Goal: Task Accomplishment & Management: Complete application form

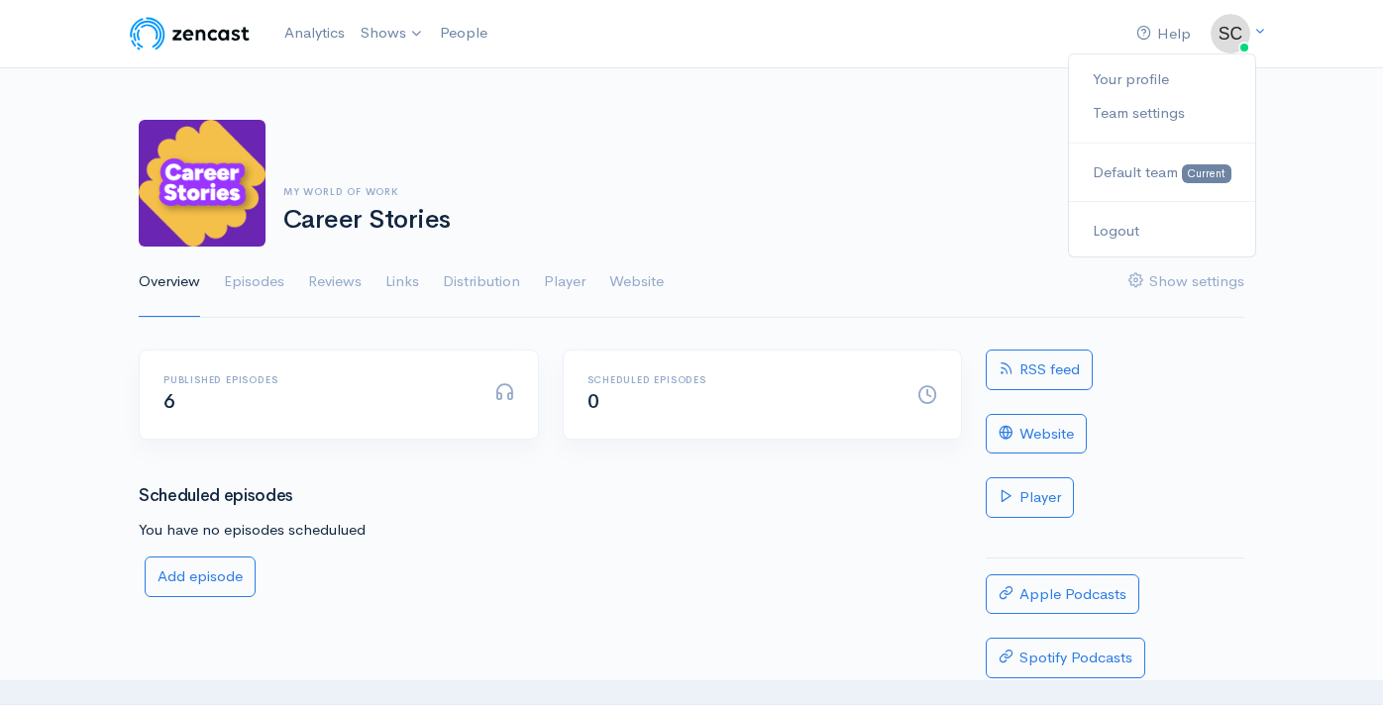
click at [1328, 192] on div "My World of Work Career Stories Add episode Overview Episodes Reviews Links Dis…" at bounding box center [691, 207] width 1383 height 223
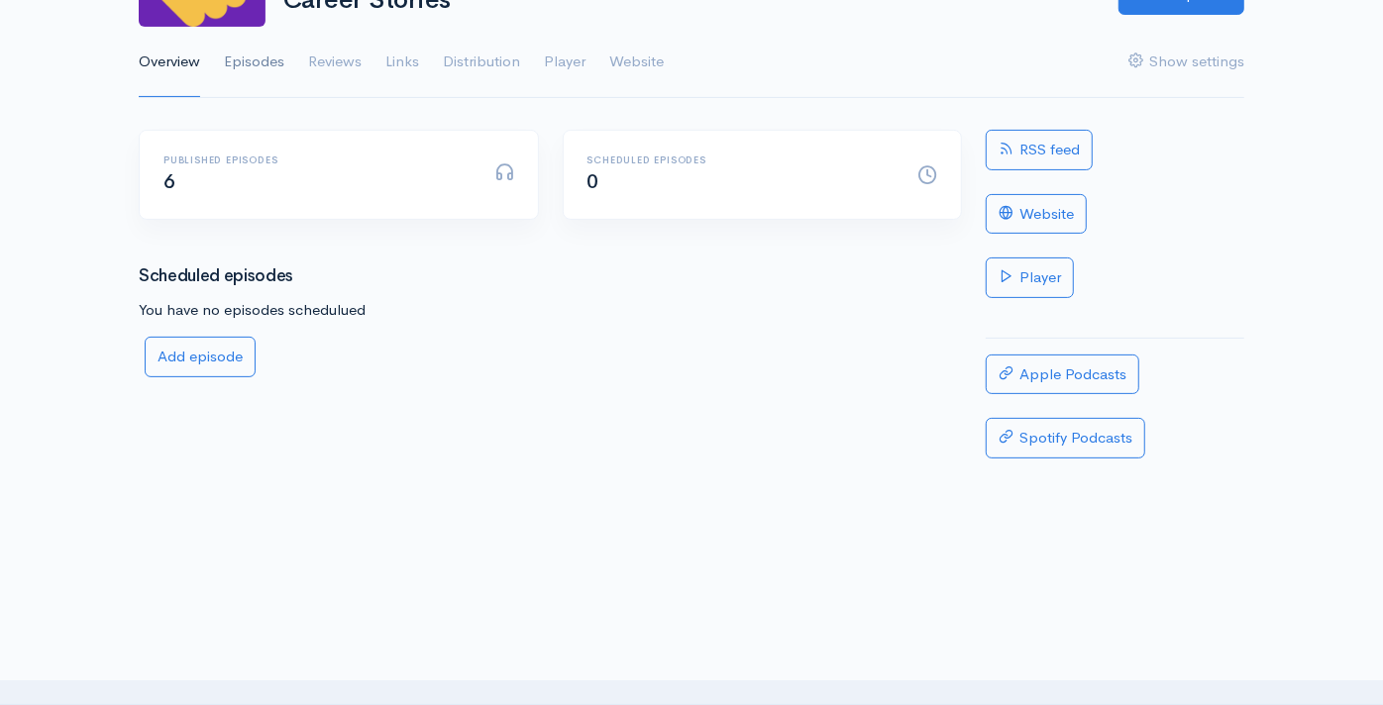
click at [272, 62] on link "Episodes" at bounding box center [254, 62] width 60 height 71
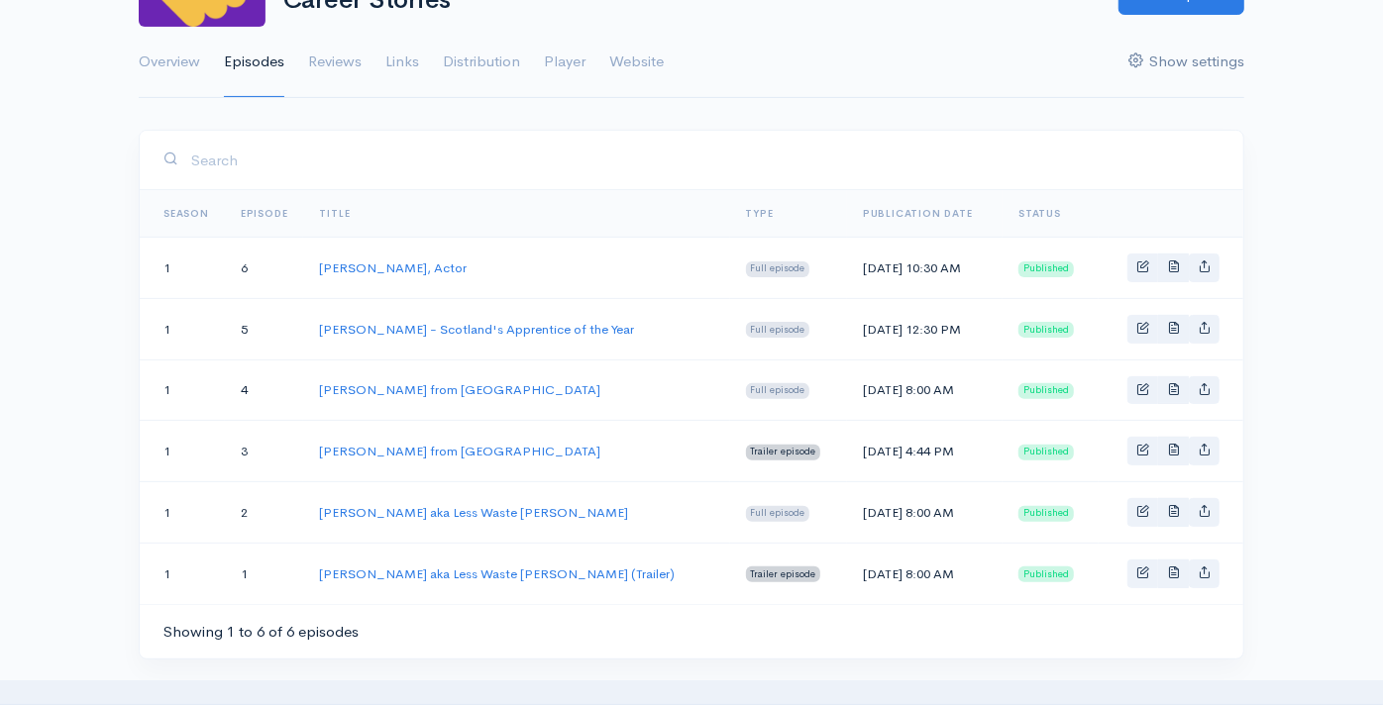
scroll to position [110, 0]
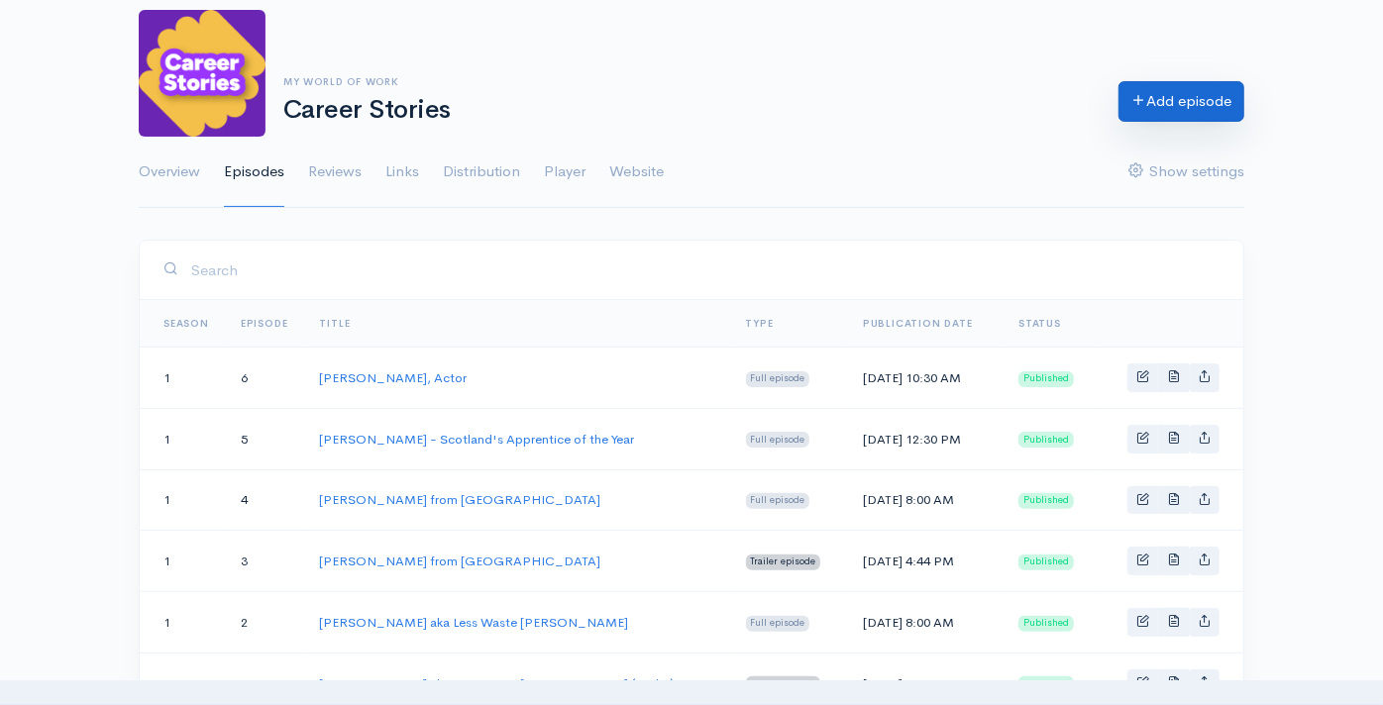
click at [1175, 99] on link "Add episode" at bounding box center [1181, 101] width 126 height 41
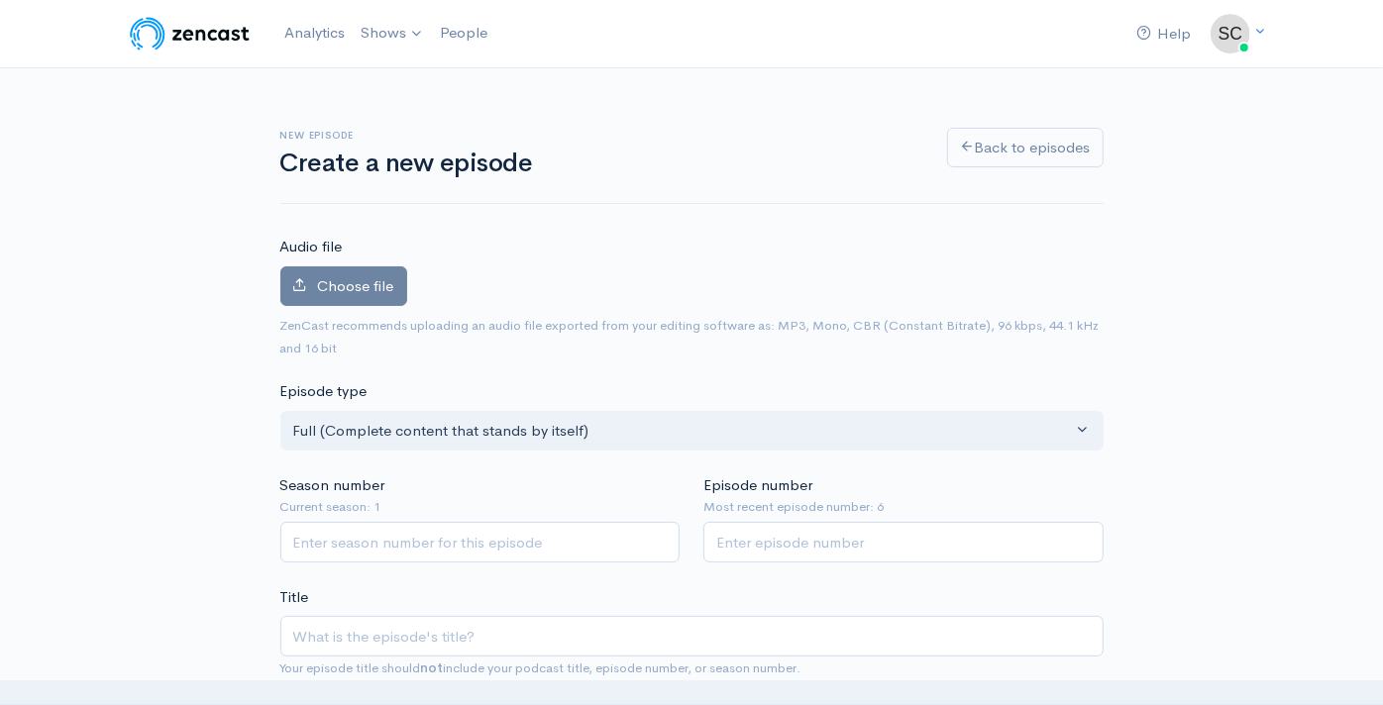
scroll to position [220, 0]
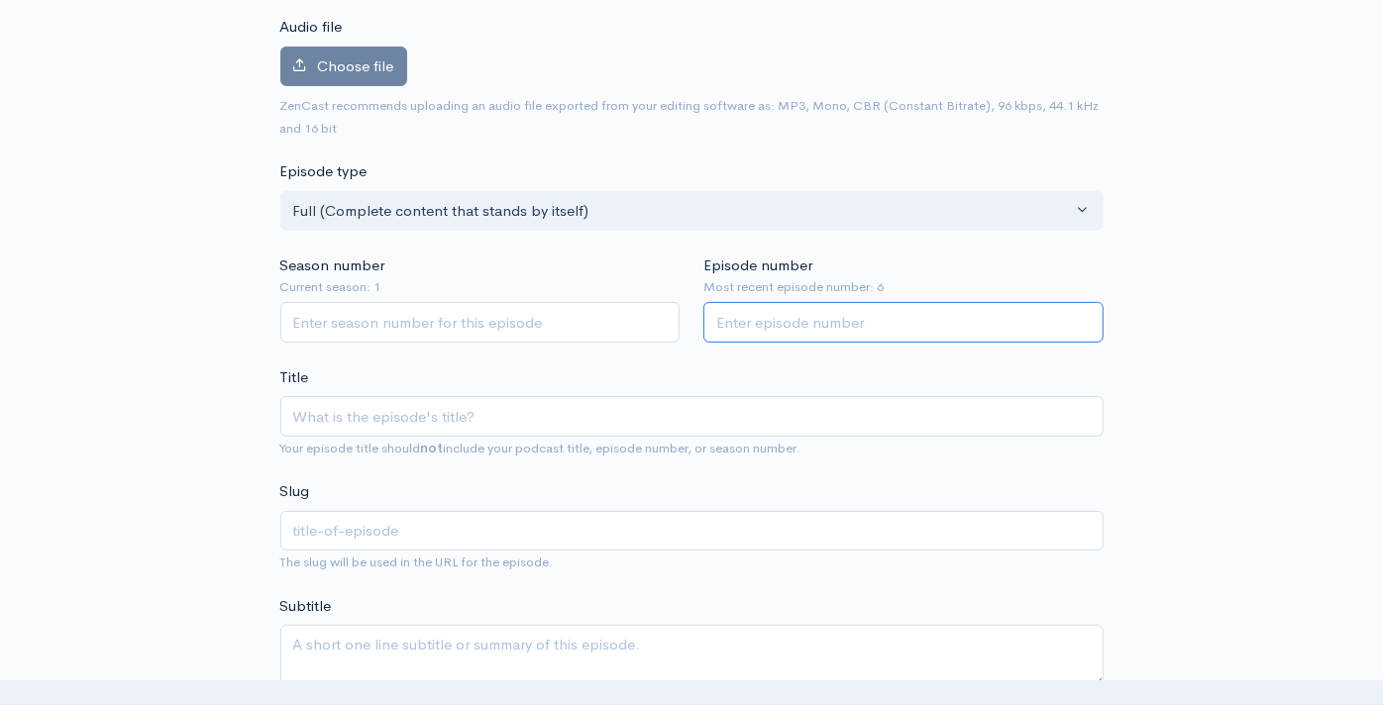
click at [787, 315] on input "Episode number" at bounding box center [903, 322] width 400 height 41
type input "7"
click at [480, 325] on input "Season number" at bounding box center [480, 322] width 400 height 41
type input "1"
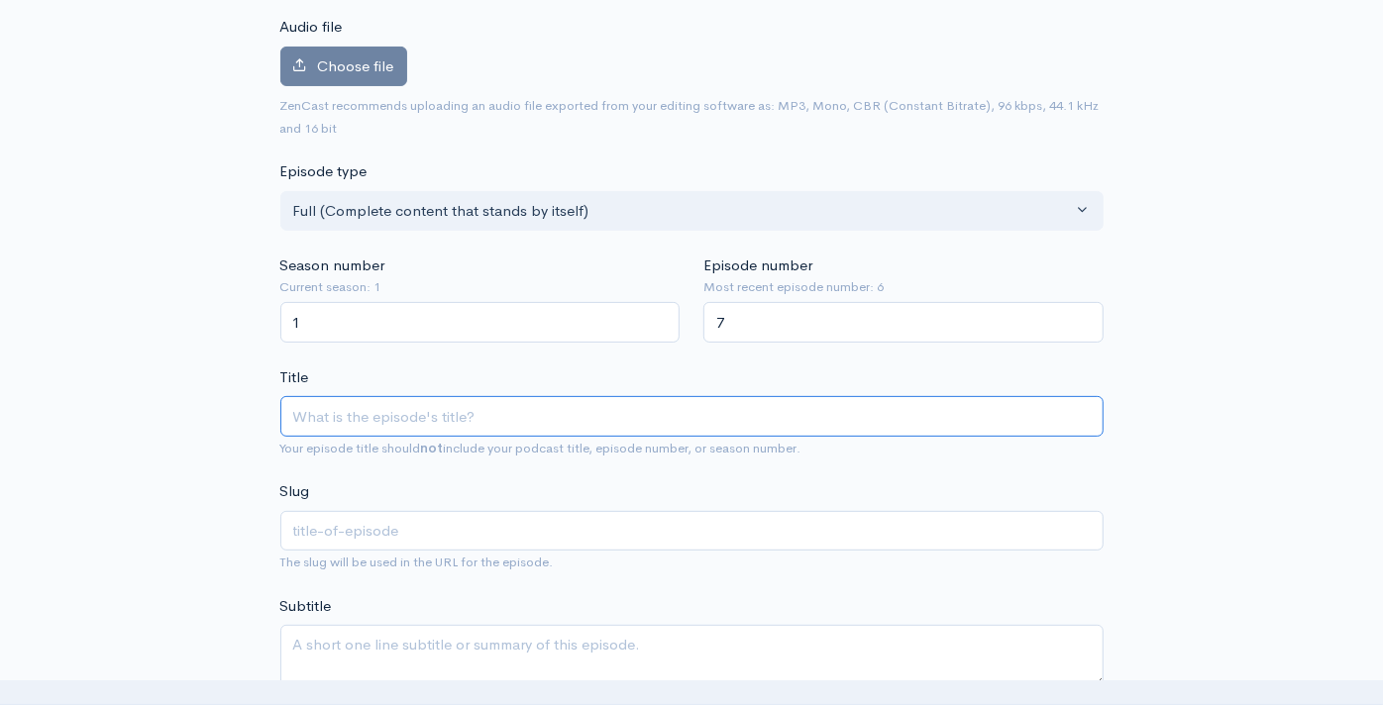
click at [461, 416] on input "Title" at bounding box center [691, 416] width 823 height 41
type input "N"
type input "n"
type input "Ni"
type input "ni"
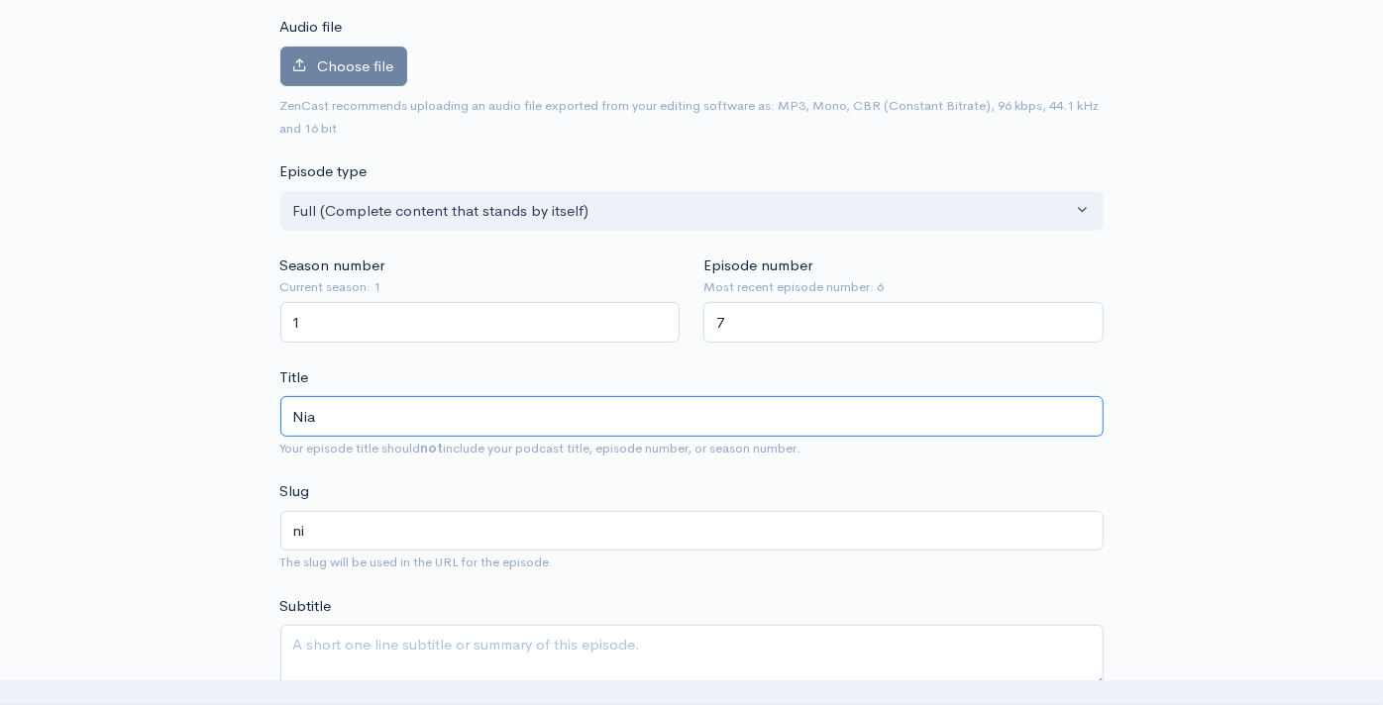
type input "Niam"
type input "niam"
type input "Niamh"
type input "niamh"
type input "[PERSON_NAME]"
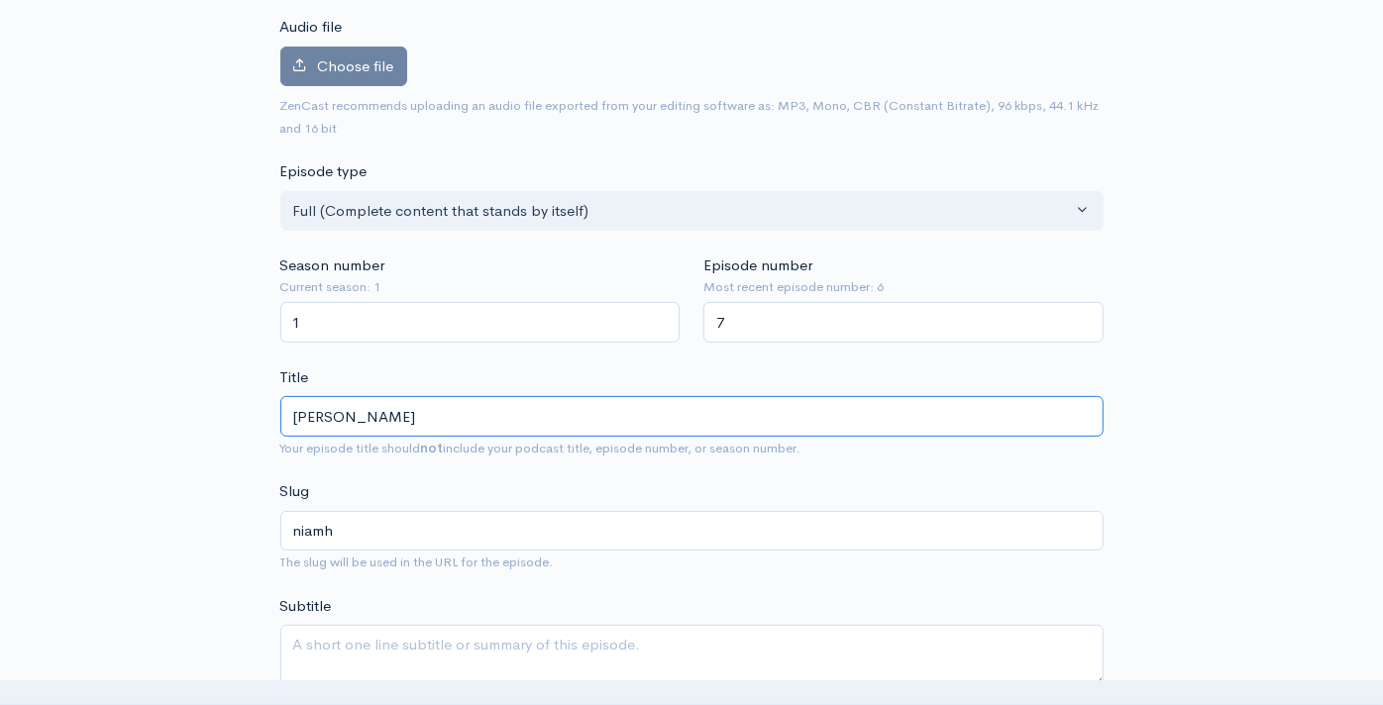
type input "niamh-m"
type input "[PERSON_NAME]"
type input "niamh-mc"
type input "[PERSON_NAME]"
type input "niamh-mcq"
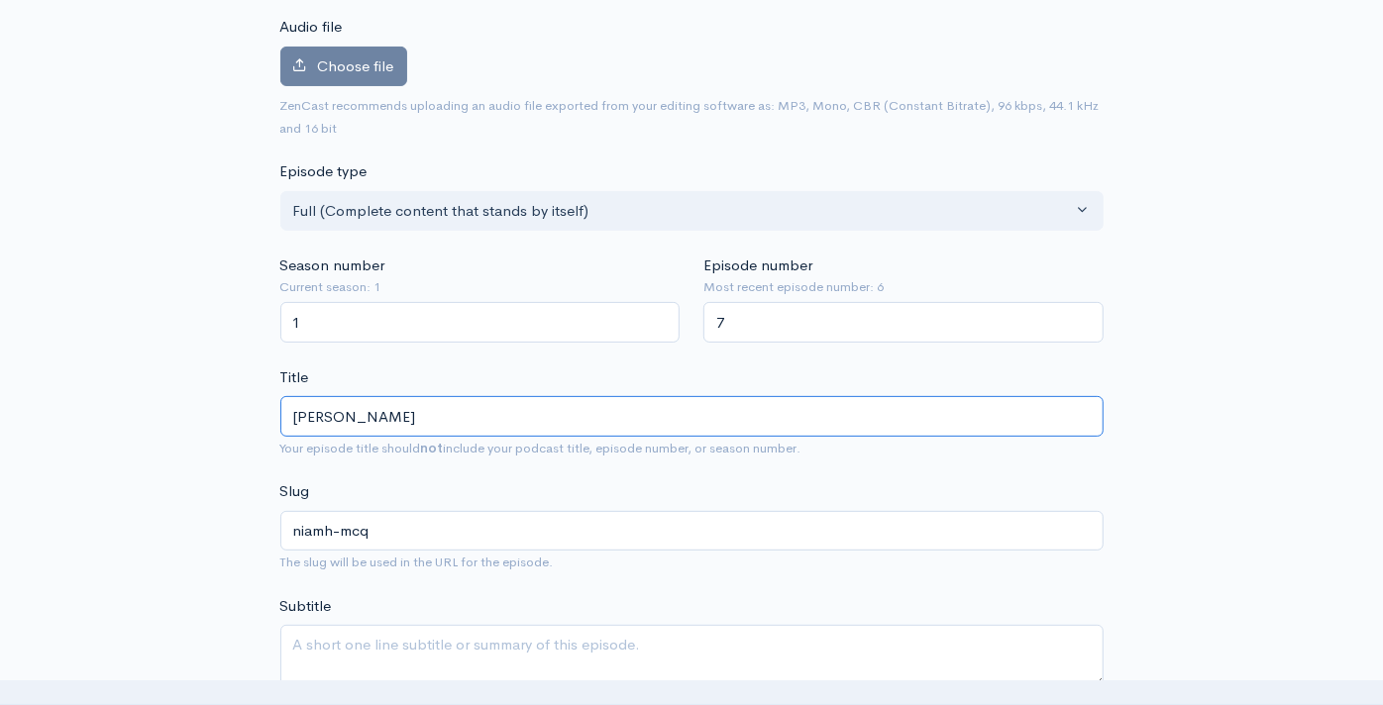
type input "[PERSON_NAME]"
type input "niamh-mcqu"
type input "[PERSON_NAME]"
type input "niamh-mcqua"
type input "[PERSON_NAME]"
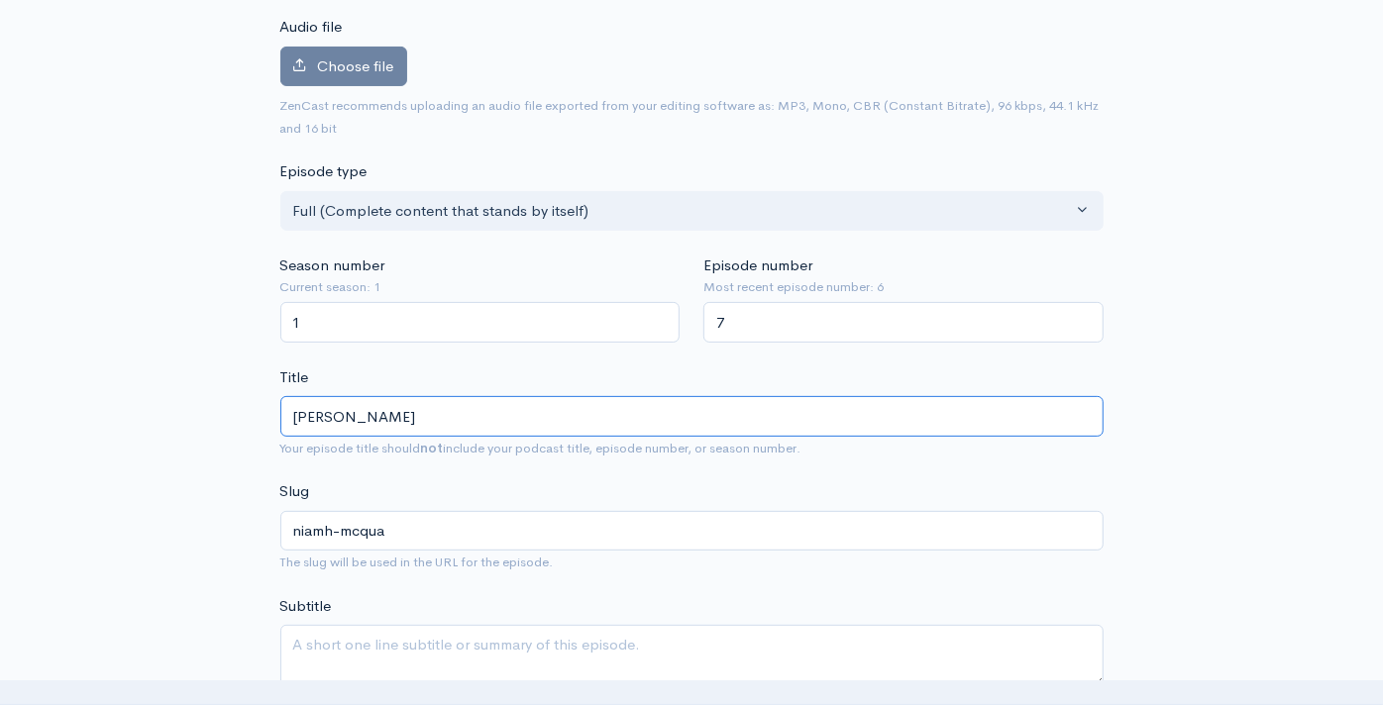
type input "niamh-mcquad"
type input "[PERSON_NAME]"
type input "niamh-[PERSON_NAME]"
type input "[PERSON_NAME]"
type input "niamh-mcquad"
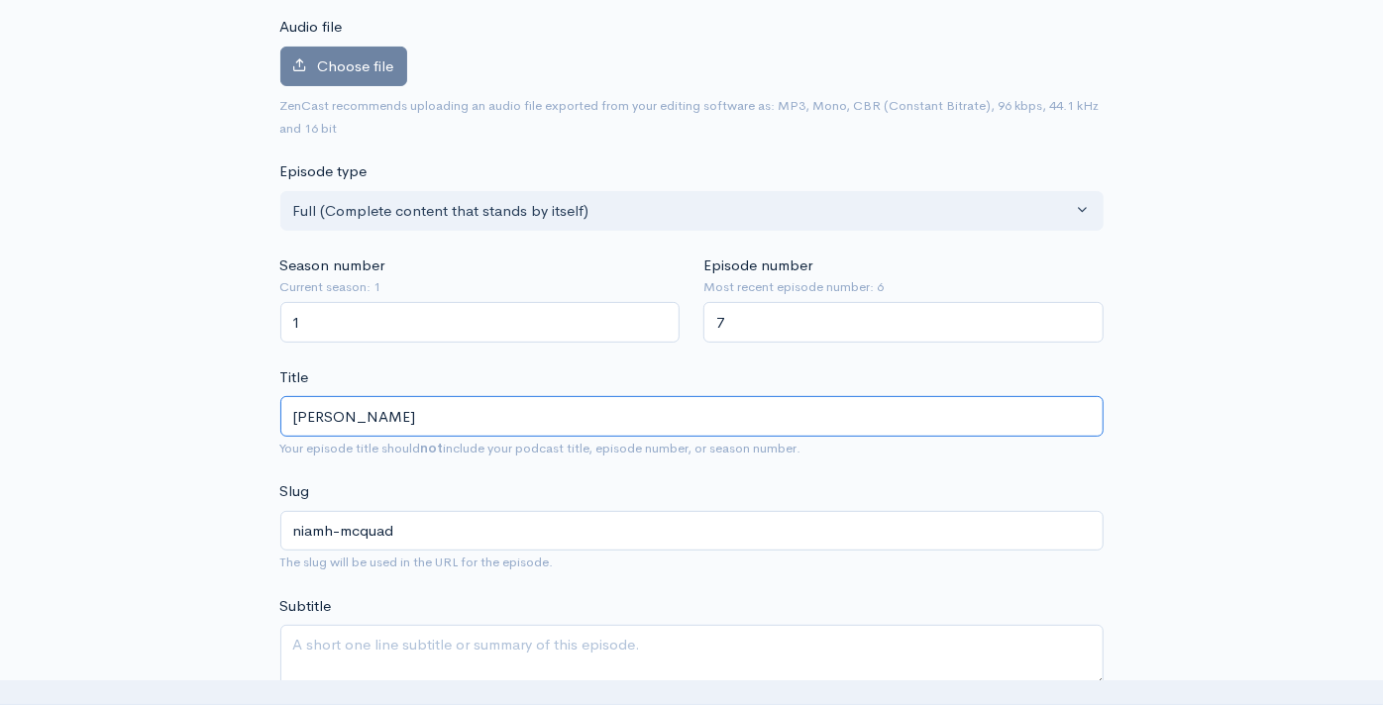
type input "[PERSON_NAME]"
type input "niamh-mcqua"
type input "[PERSON_NAME]"
type input "niamh-mcqu"
type input "[PERSON_NAME]"
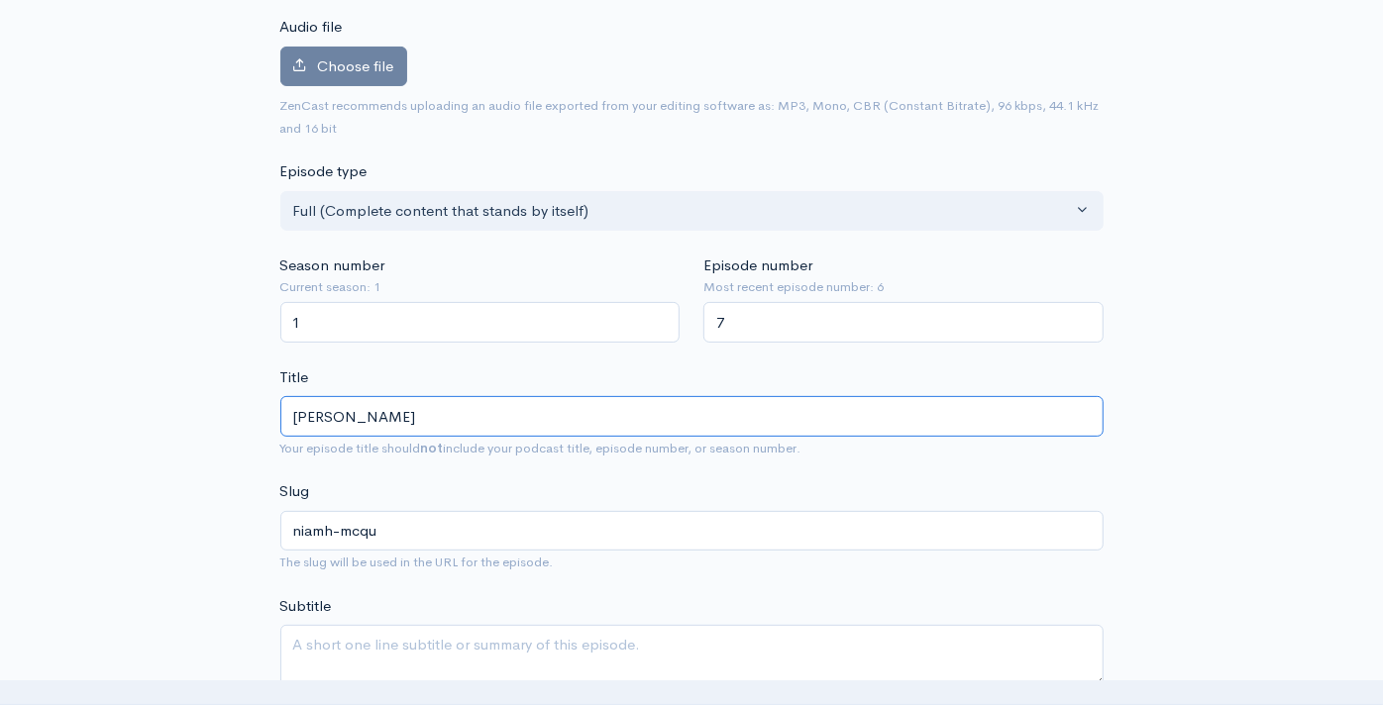
type input "niamh-mcq"
type input "[PERSON_NAME]"
type input "niamh-mcqu"
type input "[PERSON_NAME]"
type input "niamh-mcqua"
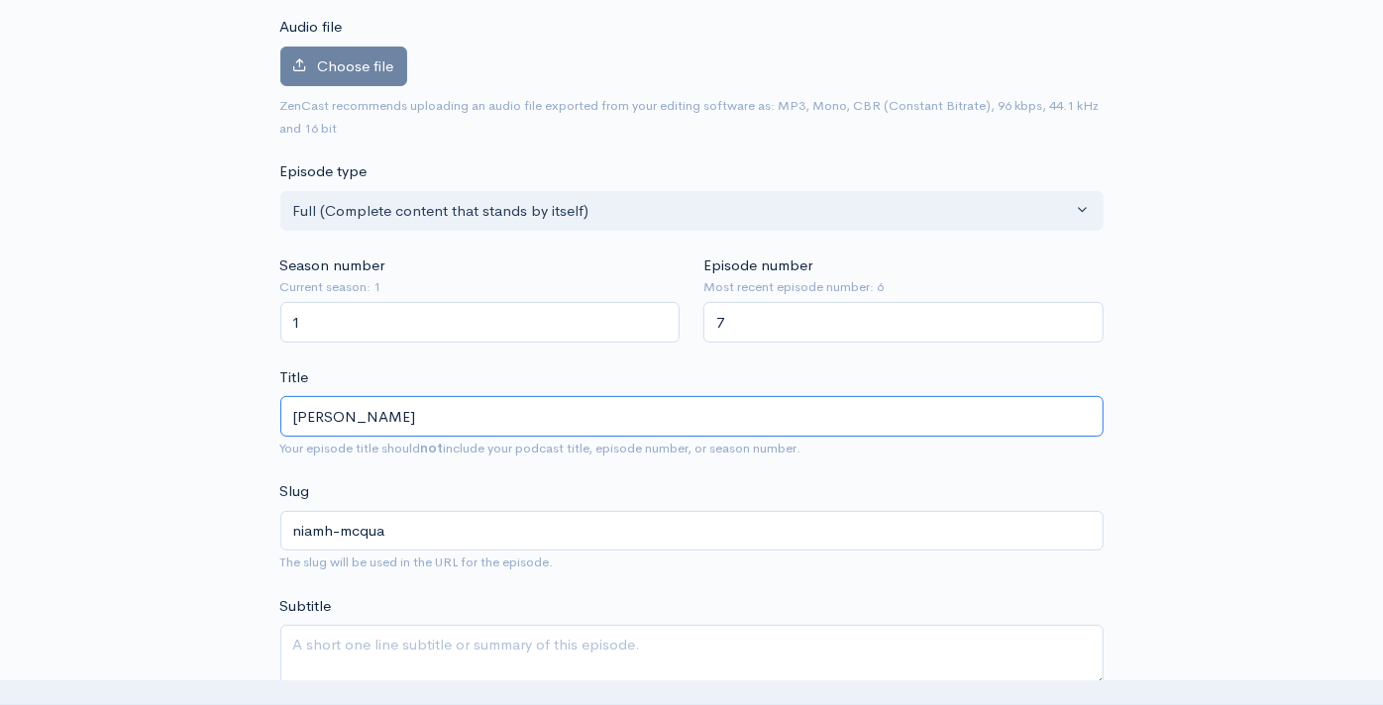
type input "[PERSON_NAME]"
type input "niamh-mcquad"
type input "[PERSON_NAME]"
type input "niamh-[PERSON_NAME]"
type input "[PERSON_NAME], H"
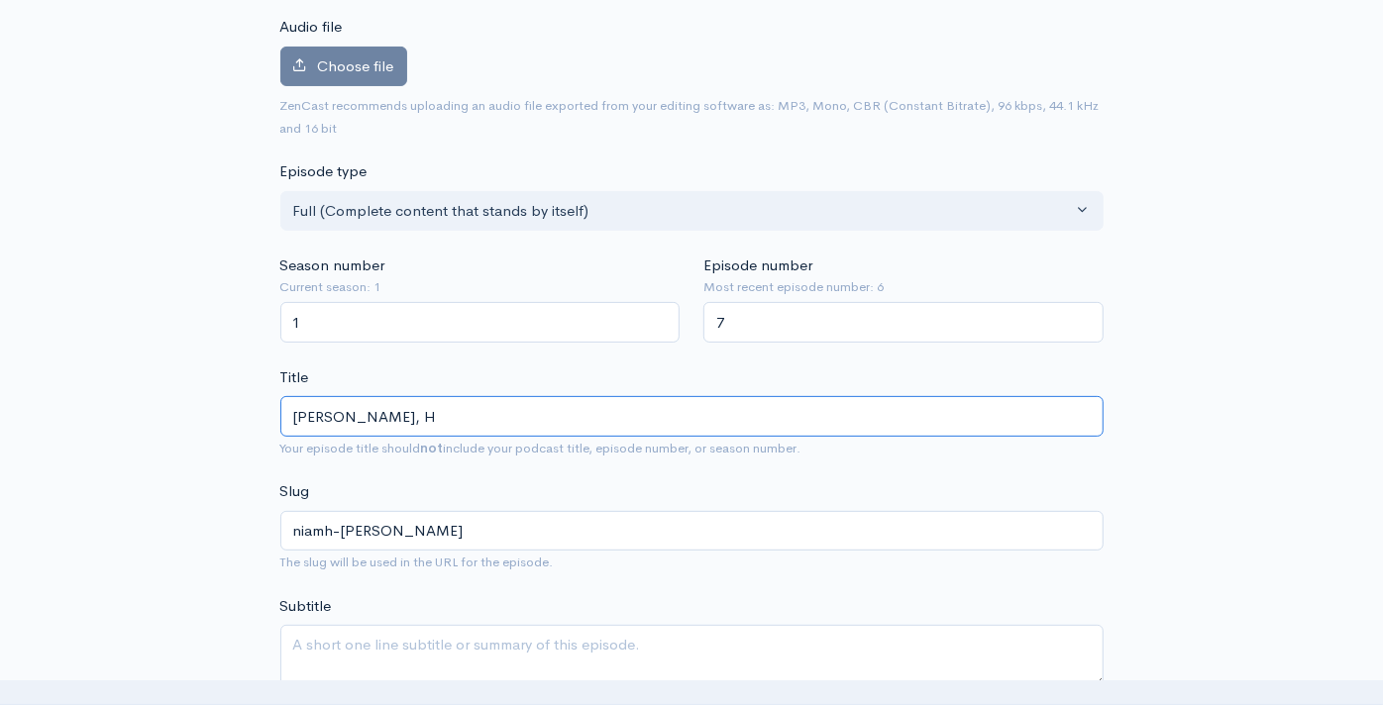
type input "niamh-[PERSON_NAME]-h"
type input "[PERSON_NAME], Hi"
type input "niamh-[PERSON_NAME]-hi"
type input "[PERSON_NAME], His"
type input "niamh-[PERSON_NAME]-his"
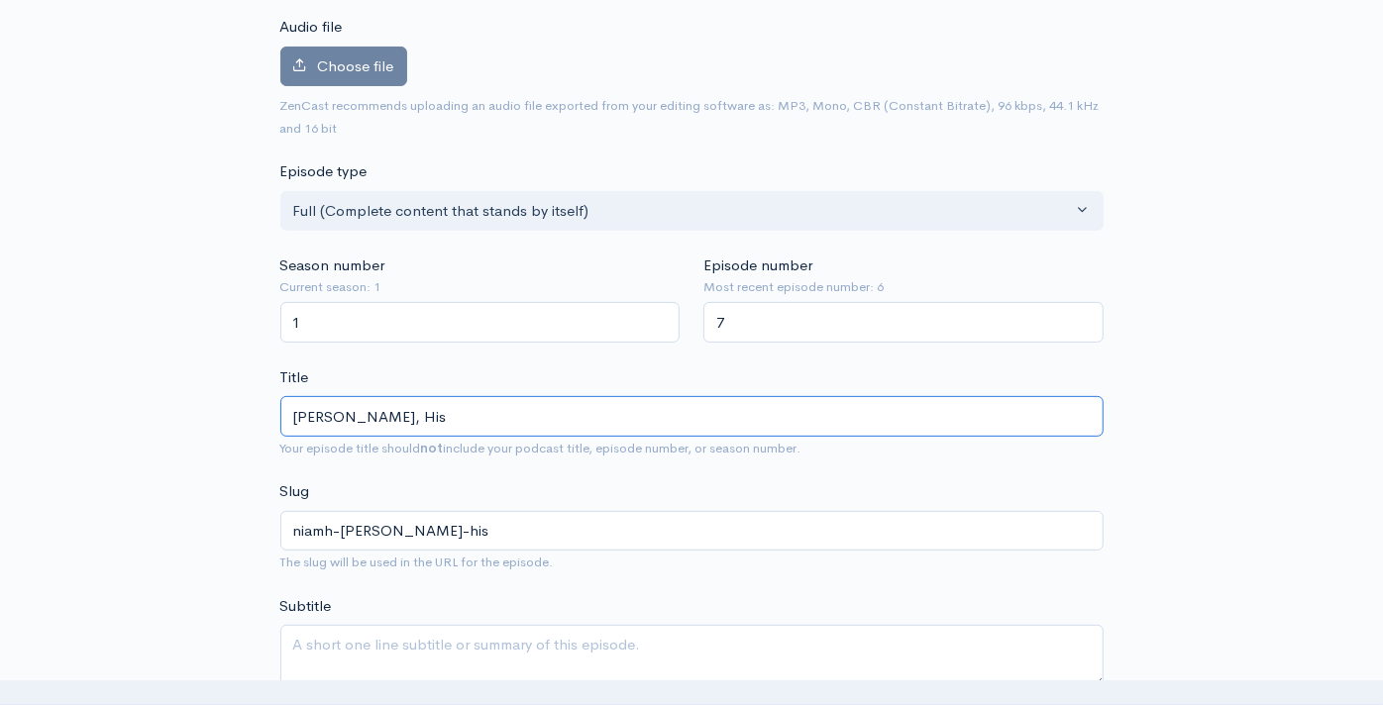
type input "[PERSON_NAME], Hist"
type input "niamh-[PERSON_NAME]-hist"
type input "[PERSON_NAME], Histor"
type input "niamh-[PERSON_NAME]-histor"
type input "[PERSON_NAME], Histori"
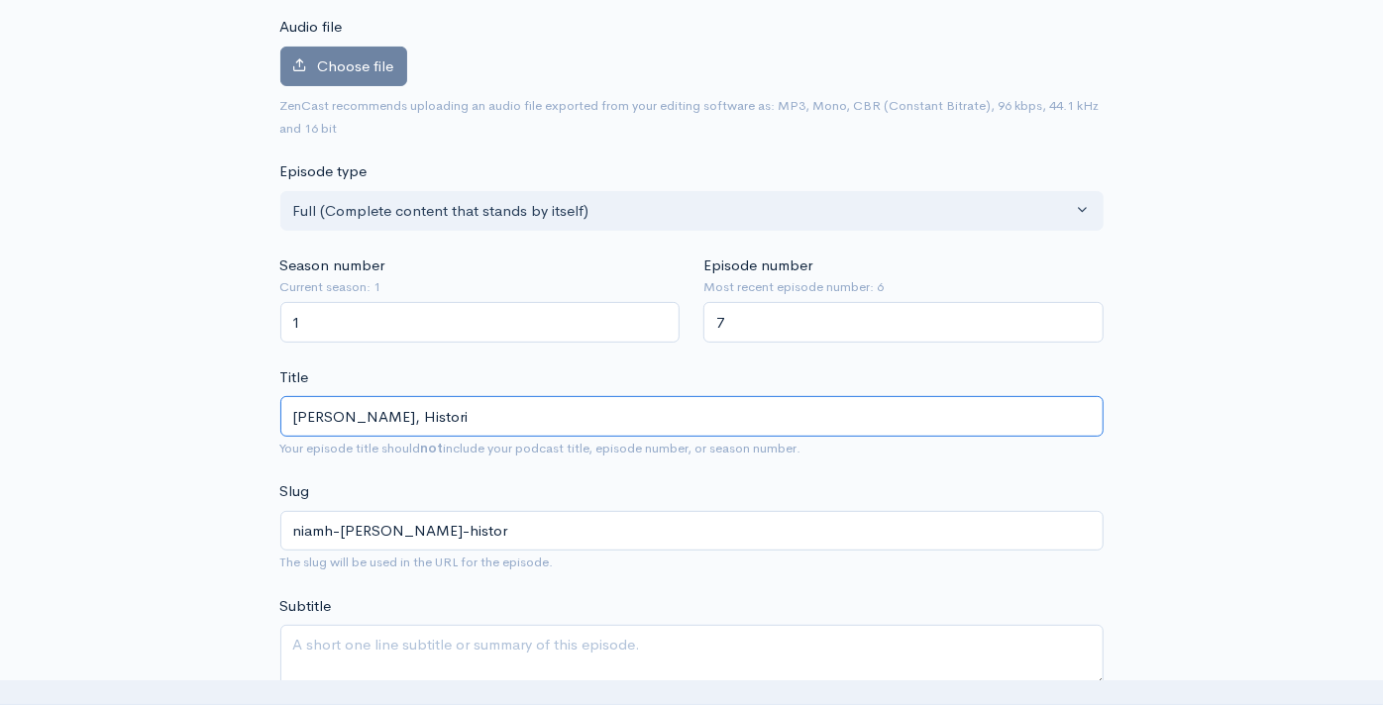
type input "niamh-[PERSON_NAME]-histori"
type input "[PERSON_NAME], Historic"
type input "niamh-[PERSON_NAME]-historic"
type input "[PERSON_NAME], Historic E"
type input "niamh-[PERSON_NAME]-historic-e"
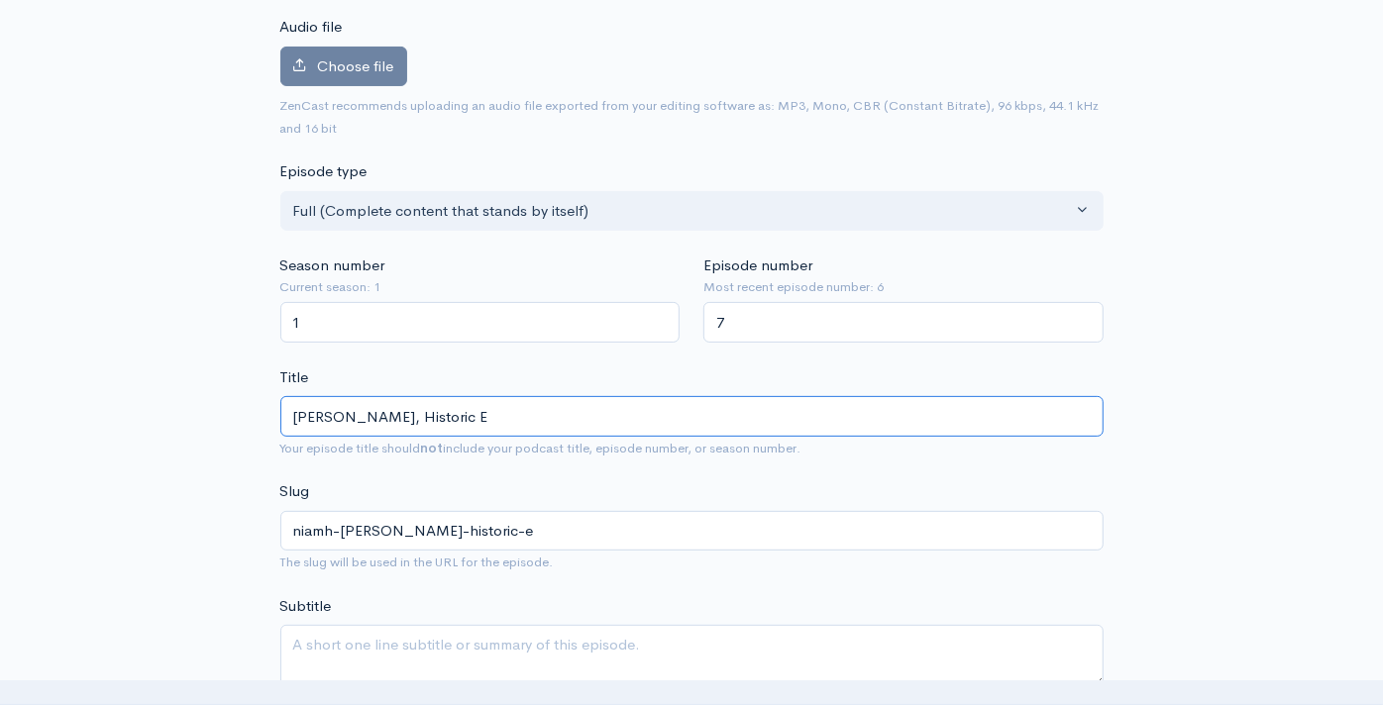
type input "[PERSON_NAME], Historic En"
type input "niamh-[PERSON_NAME]-historic-en"
type input "[PERSON_NAME], Historic Envc"
type input "niamh-[PERSON_NAME]-historic-envc"
type input "[PERSON_NAME], Historic Env"
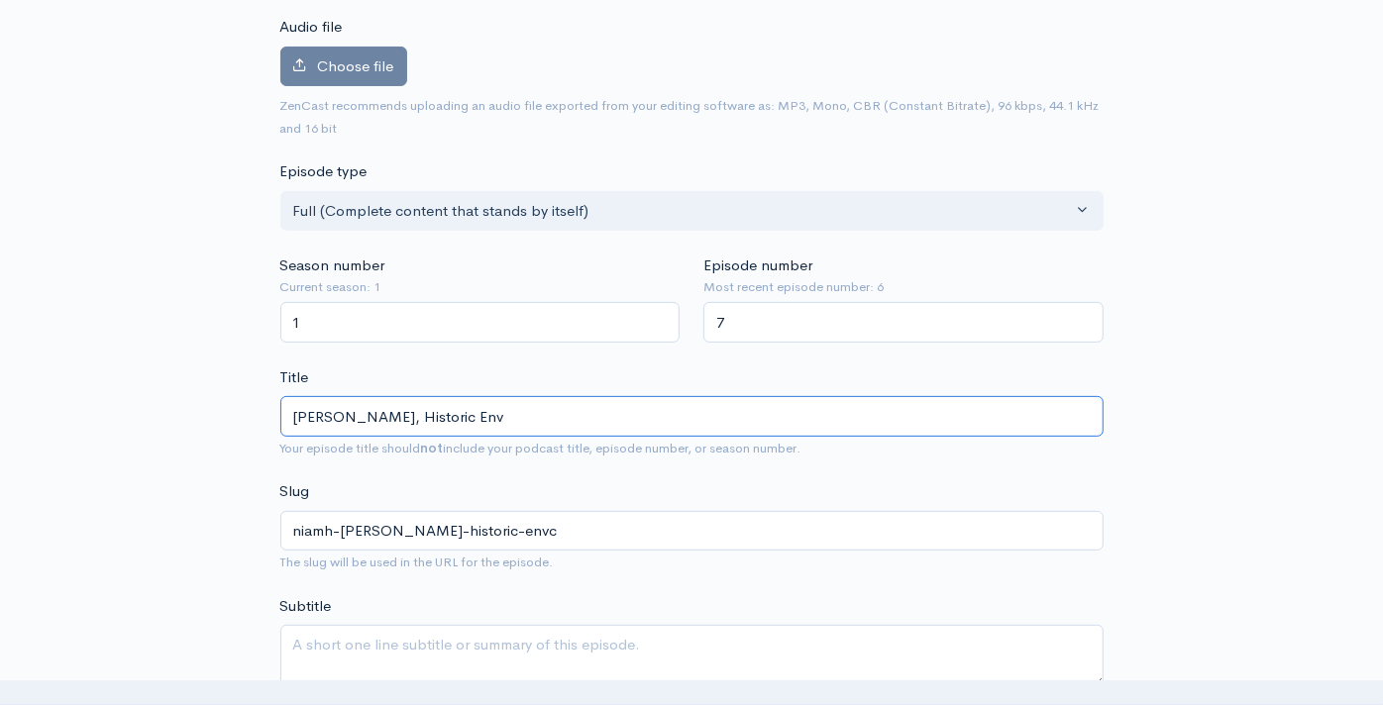
type input "niamh-[PERSON_NAME]-historic-env"
type input "[PERSON_NAME], Historic Envi"
type input "niamh-[PERSON_NAME]-historic-envi"
type input "[PERSON_NAME], Historic Enviro"
type input "niamh-[PERSON_NAME]-historic-enviro"
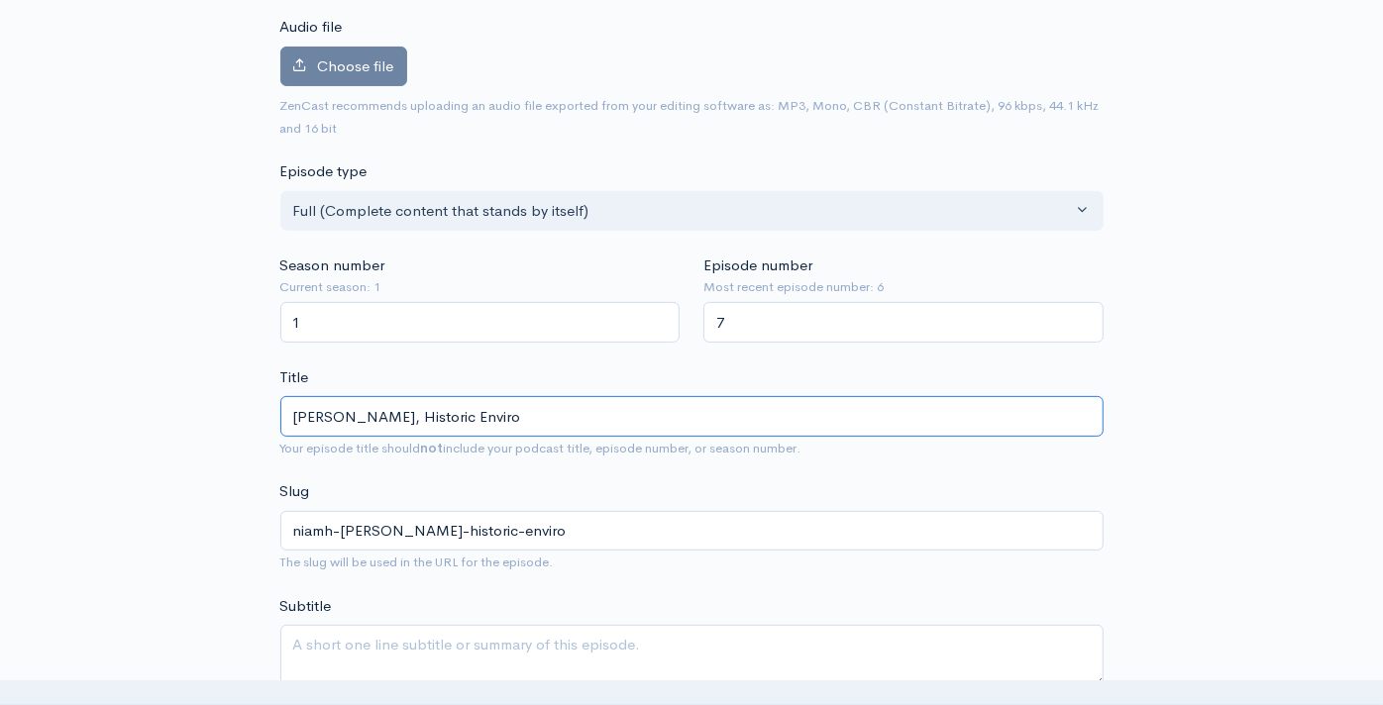
type input "[PERSON_NAME], Historic Environ"
type input "niamh-[PERSON_NAME]-historic-environ"
type input "[PERSON_NAME], Historic Environm"
type input "niamh-[PERSON_NAME]-historic-environm"
type input "[PERSON_NAME], Historic Environmen"
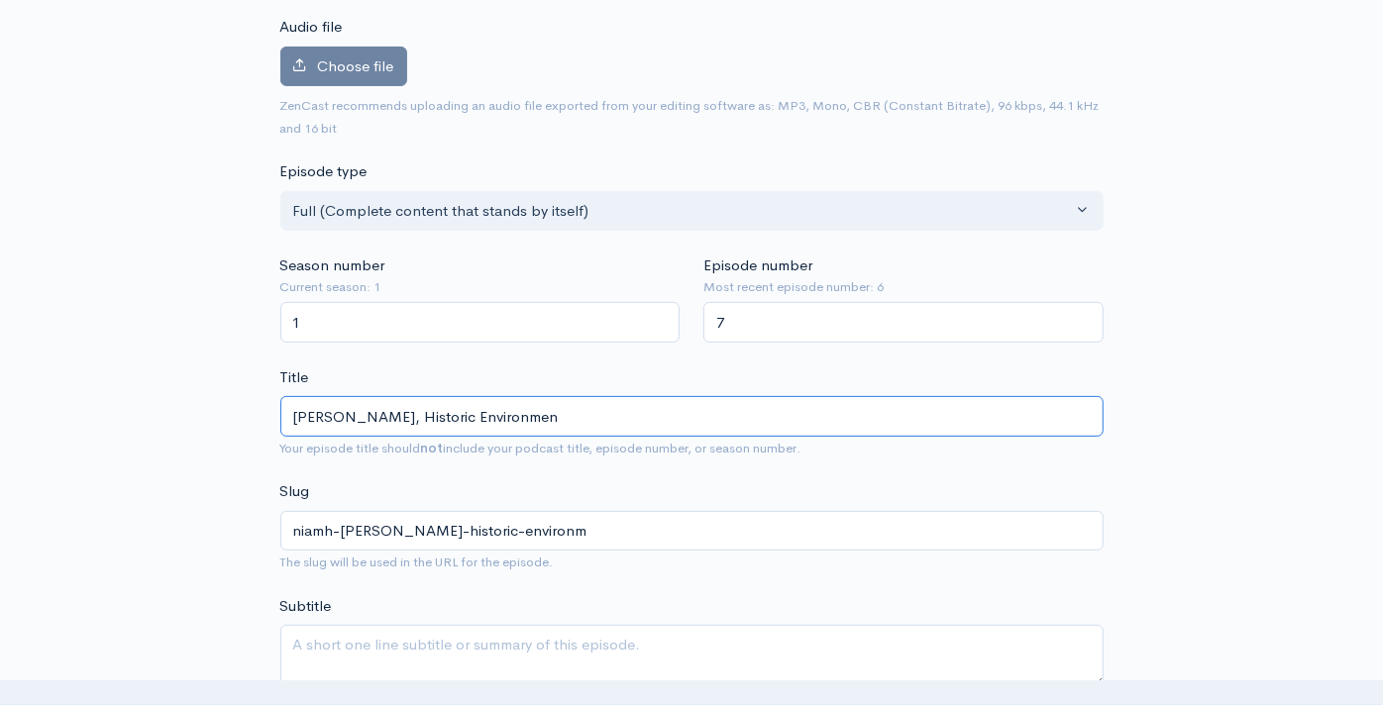
type input "niamh-[PERSON_NAME]-historic-environmen"
type input "[PERSON_NAME], Historic Environment"
type input "niamh-[PERSON_NAME]-historic-environment"
type input "[PERSON_NAME], Historic Environment S"
type input "niamh-[PERSON_NAME]-historic-environment-s"
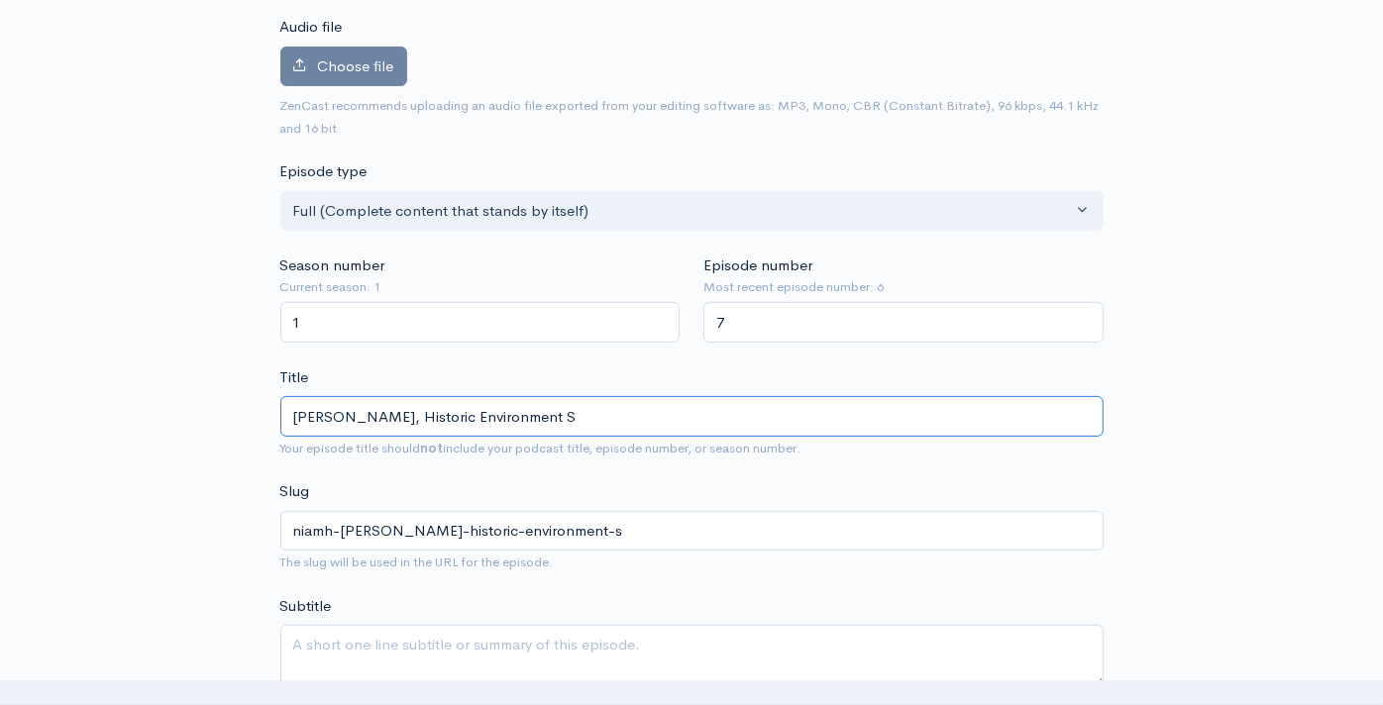
type input "[PERSON_NAME], Historic Environment Sc"
type input "niamh-[PERSON_NAME]-historic-environment-sc"
type input "[PERSON_NAME], Historic Environment [PERSON_NAME]"
type input "niamh-[PERSON_NAME]-historic-environment-[PERSON_NAME]"
type input "[PERSON_NAME], Historic Environment Scotl"
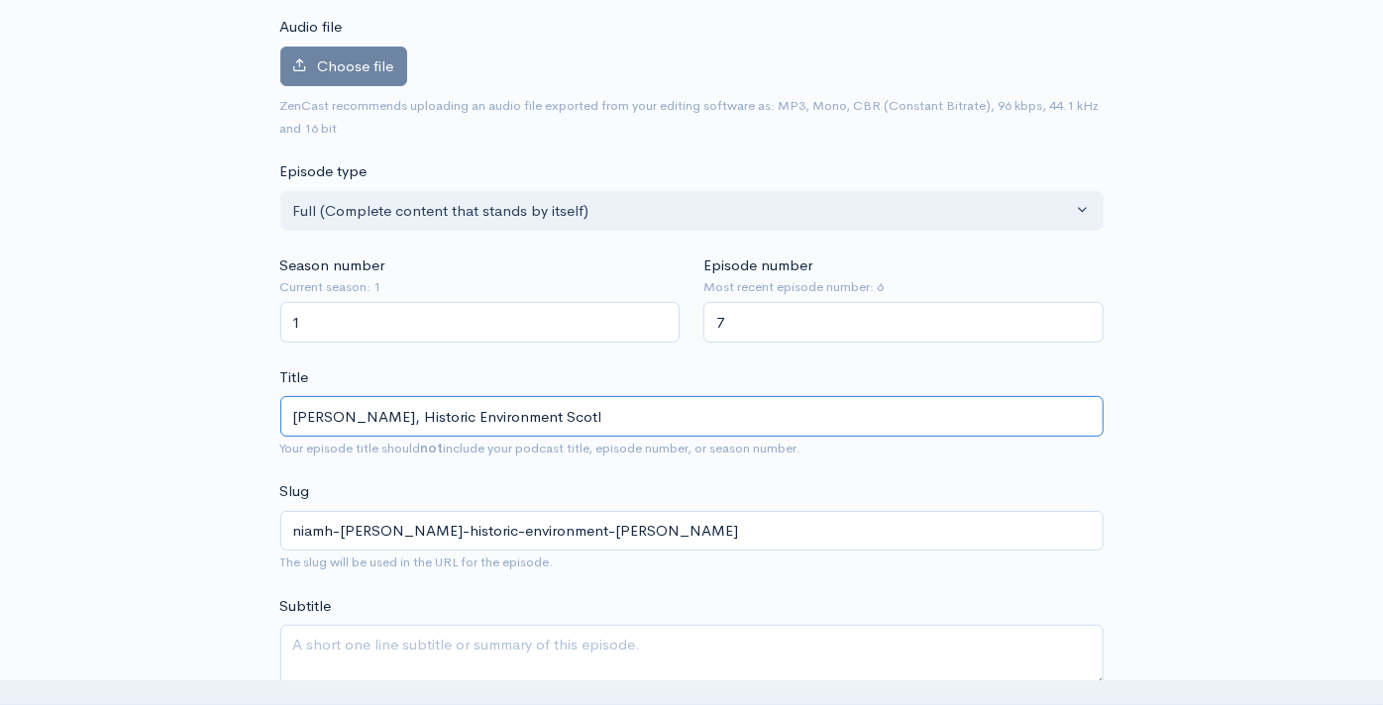
type input "niamh-[PERSON_NAME]-historic-environment-scotl"
type input "[PERSON_NAME], Historic Environment Scotla"
type input "niamh-[PERSON_NAME]-historic-environment-scotla"
type input "[PERSON_NAME], Historic Environment Scotland"
type input "niamh-[PERSON_NAME]-historic-environment-[GEOGRAPHIC_DATA]"
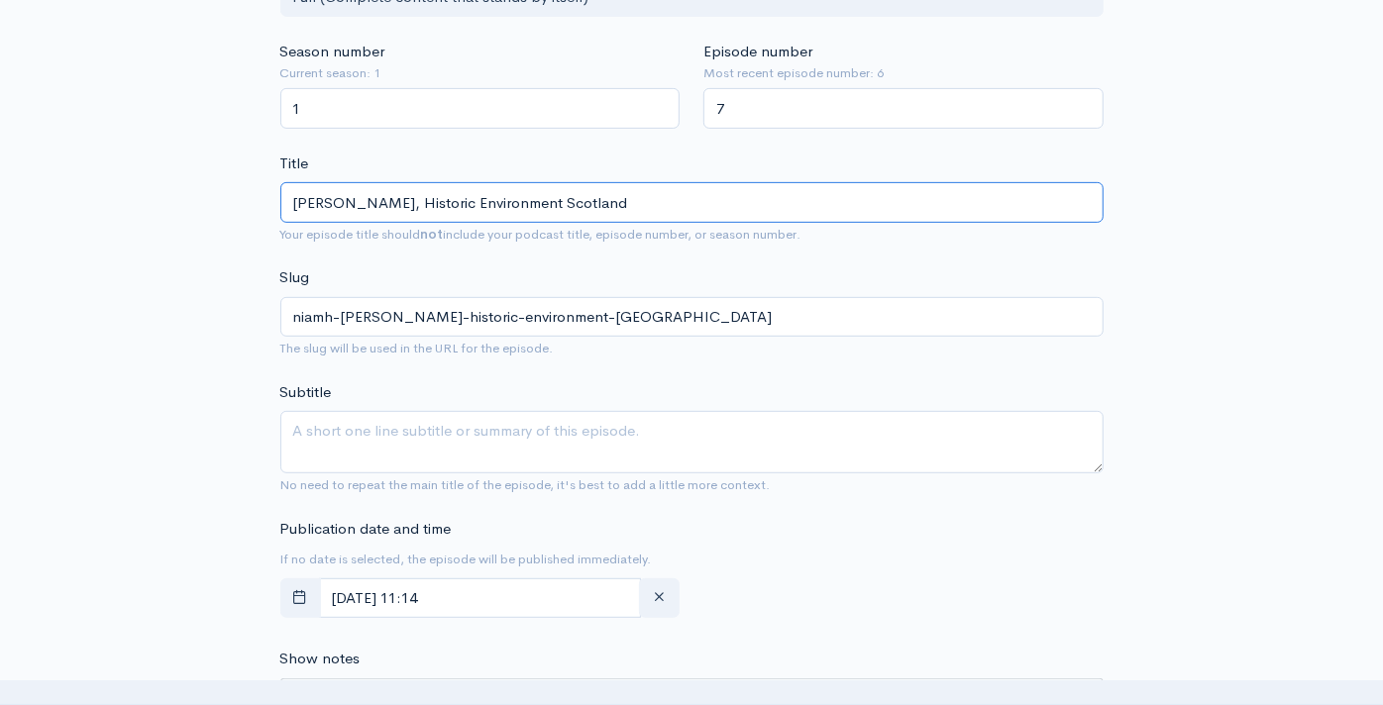
scroll to position [440, 0]
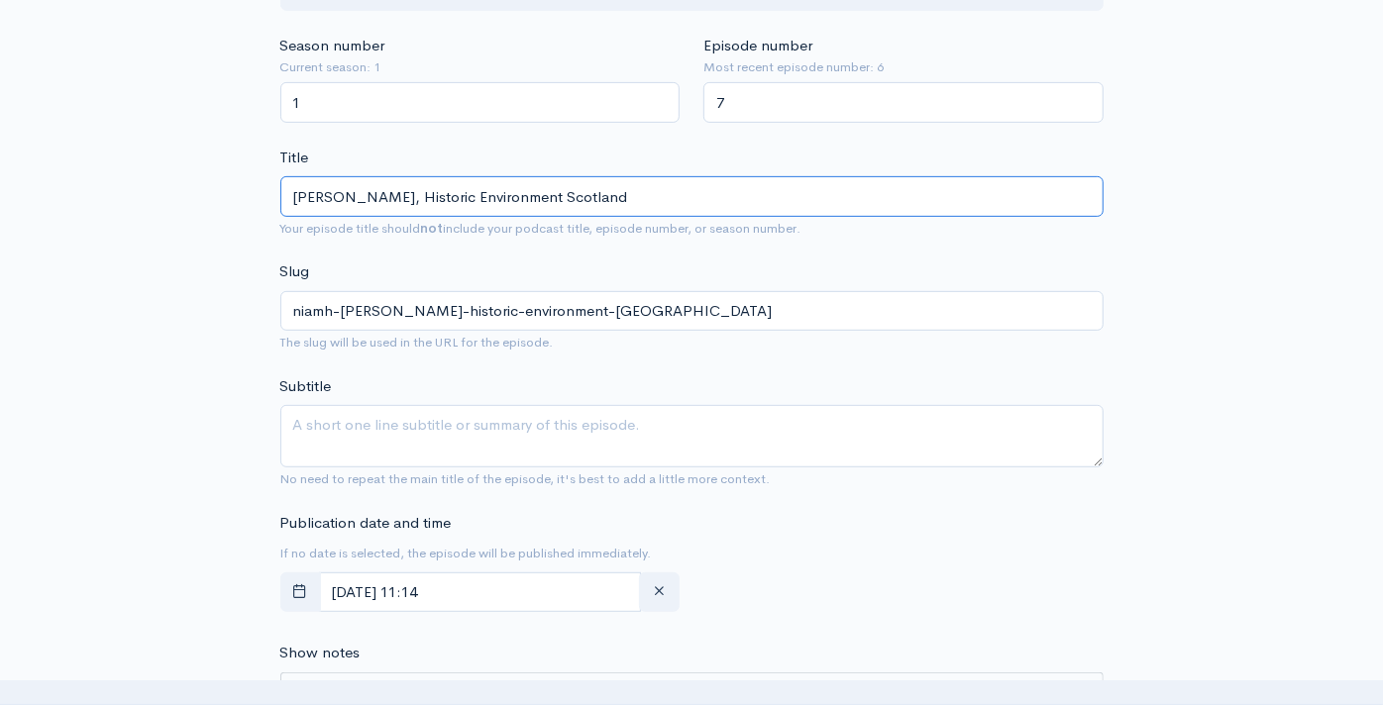
type input "[PERSON_NAME], Historic Environment Scotland"
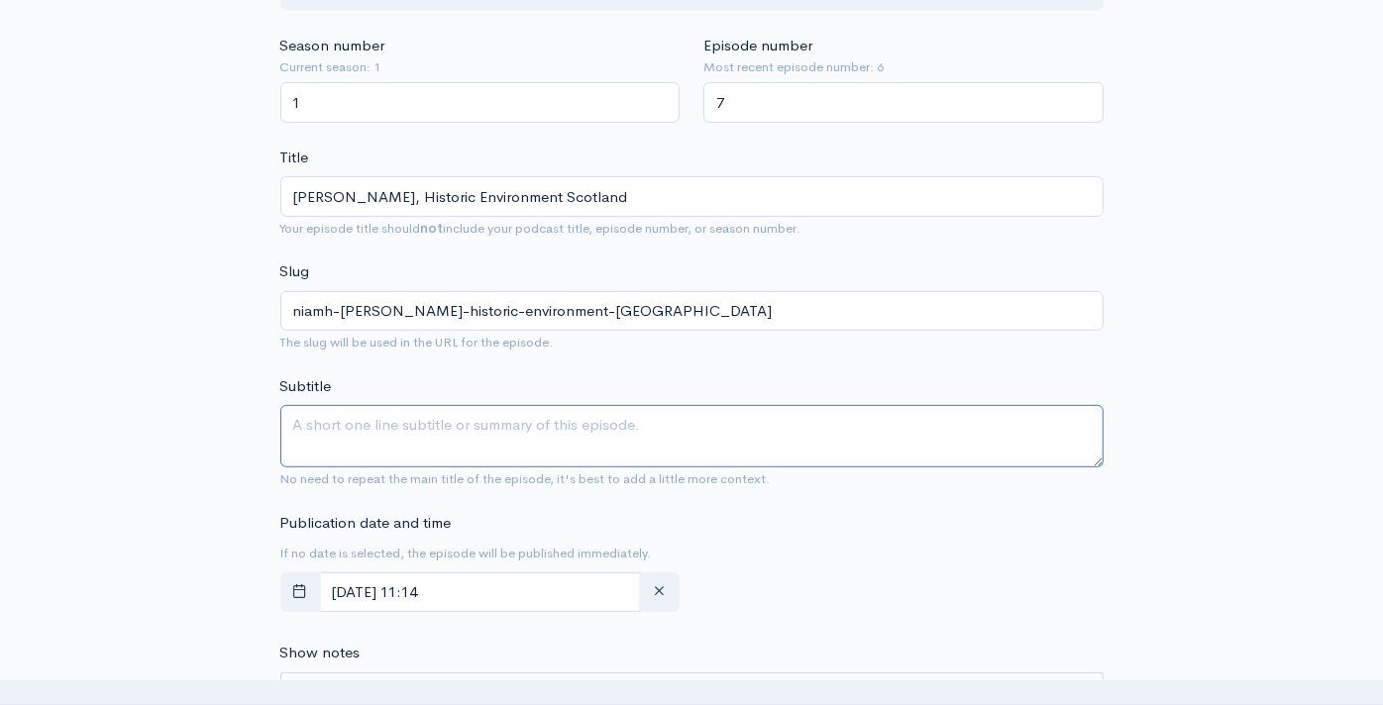
click at [461, 427] on textarea "Subtitle" at bounding box center [691, 436] width 823 height 62
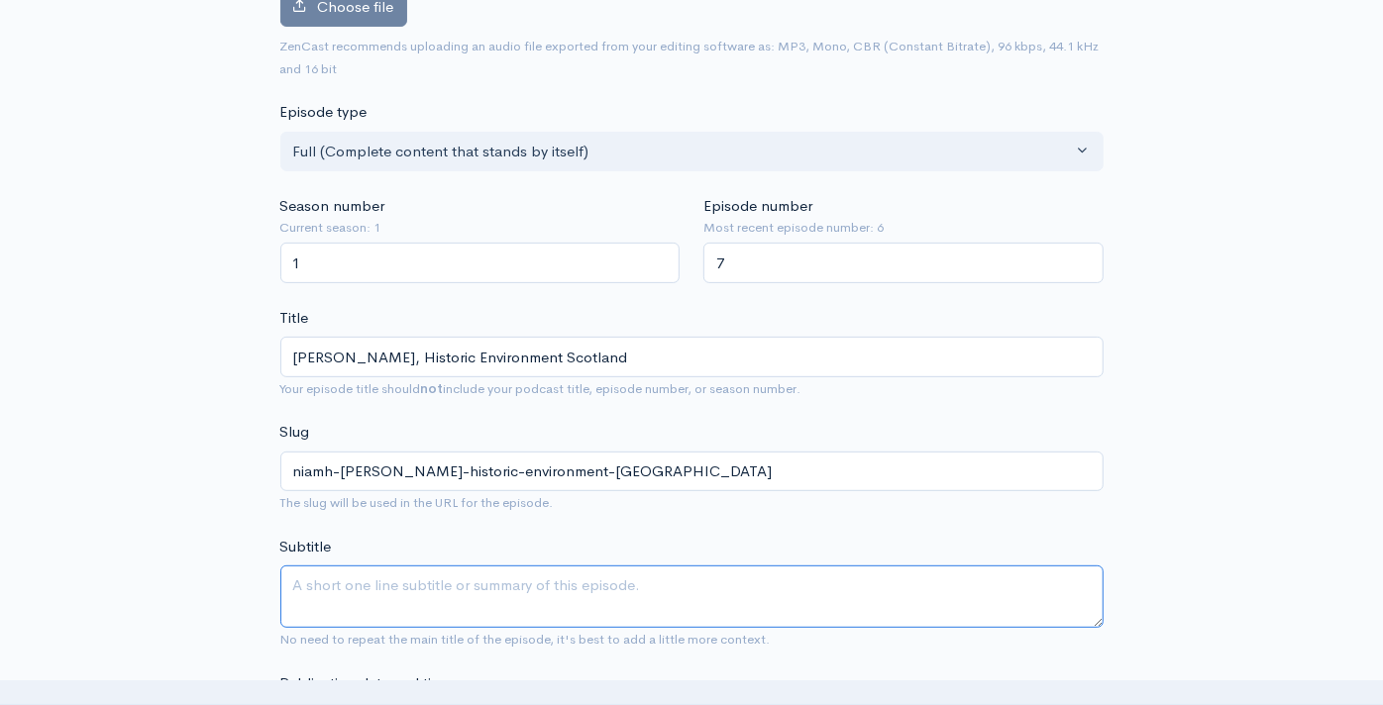
scroll to position [550, 0]
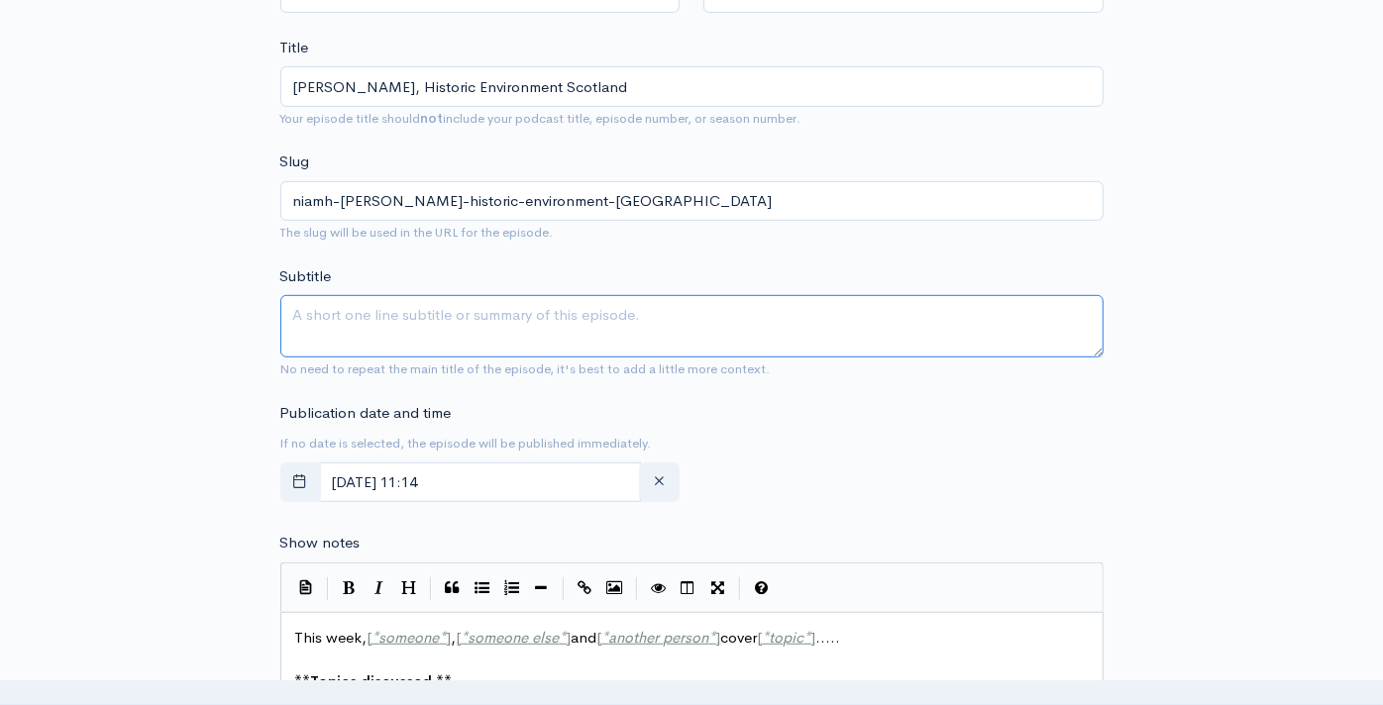
click at [509, 345] on textarea "Subtitle" at bounding box center [691, 326] width 823 height 62
click at [407, 467] on input "[DATE] 11:14" at bounding box center [480, 483] width 323 height 41
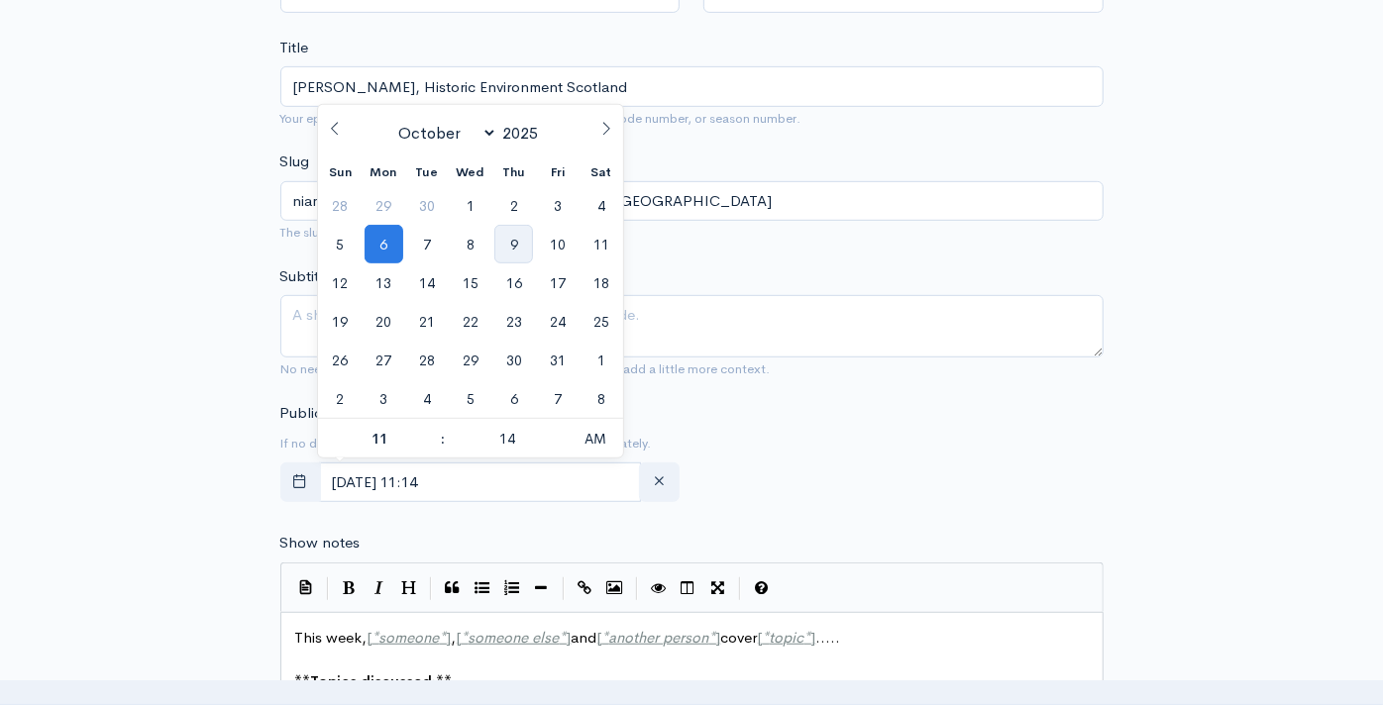
click at [512, 247] on span "9" at bounding box center [513, 244] width 39 height 39
type input "[DATE] 11:14"
type input "08"
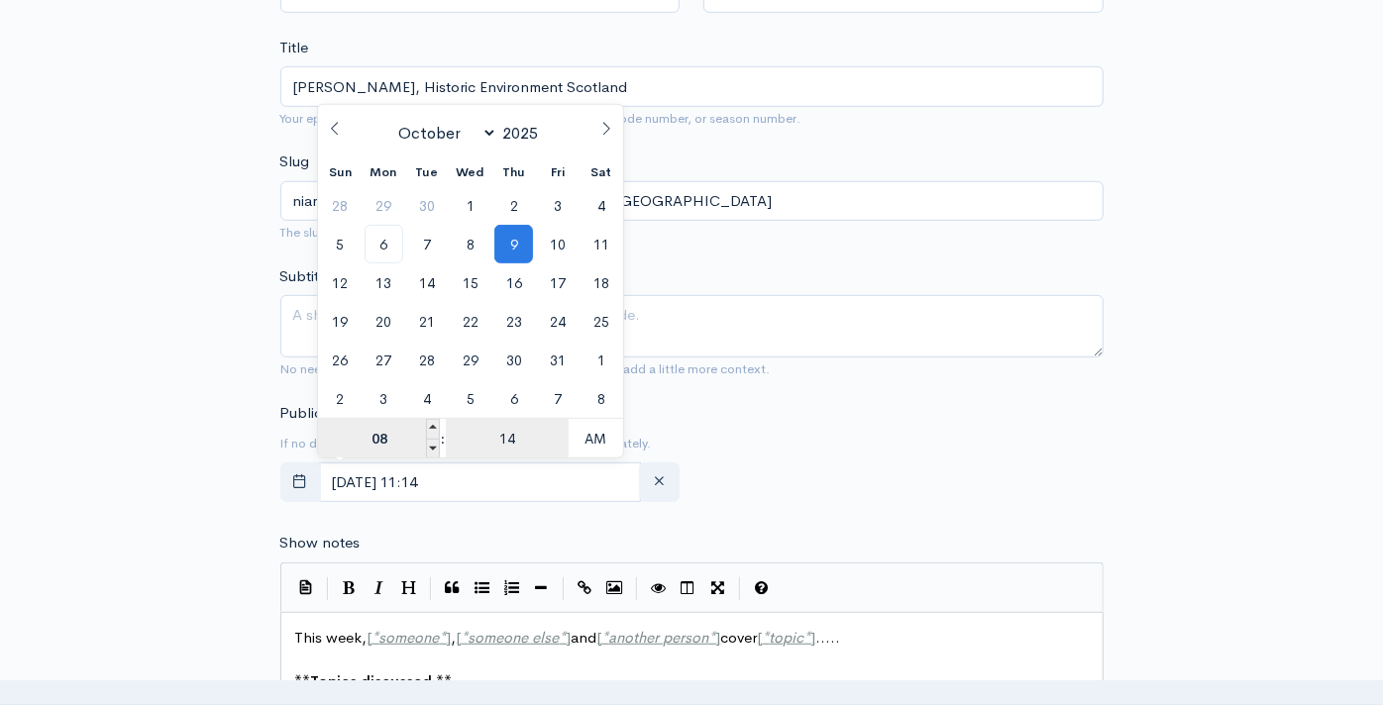
type input "[DATE] 08:14"
type input "00"
type input "[DATE] 08:00"
click at [856, 445] on div "Publication date and time If no date is selected, the episode will be published…" at bounding box center [691, 456] width 847 height 109
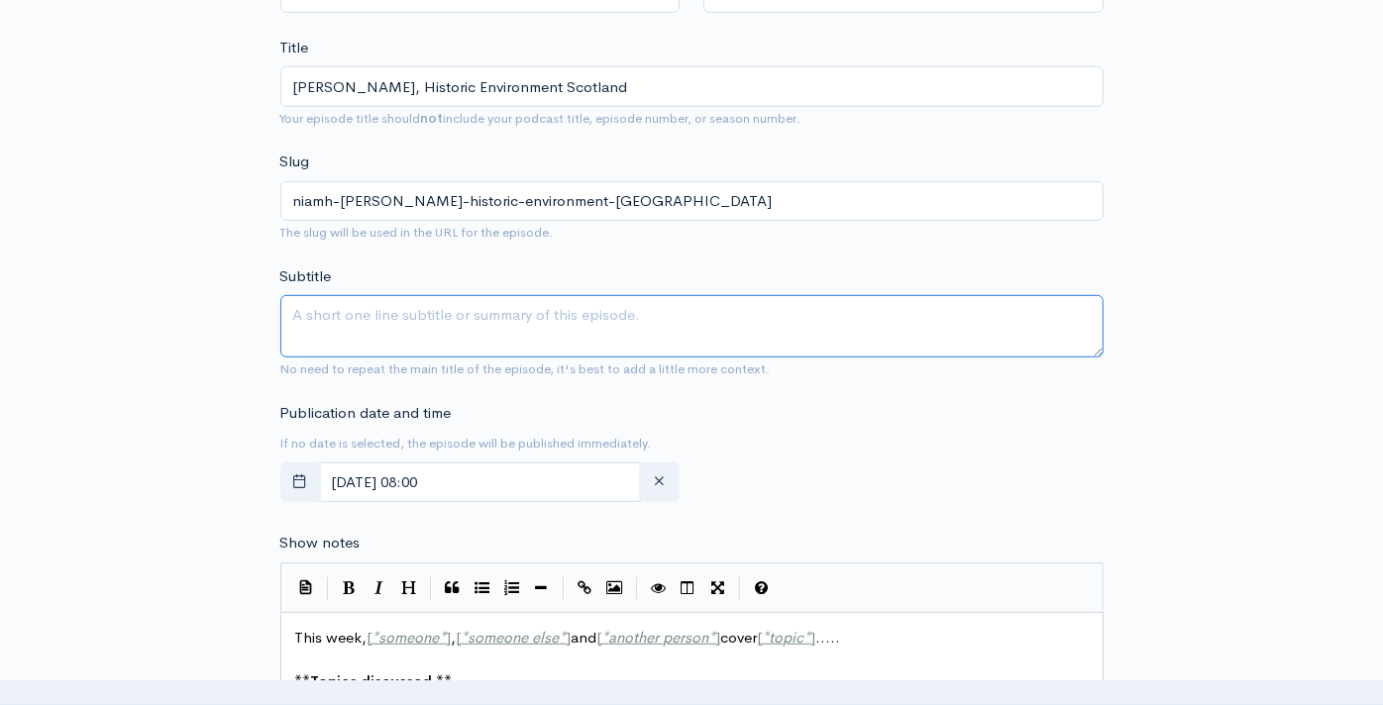
click at [393, 336] on textarea "Subtitle" at bounding box center [691, 326] width 823 height 62
type textarea "N"
type textarea "F"
type textarea "Z"
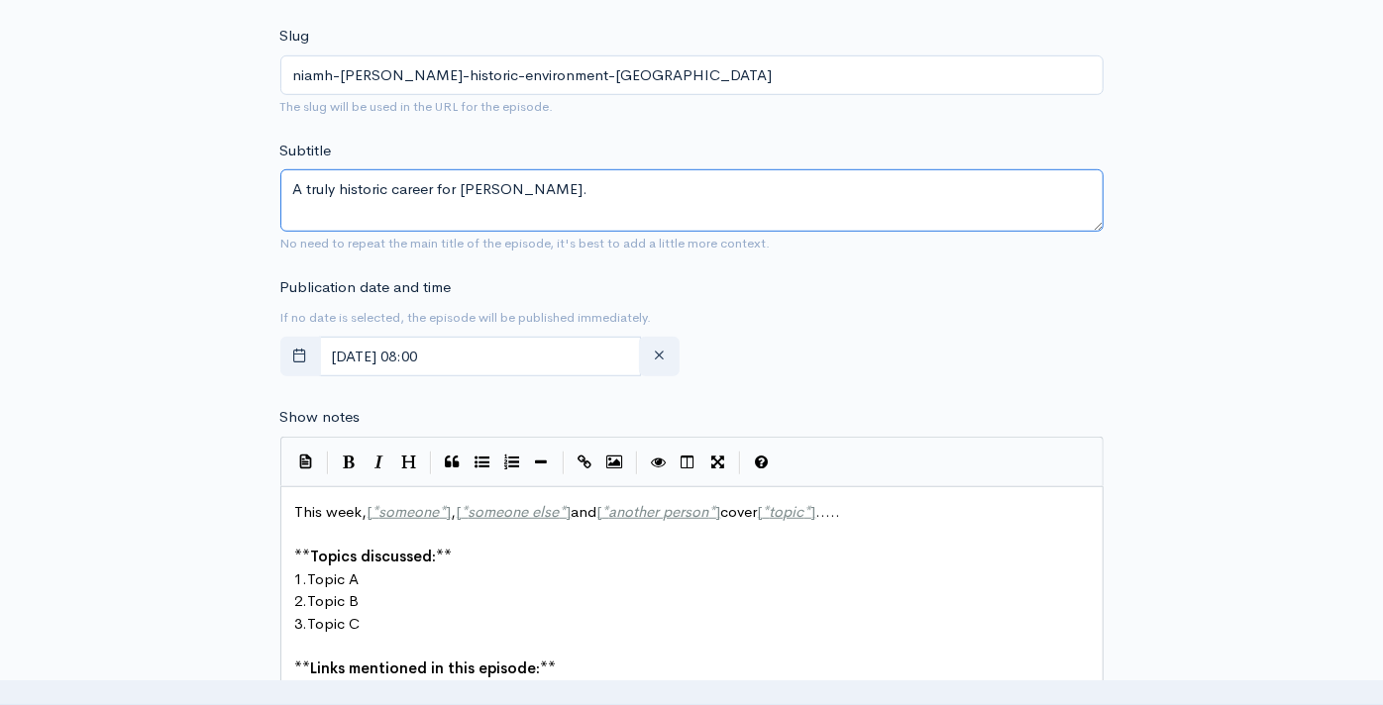
scroll to position [770, 0]
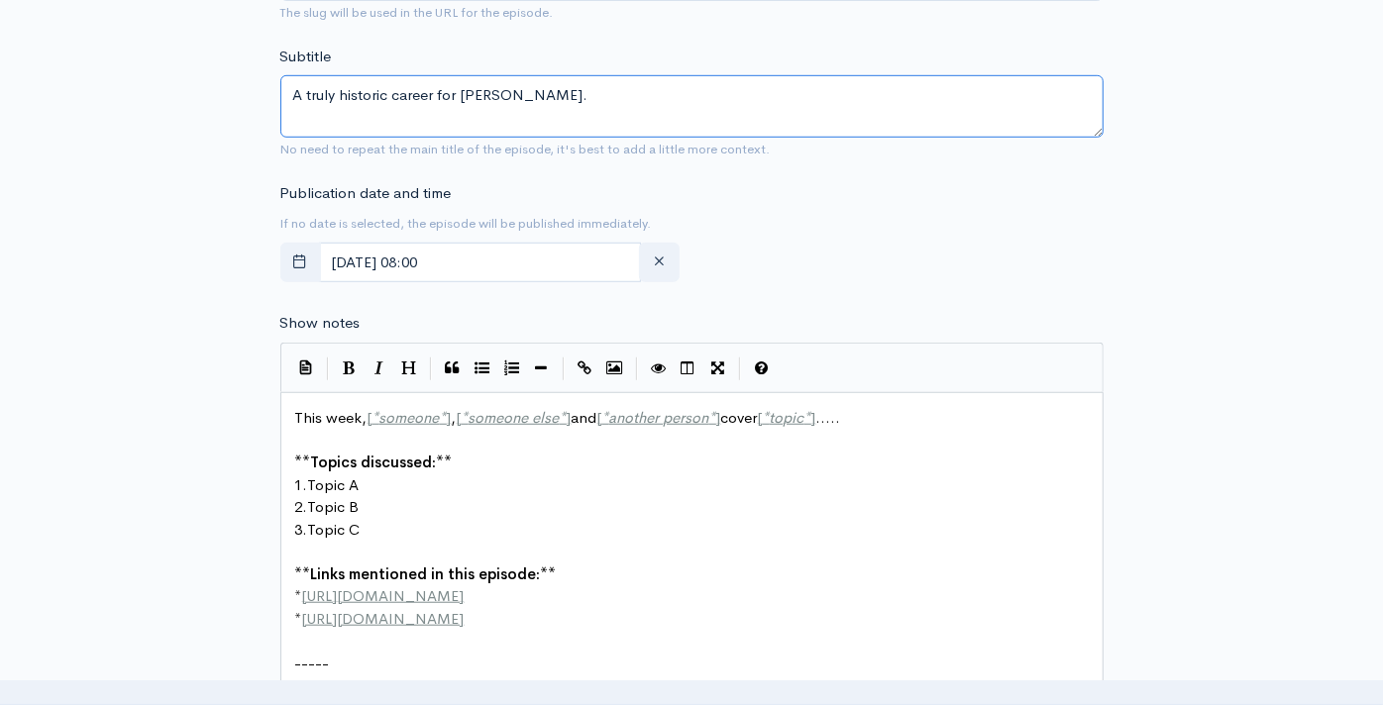
type textarea "A truly historic career for [PERSON_NAME]."
drag, startPoint x: 467, startPoint y: 476, endPoint x: 655, endPoint y: 466, distance: 188.5
click at [477, 475] on pre "1. Topic A" at bounding box center [700, 485] width 818 height 23
click at [864, 408] on pre "This week, [ * someone * ] , [ * someone else * ] and [ * another person * ] co…" at bounding box center [700, 418] width 818 height 23
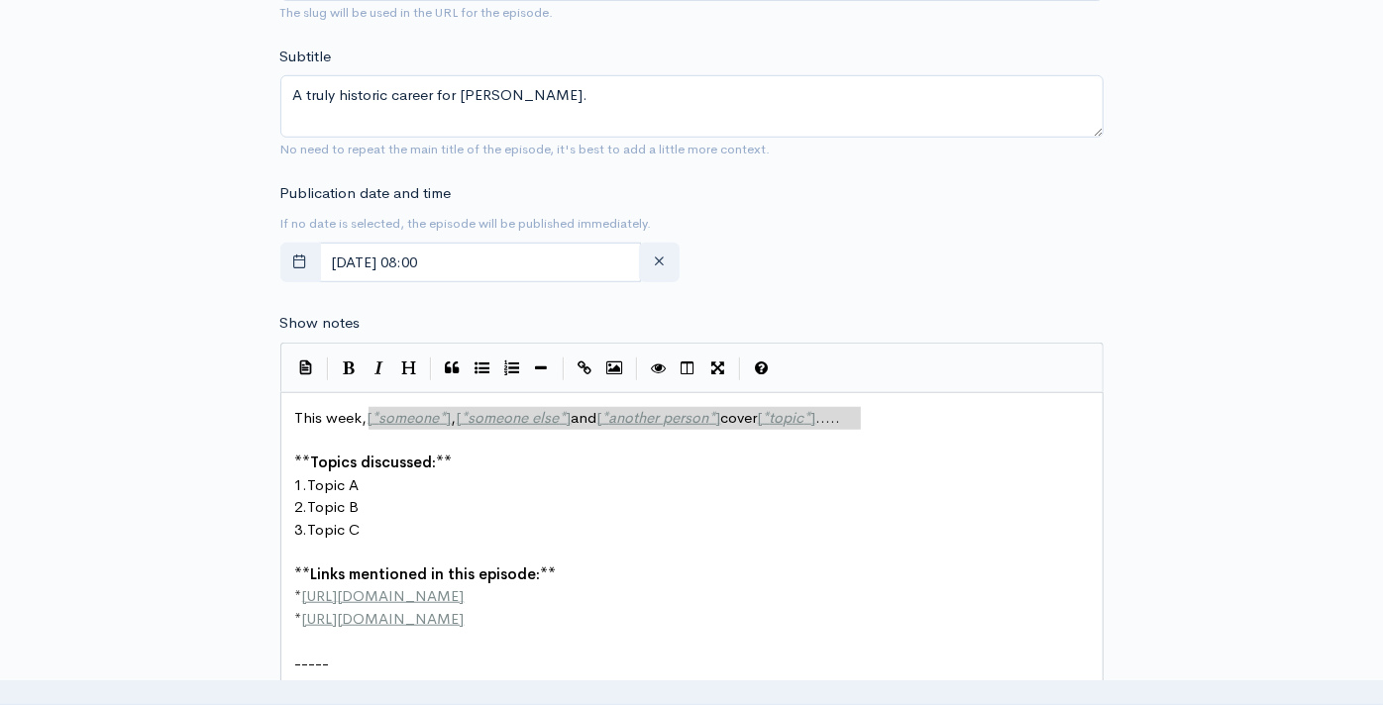
drag, startPoint x: 925, startPoint y: 412, endPoint x: 365, endPoint y: 406, distance: 560.7
type textarea "[PERSON_NAME]"
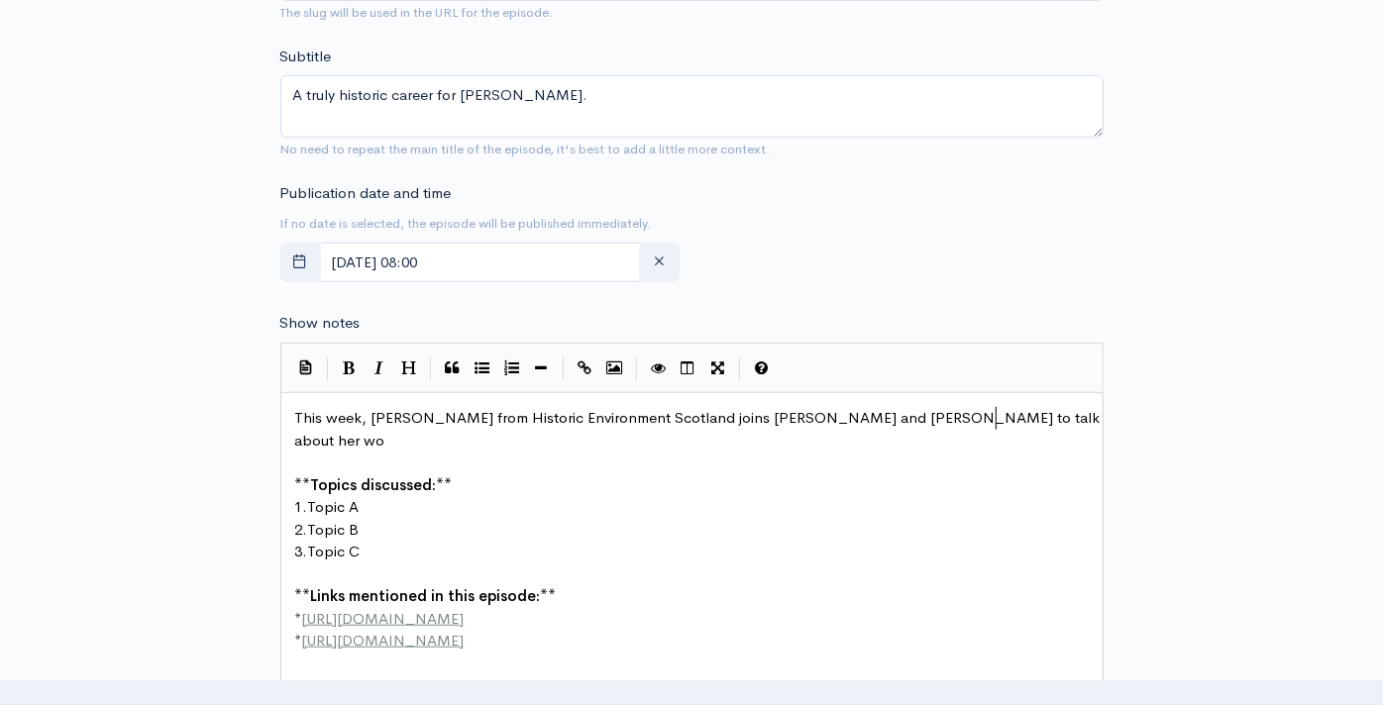
scroll to position [7, 532]
type textarea "e from Historic Environment Scotland joins [PERSON_NAME] and [PERSON_NAME] to t…"
type textarea "s a vistor attraction guide. [PERSON_NAME] takes guests through the"
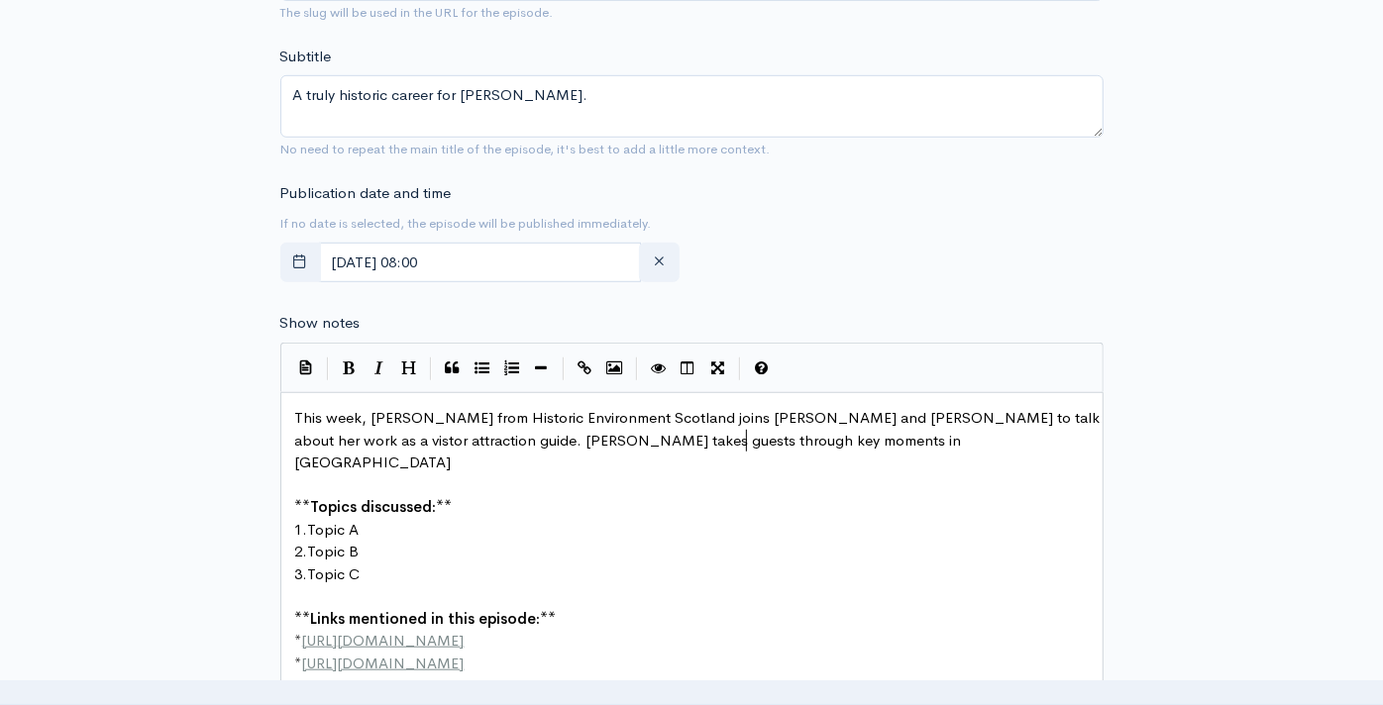
type textarea "key moments in Scottis"
type textarea "time throughout Scottish historyu"
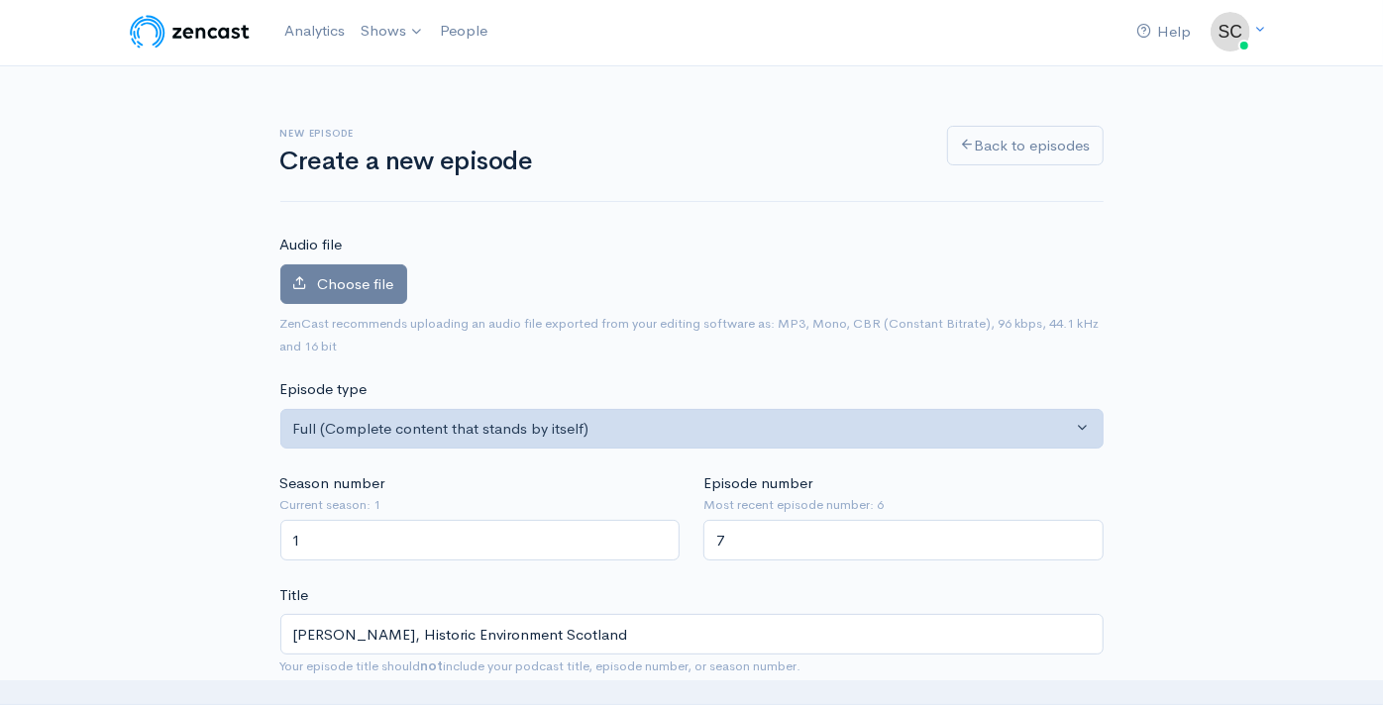
scroll to position [0, 0]
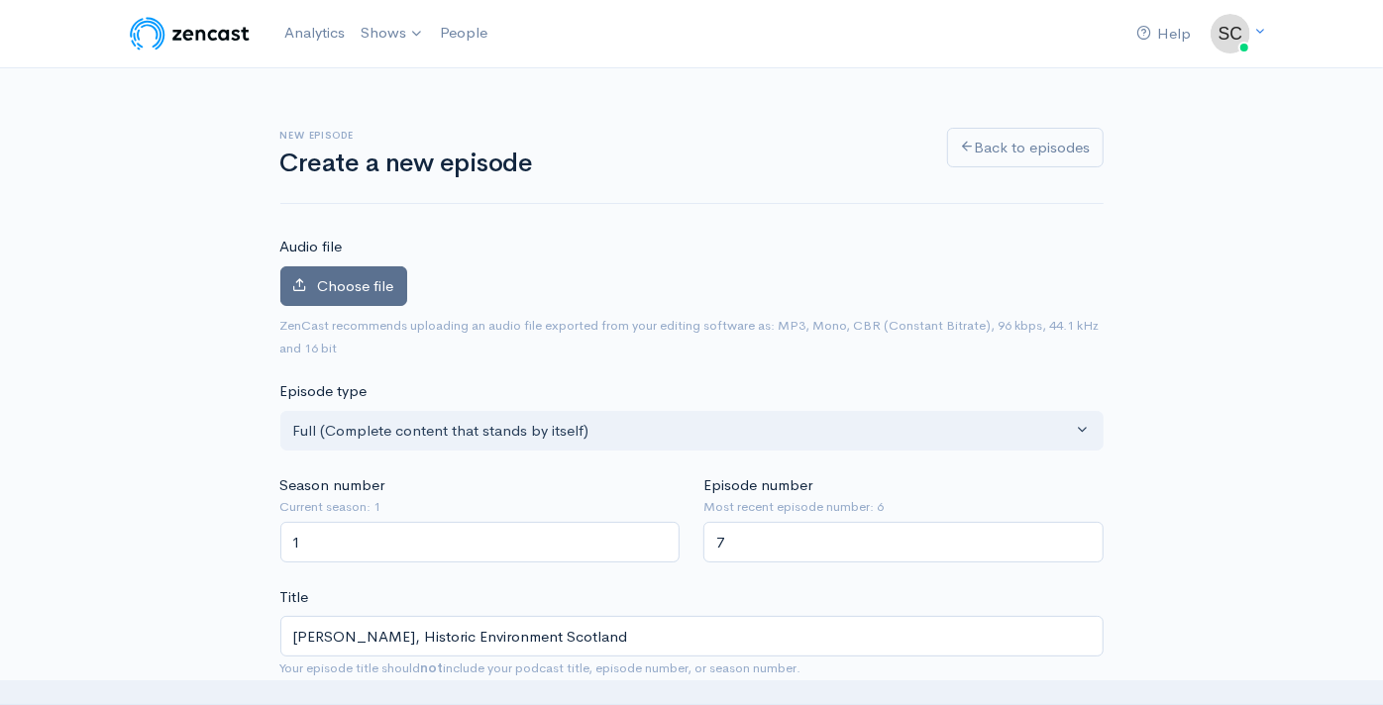
type textarea "as part of her role at [GEOGRAPHIC_DATA]."
click at [391, 290] on span "Choose file" at bounding box center [356, 285] width 76 height 19
click at [0, 0] on input "Choose file" at bounding box center [0, 0] width 0 height 0
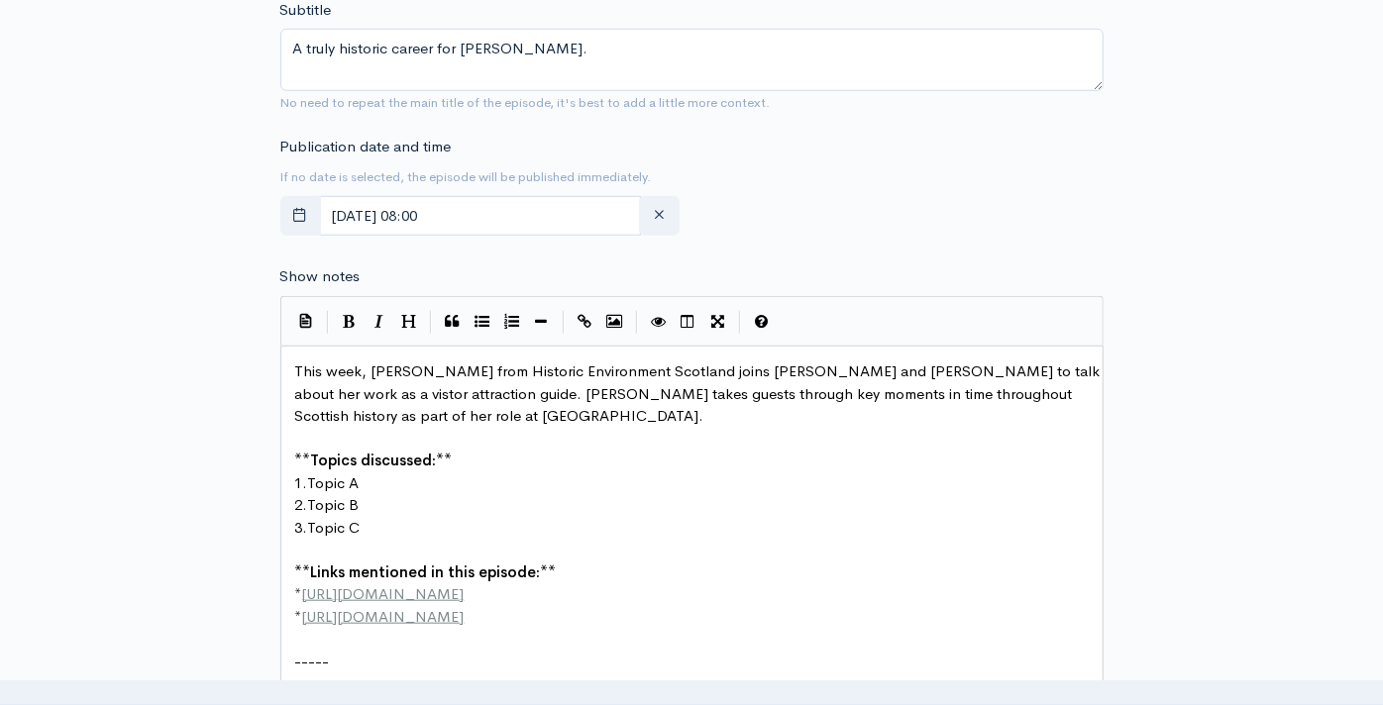
scroll to position [883, 0]
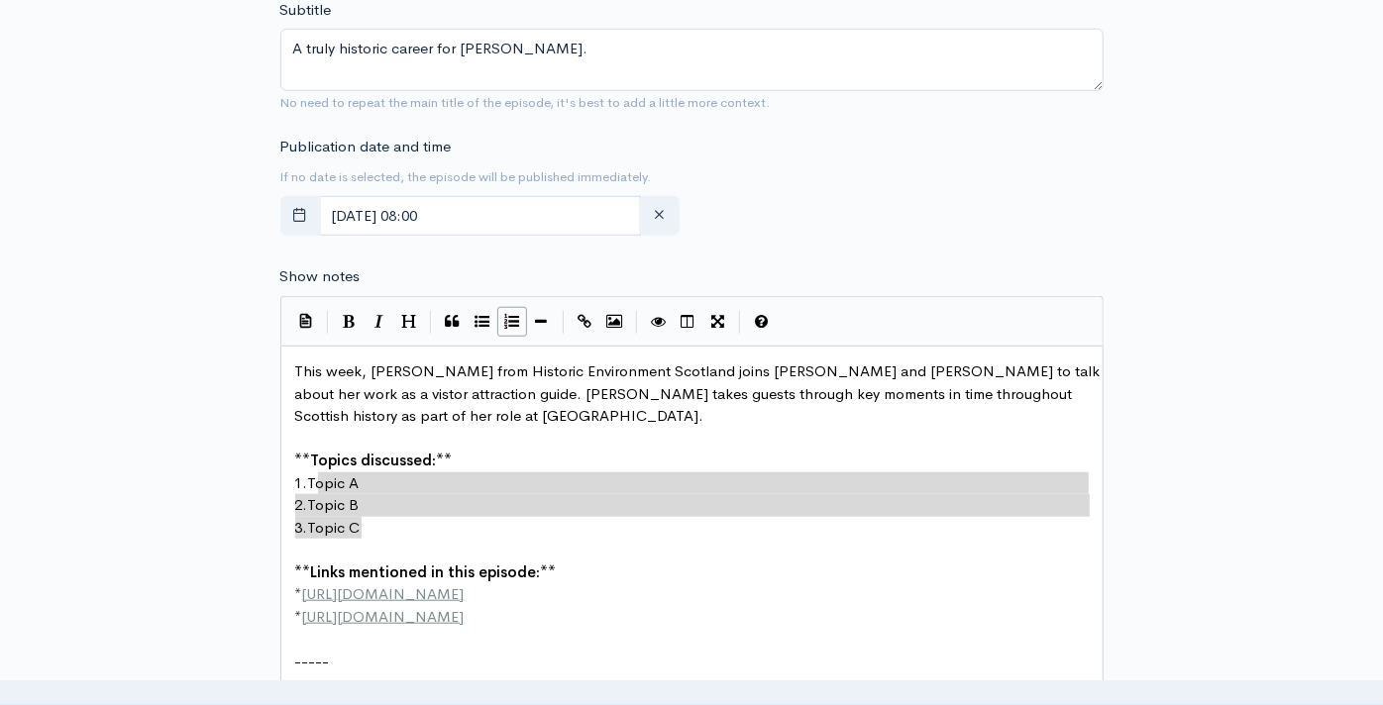
type textarea "Topic A 2. Topic B 3. Topic C"
drag, startPoint x: 390, startPoint y: 520, endPoint x: 314, endPoint y: 475, distance: 88.3
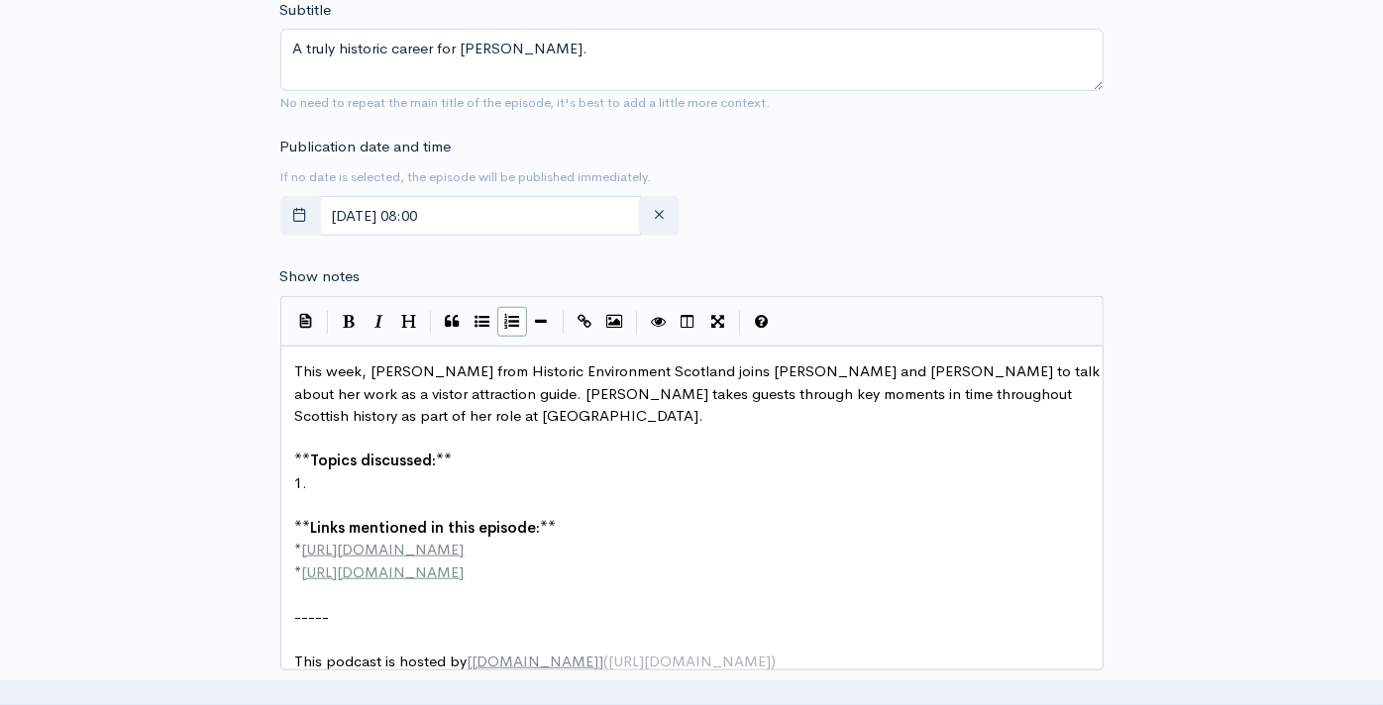
type textarea "G"
type textarea "Develio"
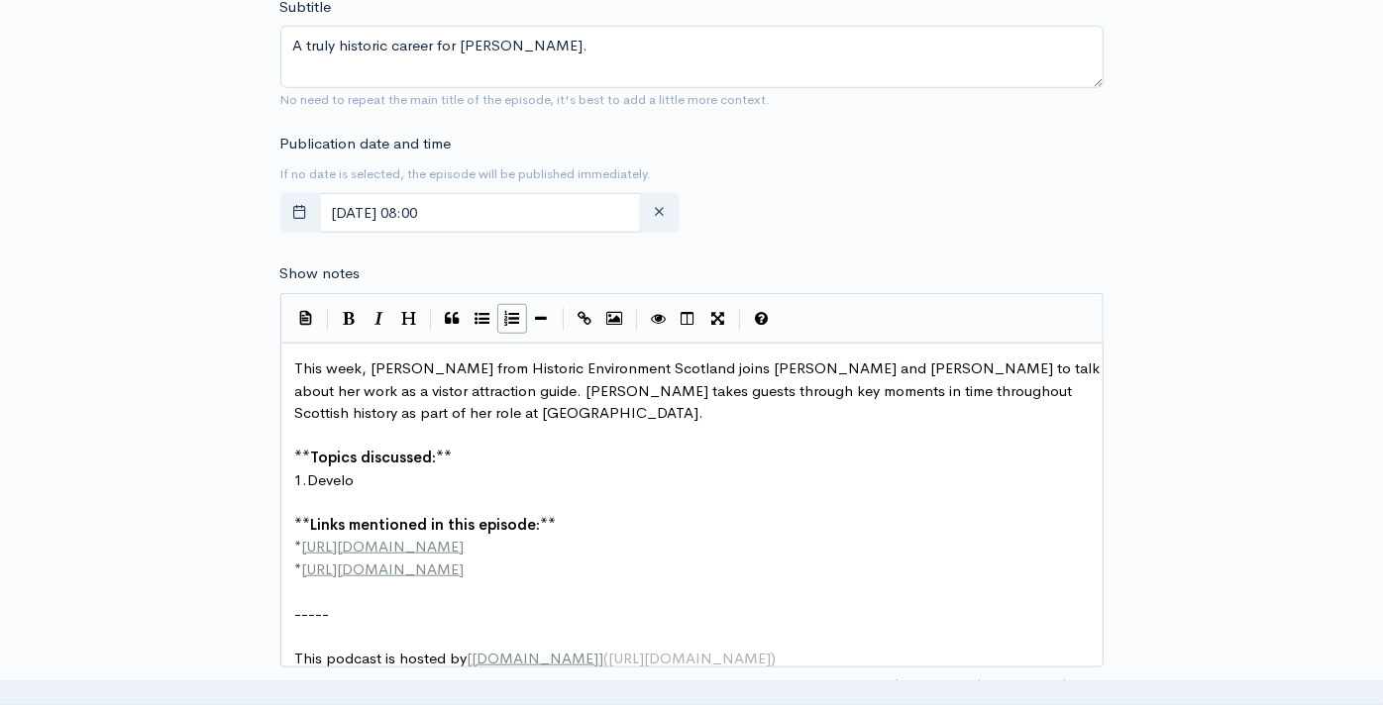
scroll to position [880, 0]
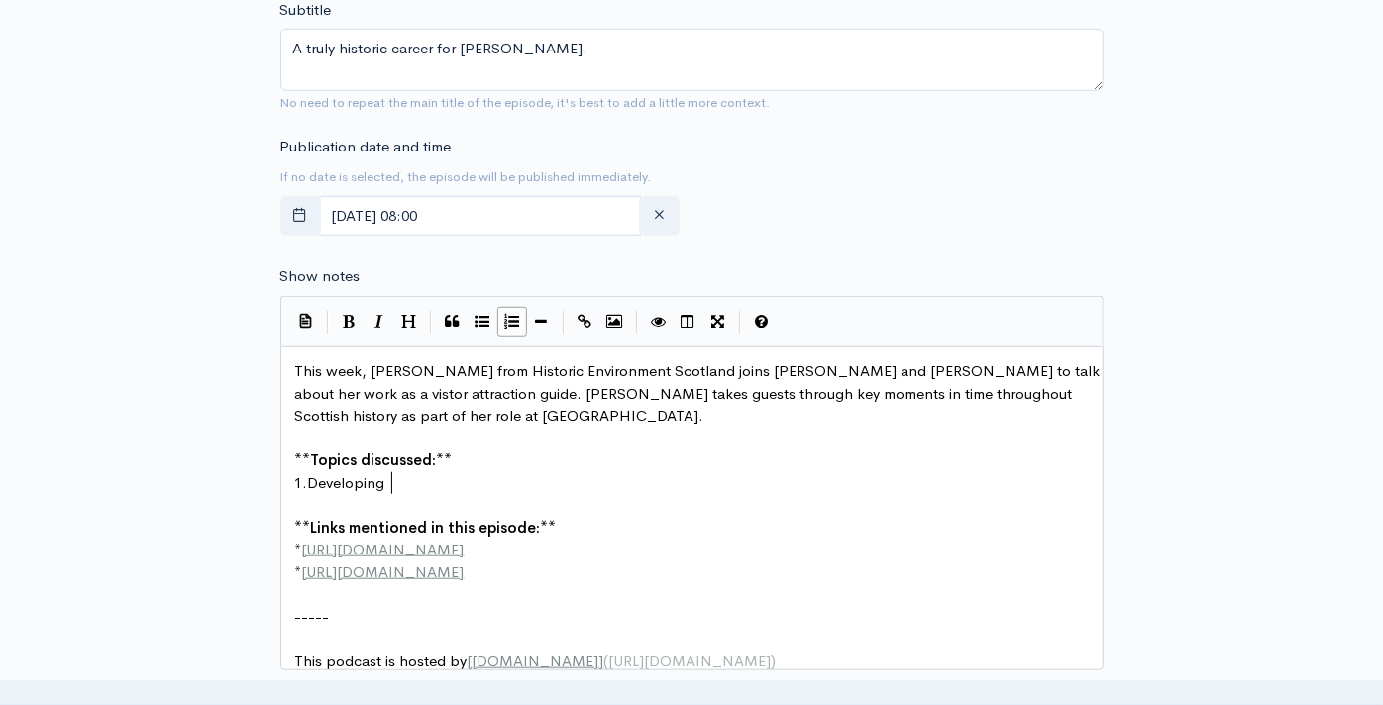
type textarea "oping e"
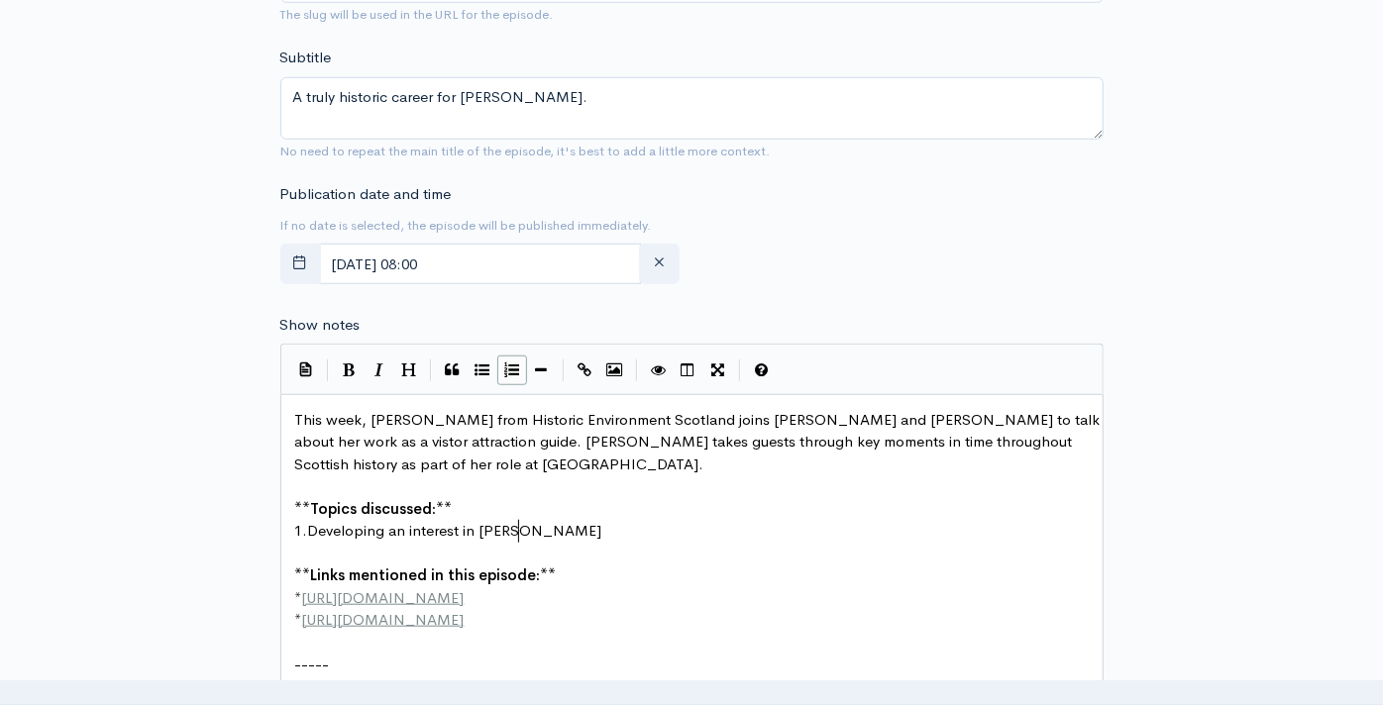
type textarea "an interest in [PERSON_NAME]"
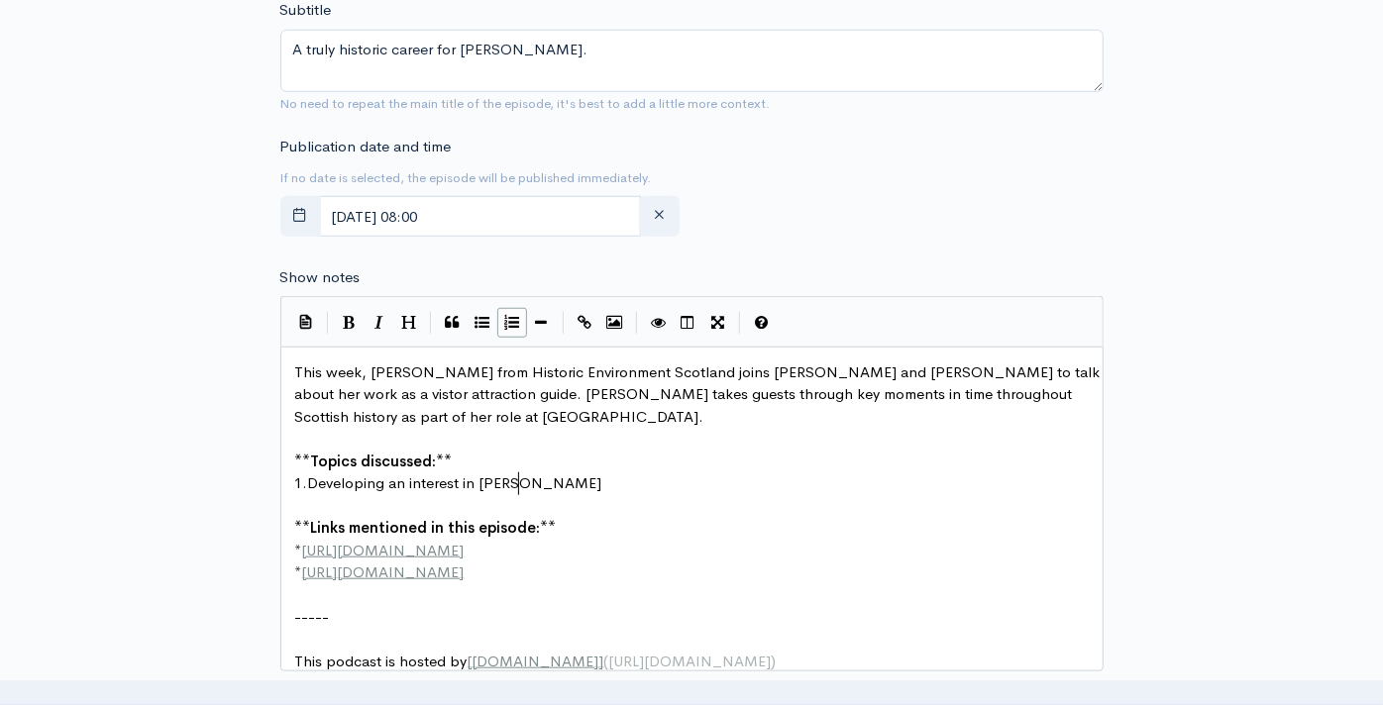
scroll to position [7, 128]
type textarea "history"
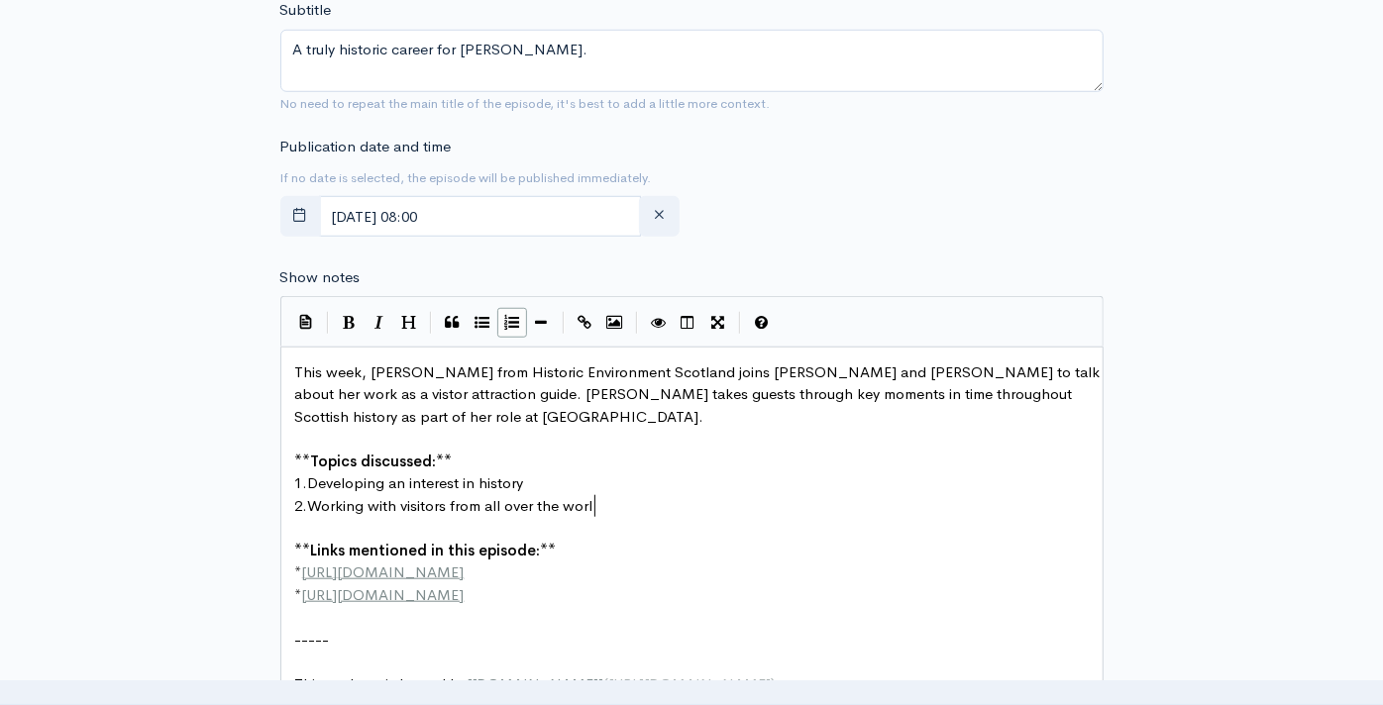
type textarea "Working with visitors from all over the world"
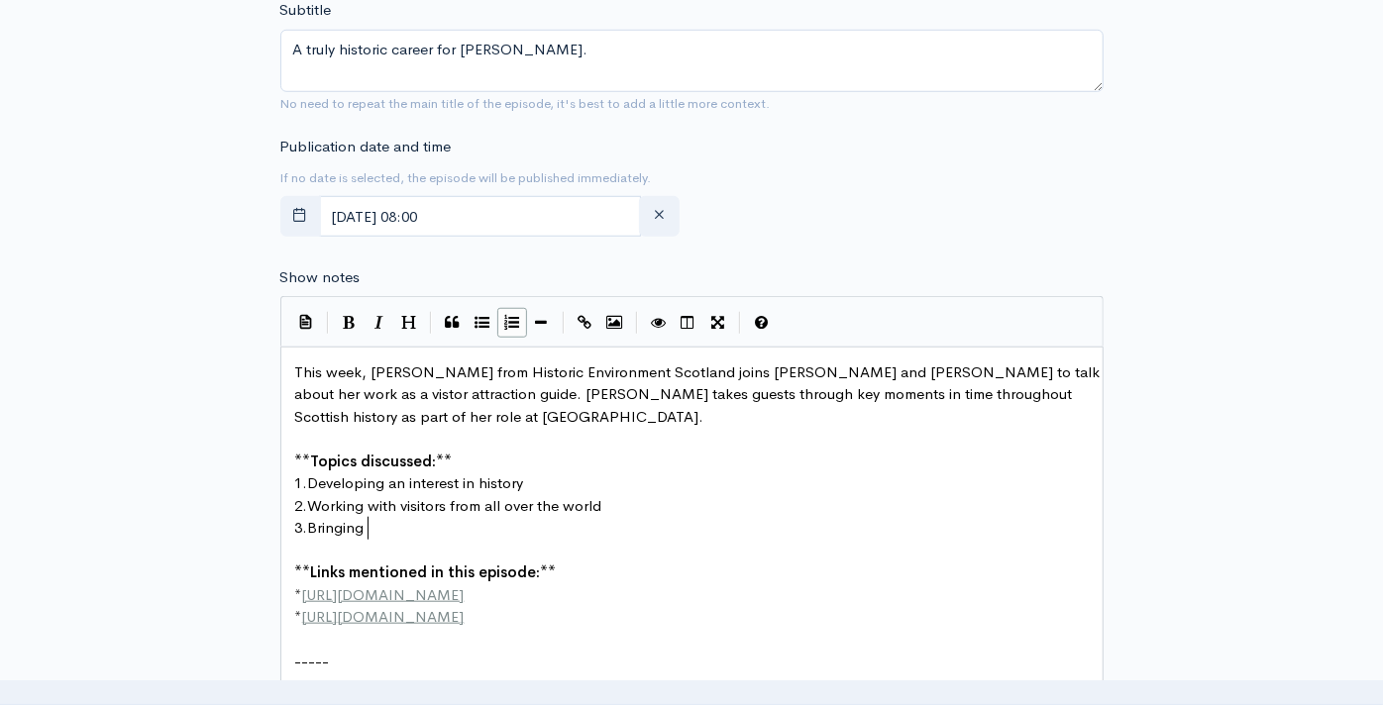
type textarea "Bringing e"
type textarea "her whole self to w"
type textarea "work every day"
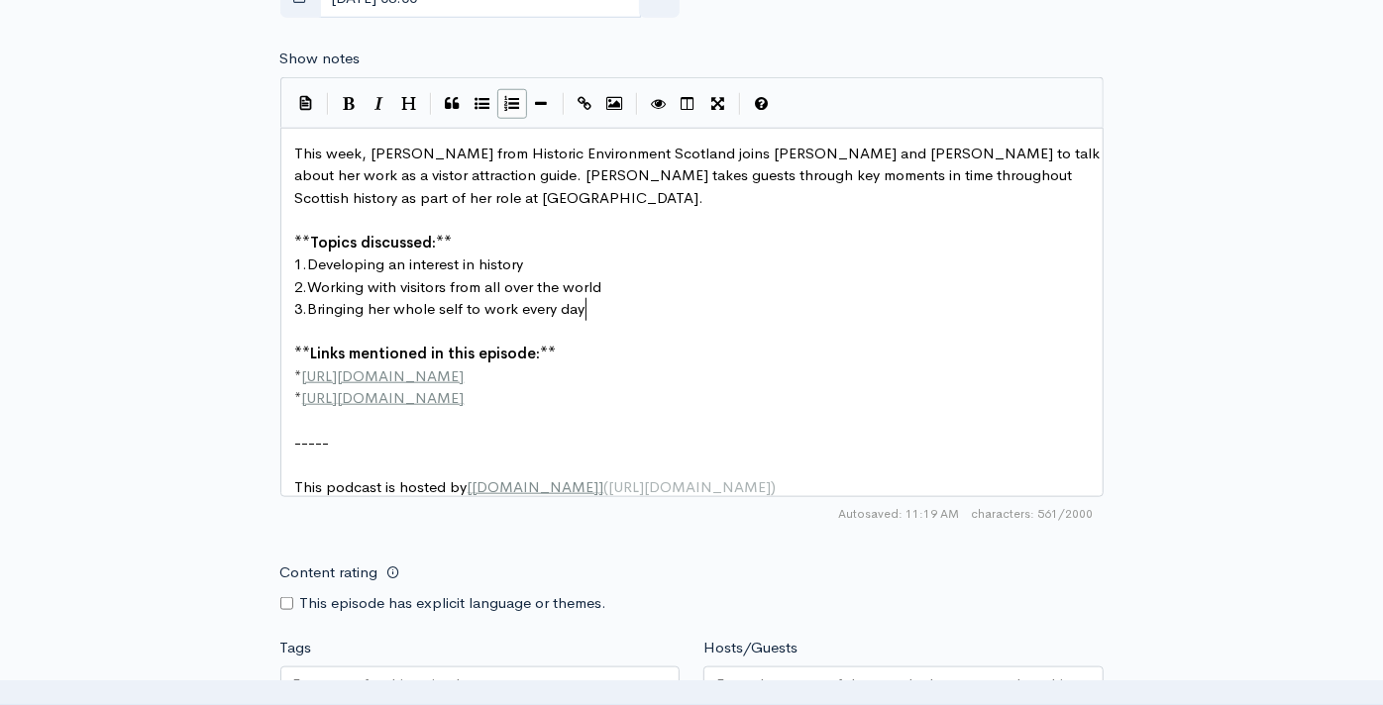
scroll to position [1147, 0]
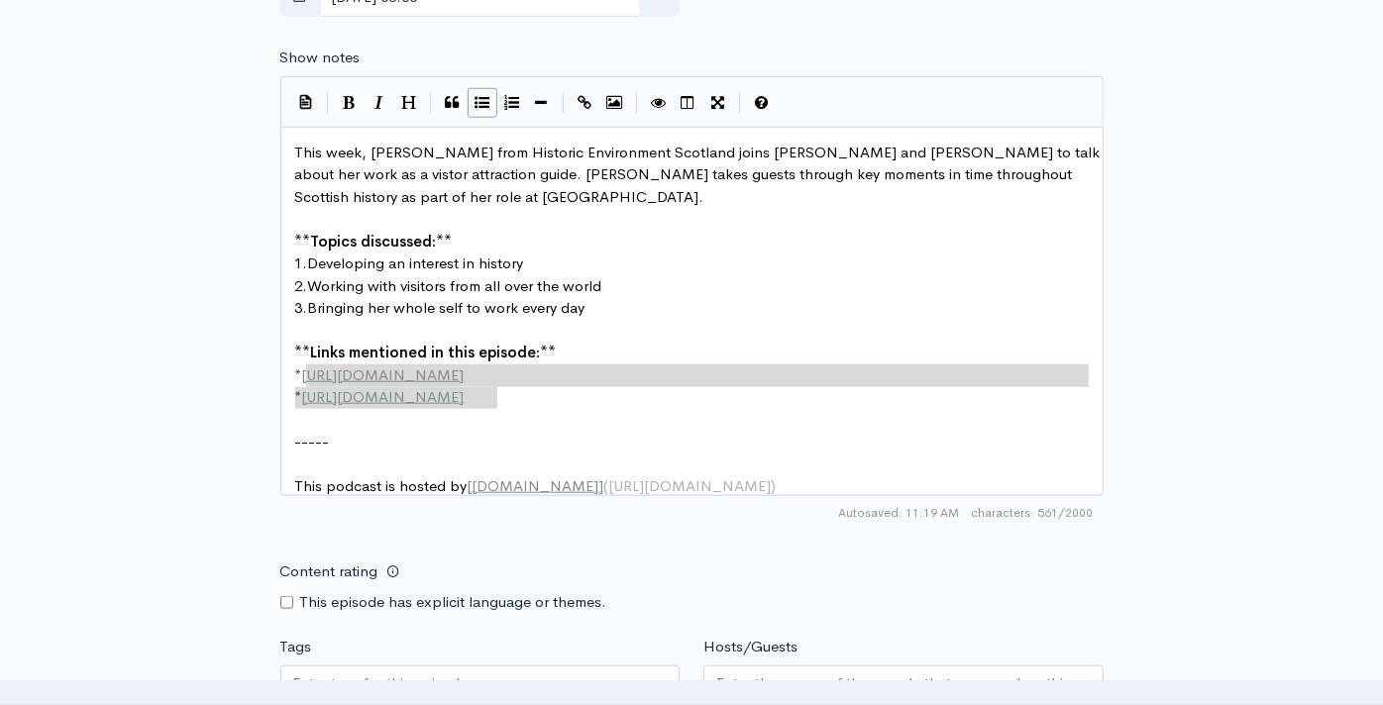
drag, startPoint x: 517, startPoint y: 386, endPoint x: 308, endPoint y: 367, distance: 209.9
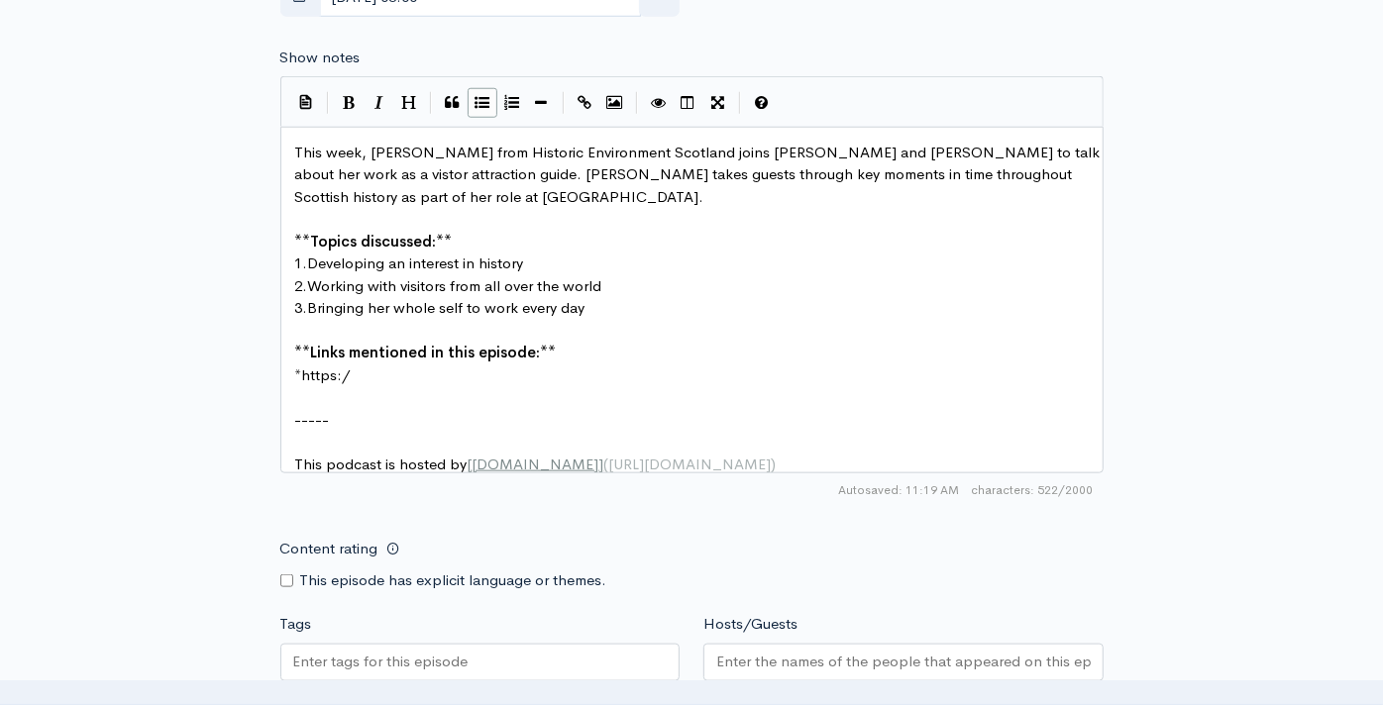
scroll to position [7, 51]
type textarea "[URL]"
type textarea "[DOMAIN_NAME][URL]"
type textarea "otland"
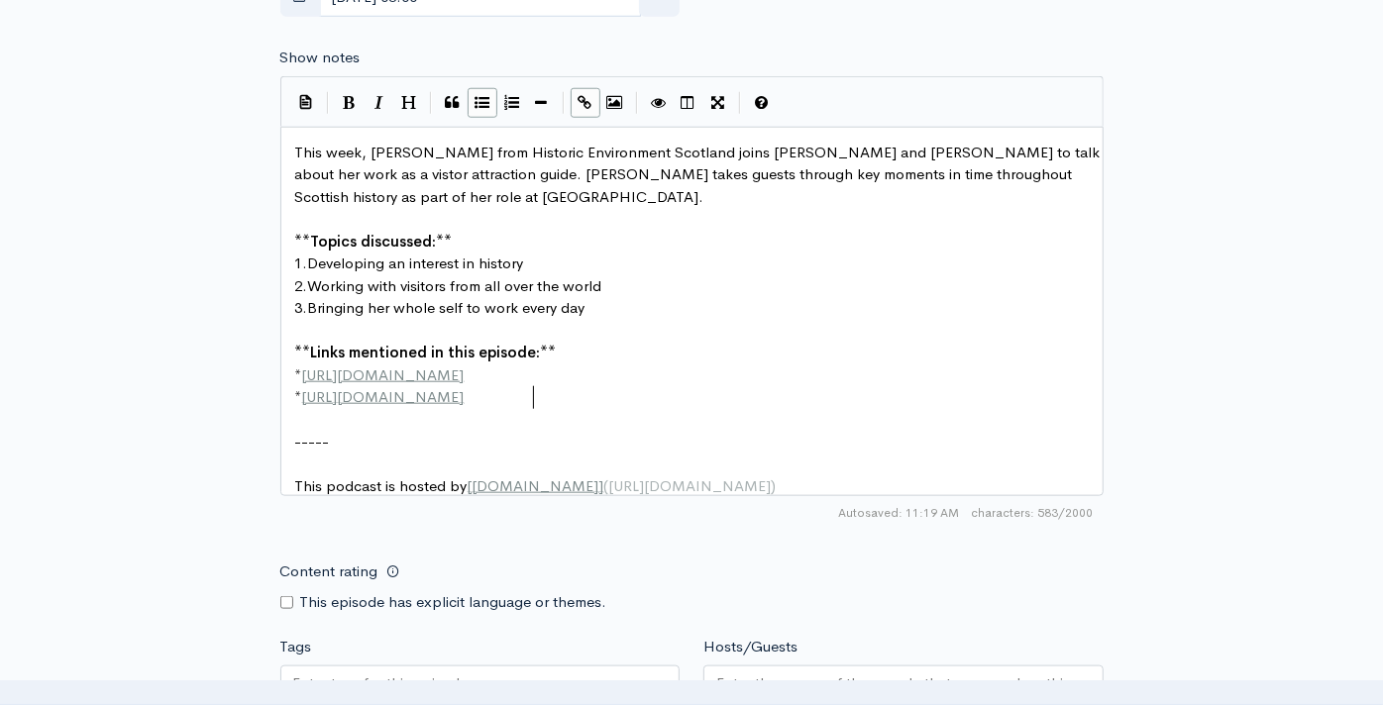
type textarea "[URL][DOMAIN_NAME]"
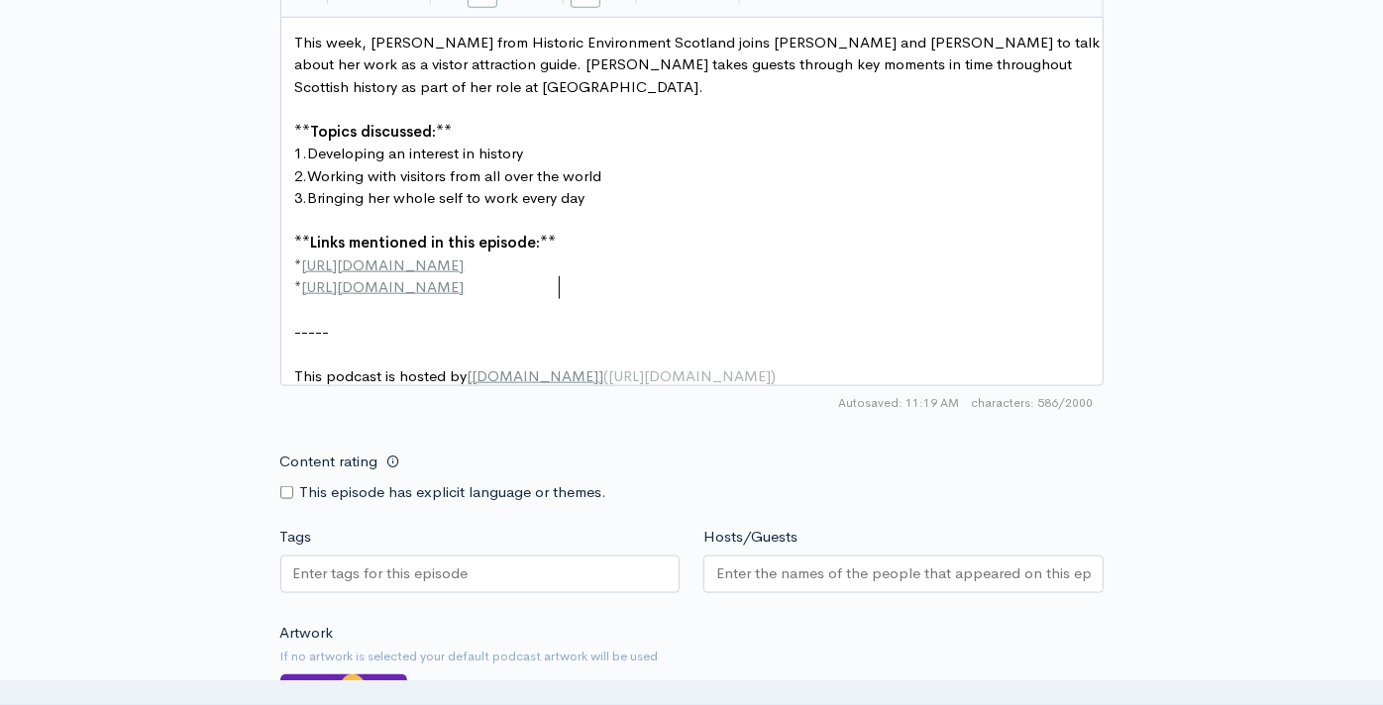
scroll to position [1147, 0]
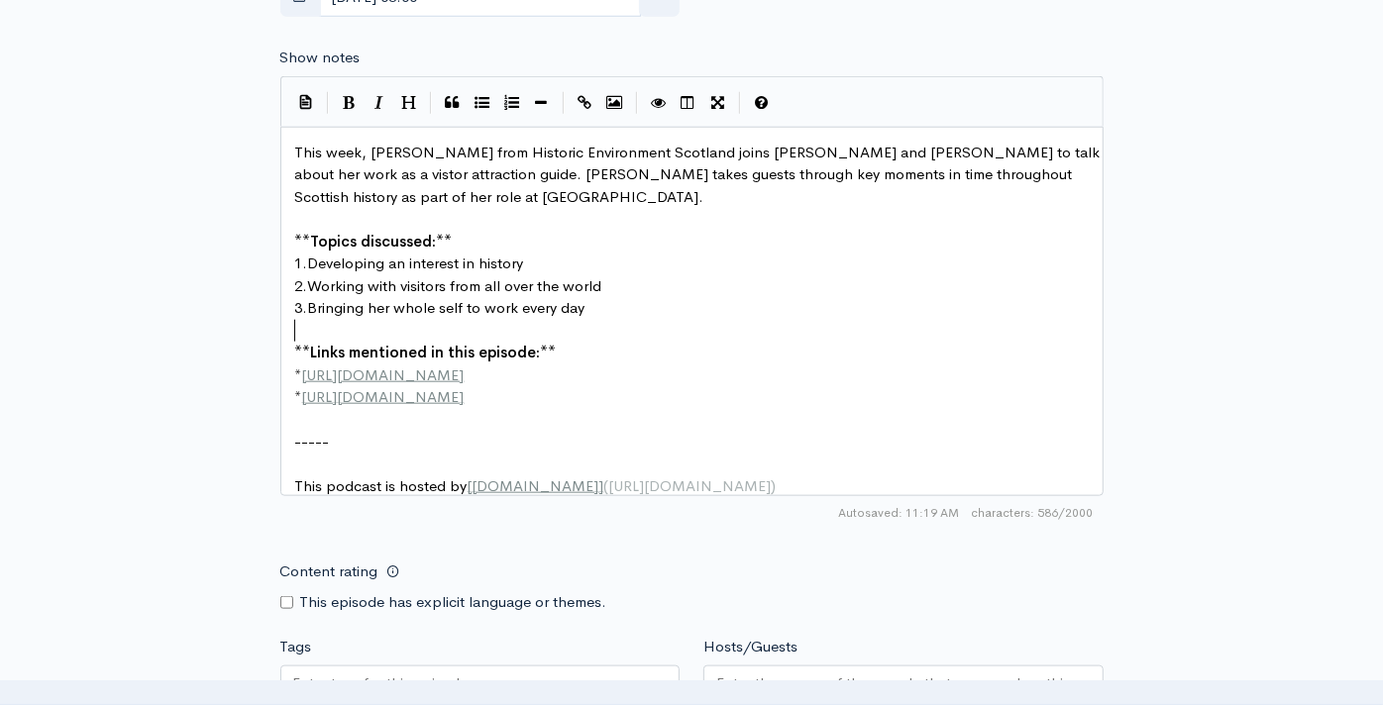
click at [659, 320] on pre "​" at bounding box center [700, 331] width 818 height 23
click at [682, 314] on pre "3. Bringing her whole self to work every day" at bounding box center [700, 308] width 818 height 23
click at [331, 475] on pre "This podcast is hosted by [ [DOMAIN_NAME] ] ( [URL][DOMAIN_NAME] )" at bounding box center [700, 486] width 818 height 23
type textarea "was recorded at podcast studio glasgh"
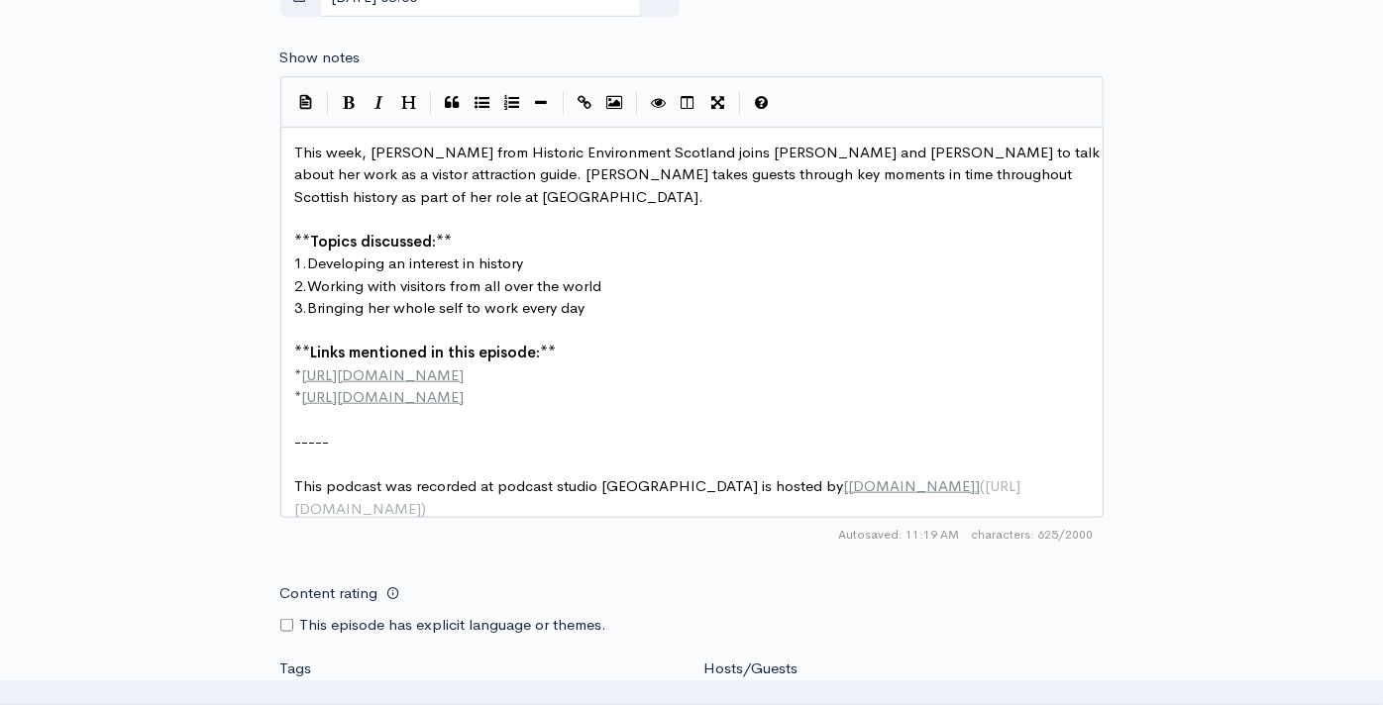
type textarea "ow"
type textarea "in [DATE] and"
type textarea "and"
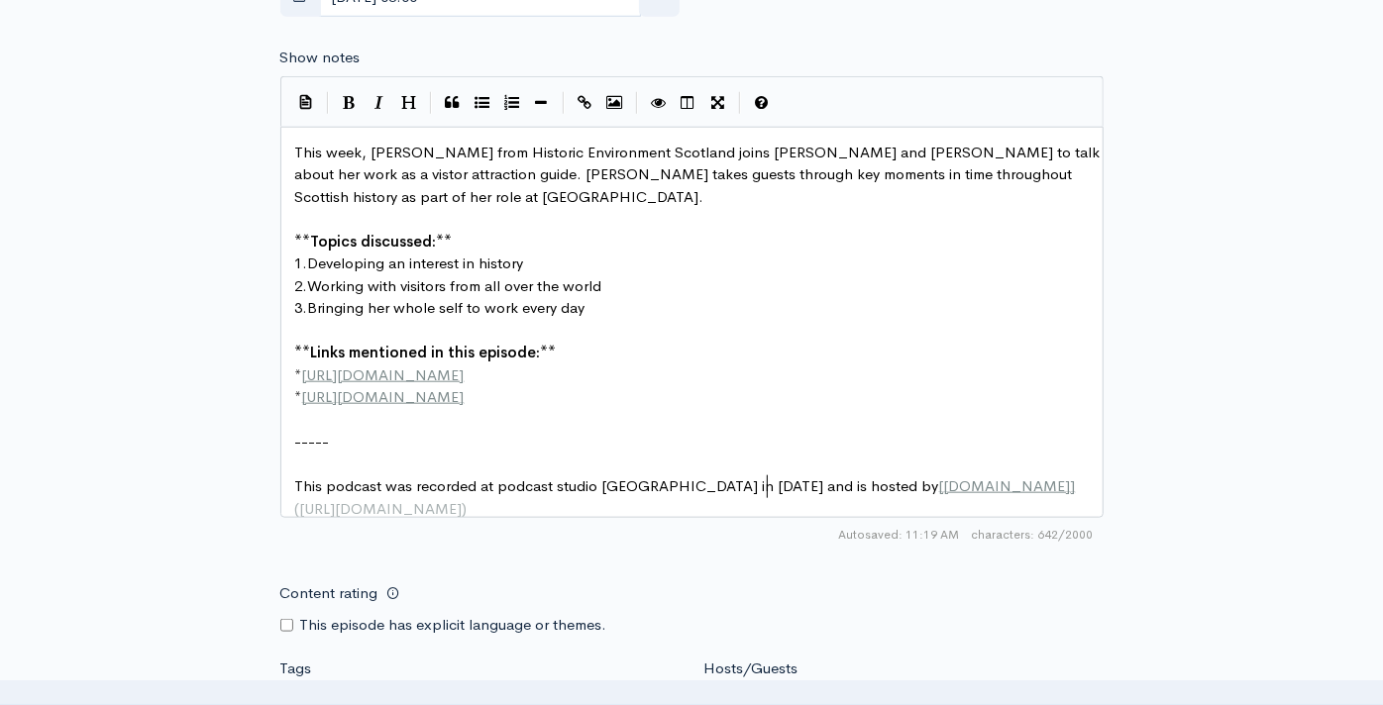
scroll to position [7, 28]
type textarea "podcast studio [GEOGRAPHIC_DATA]"
click at [589, 106] on icon "Create Link" at bounding box center [585, 102] width 14 height 15
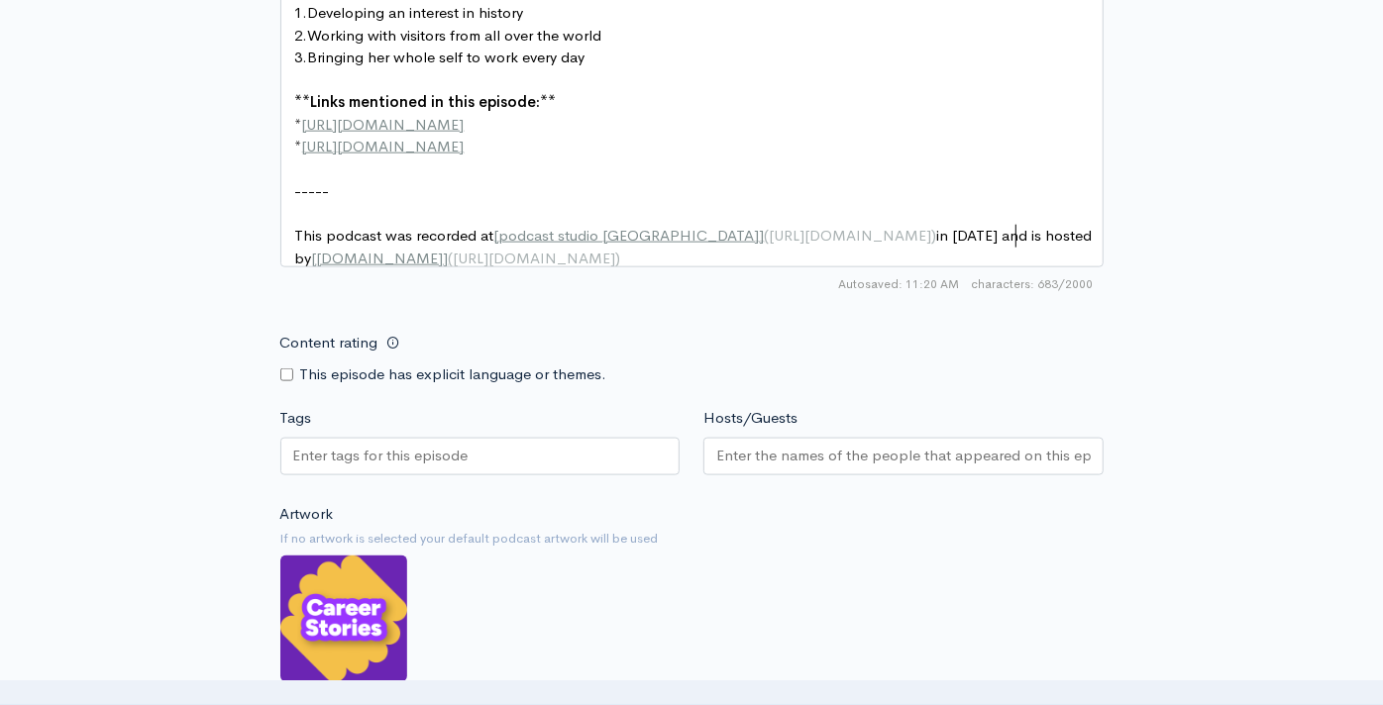
scroll to position [1587, 0]
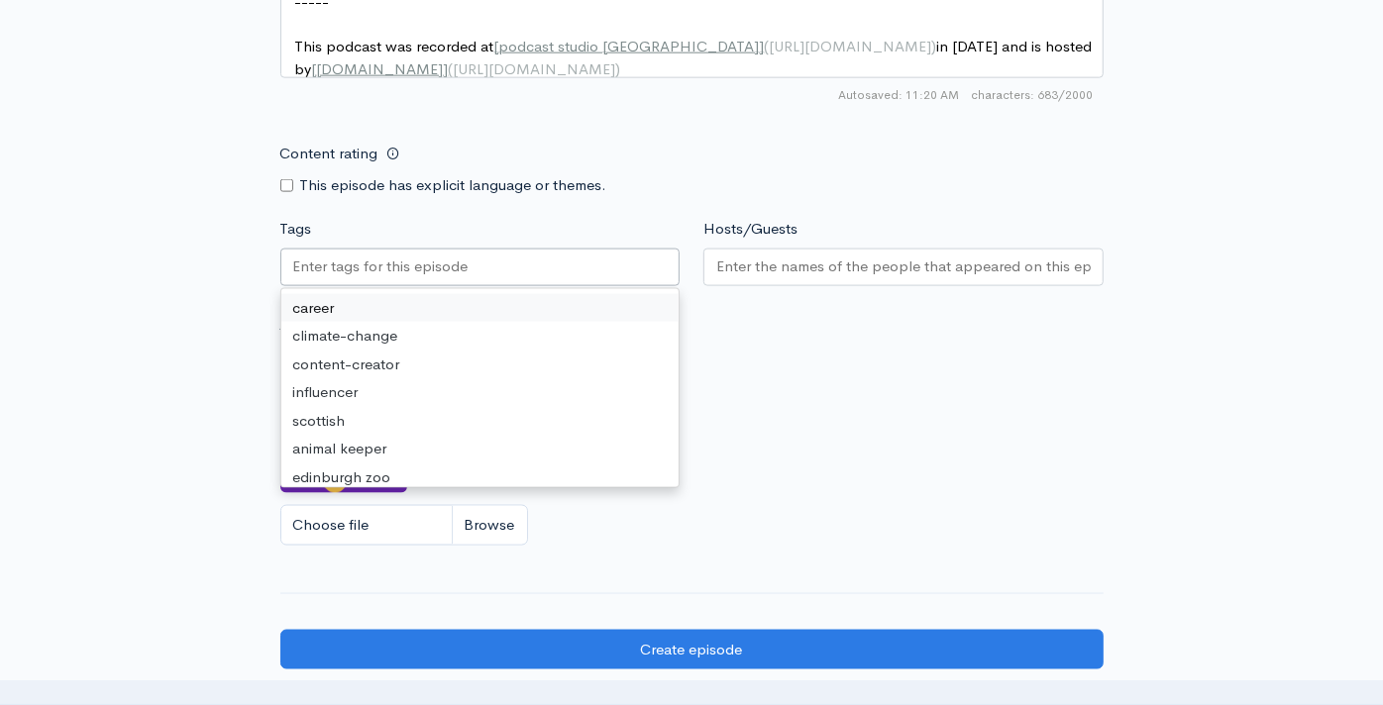
click at [398, 278] on input "Tags" at bounding box center [382, 267] width 178 height 23
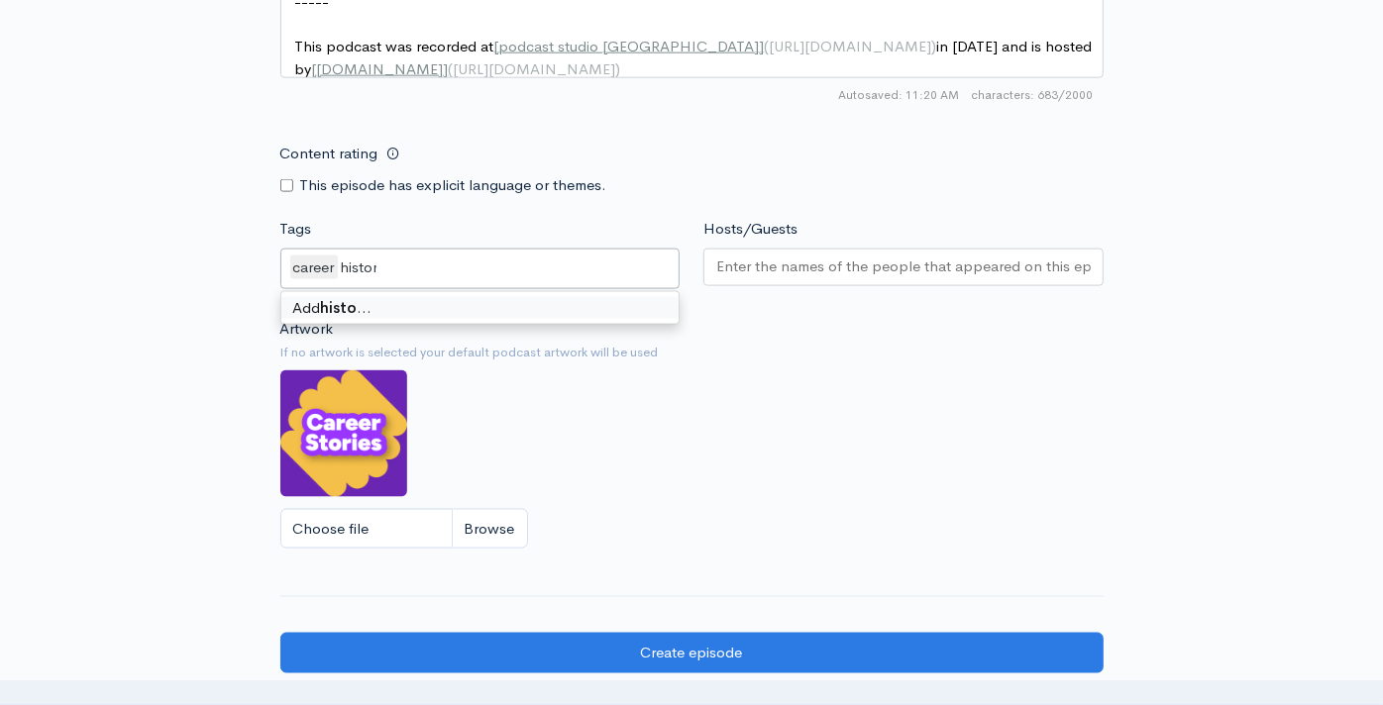
type input "history"
type input "[GEOGRAPHIC_DATA]"
type input "v"
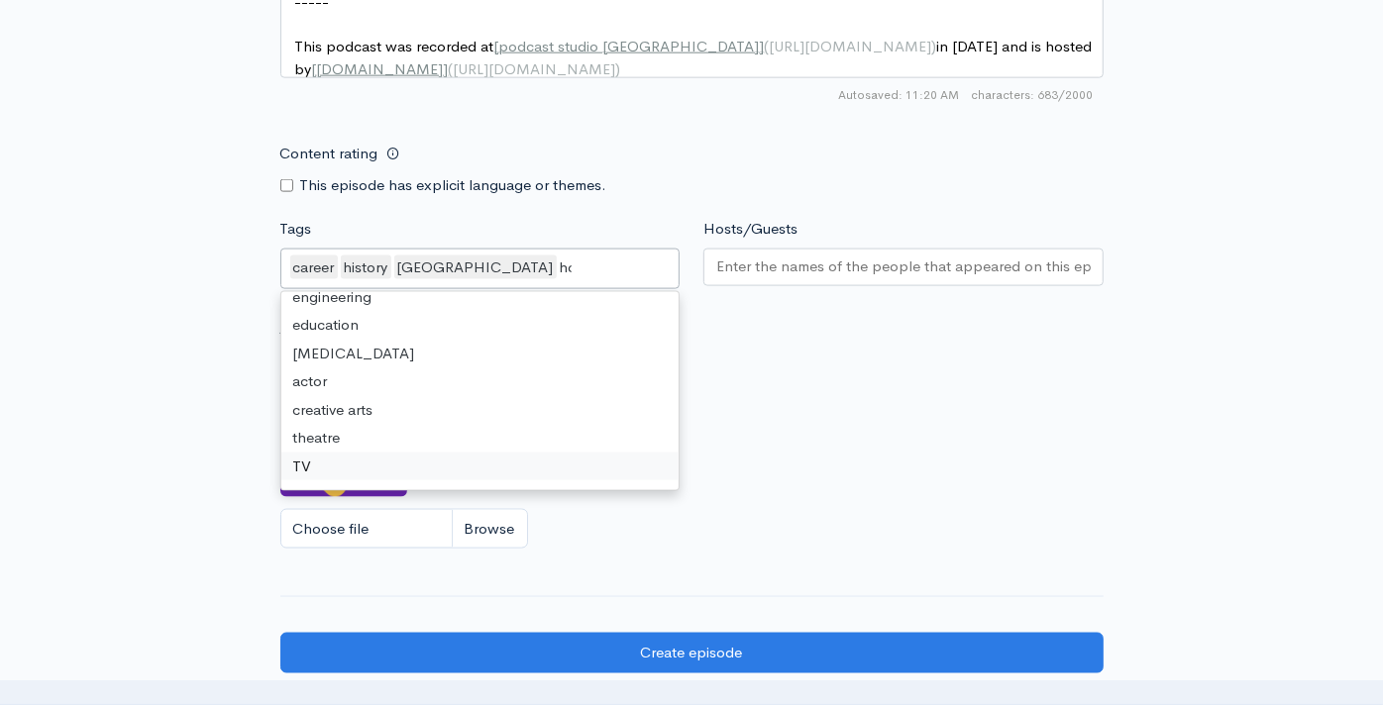
scroll to position [0, 0]
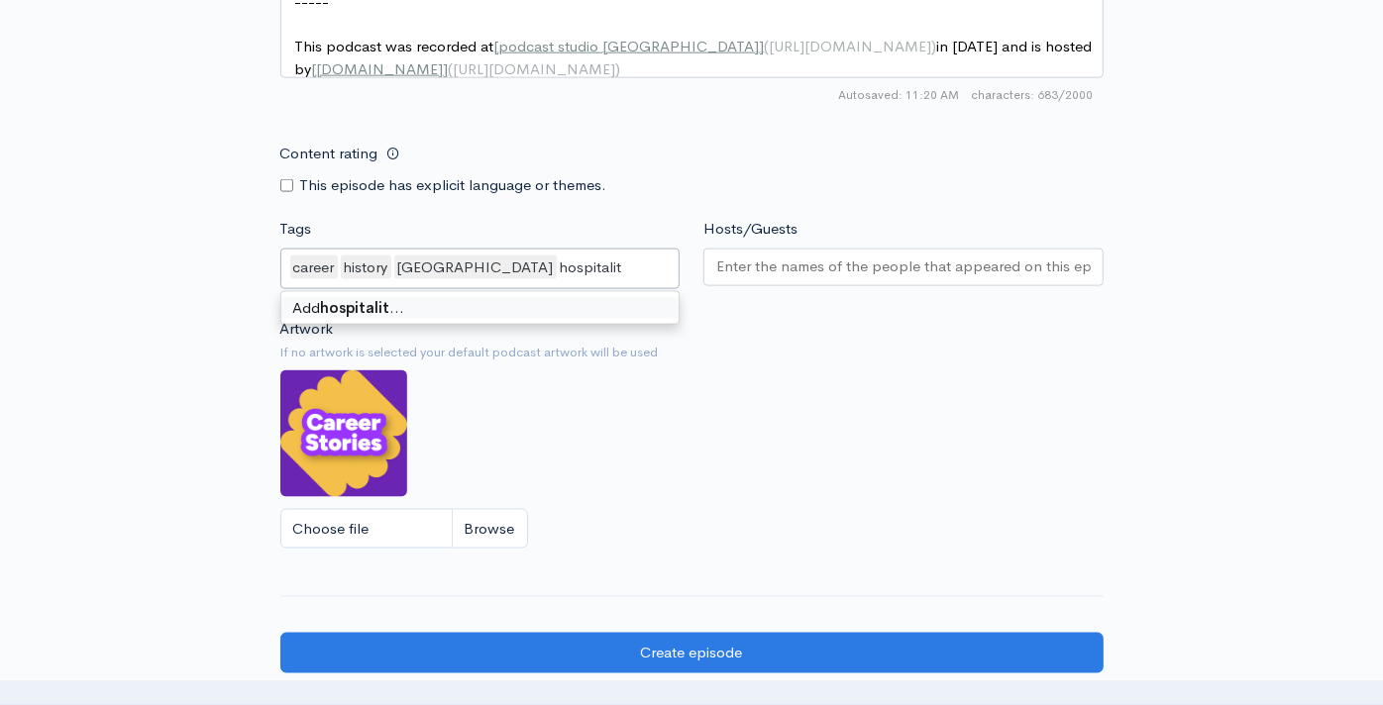
type input "hospitality"
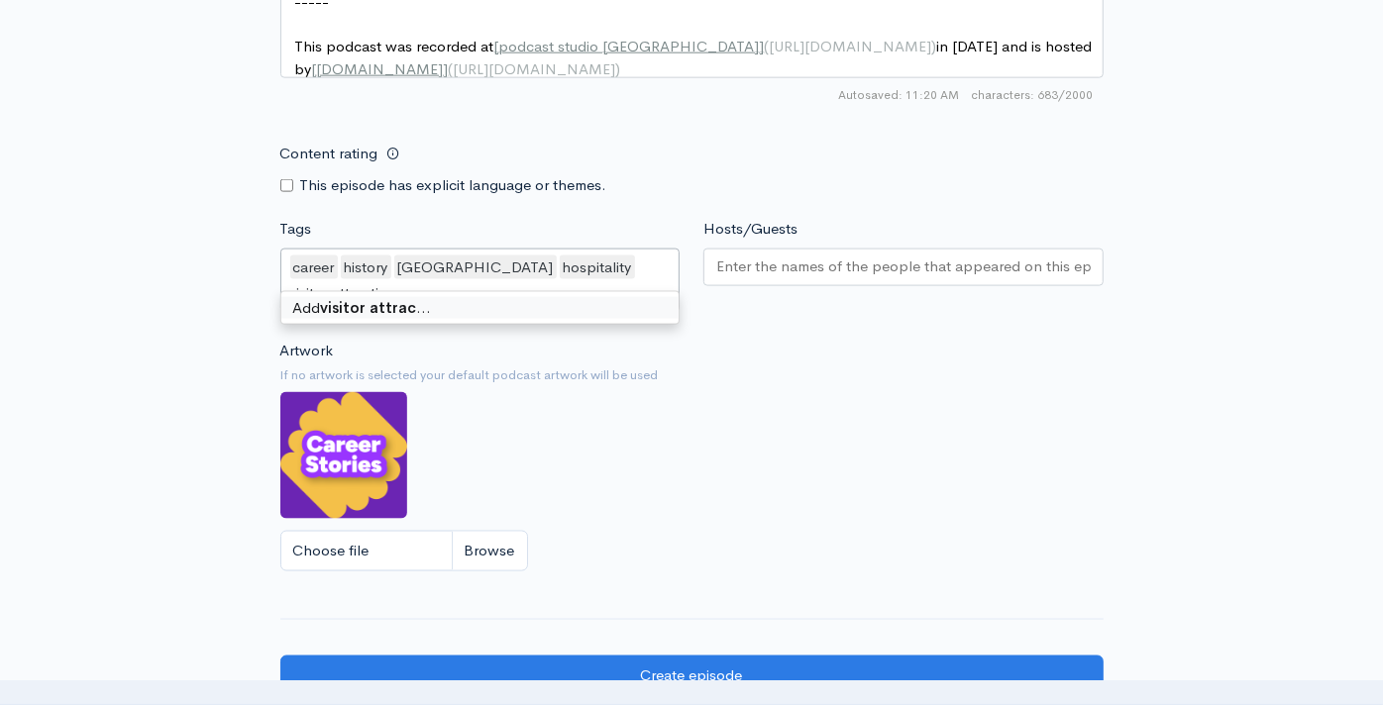
type input "visitor attraction"
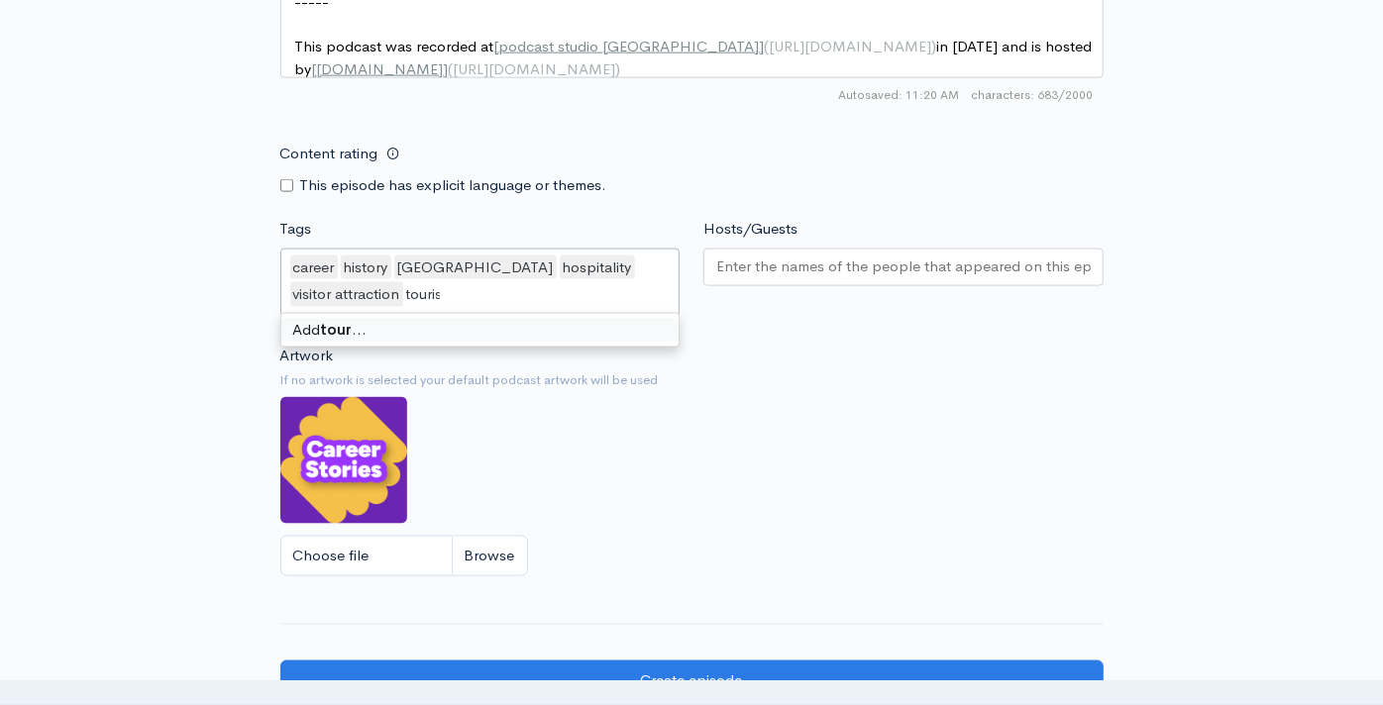
type input "tourism"
type input "]"
type input "career advice"
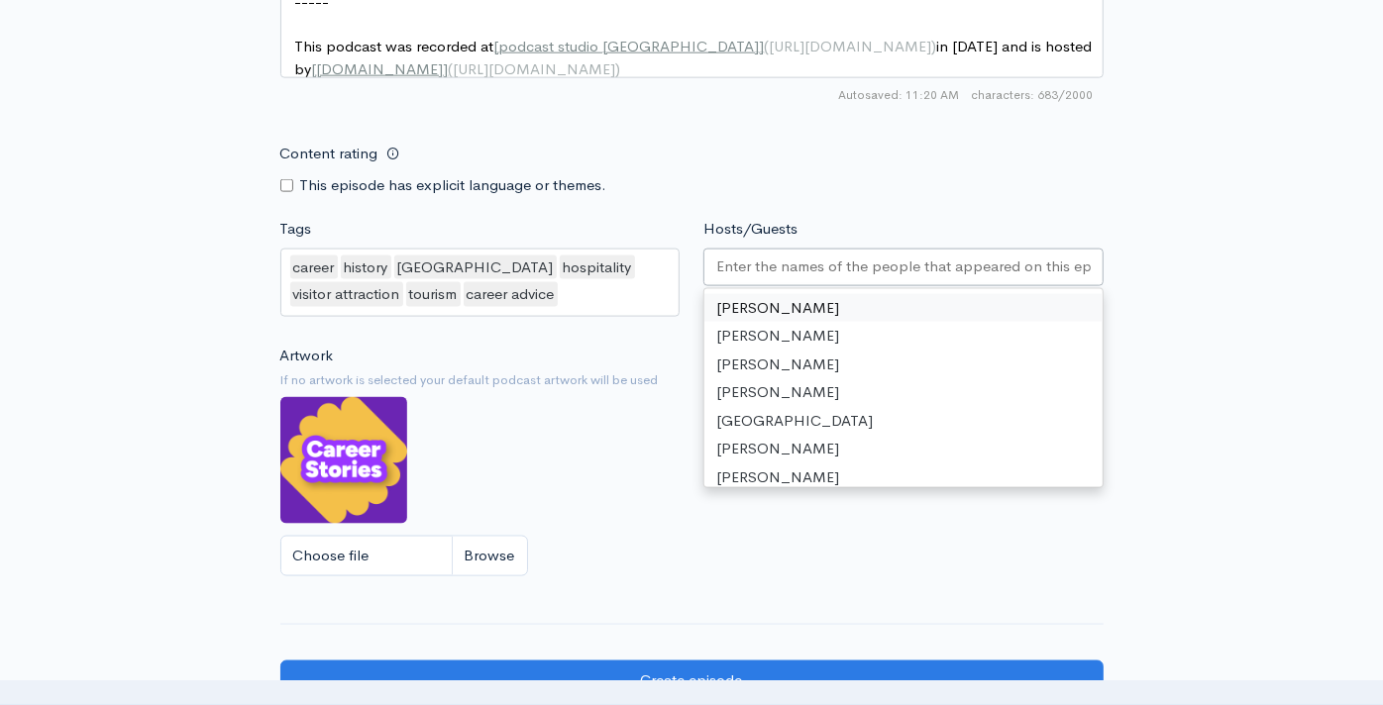
click at [724, 286] on div at bounding box center [903, 268] width 400 height 38
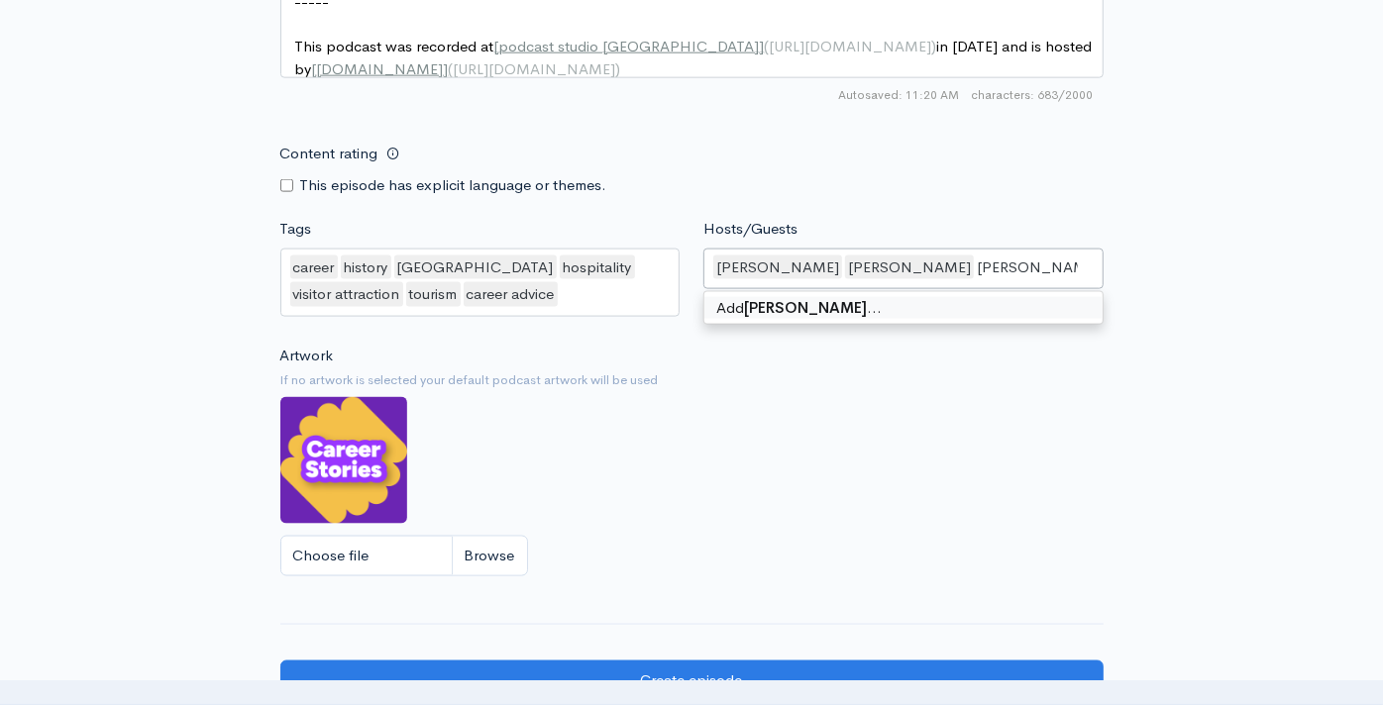
type input "[PERSON_NAME]"
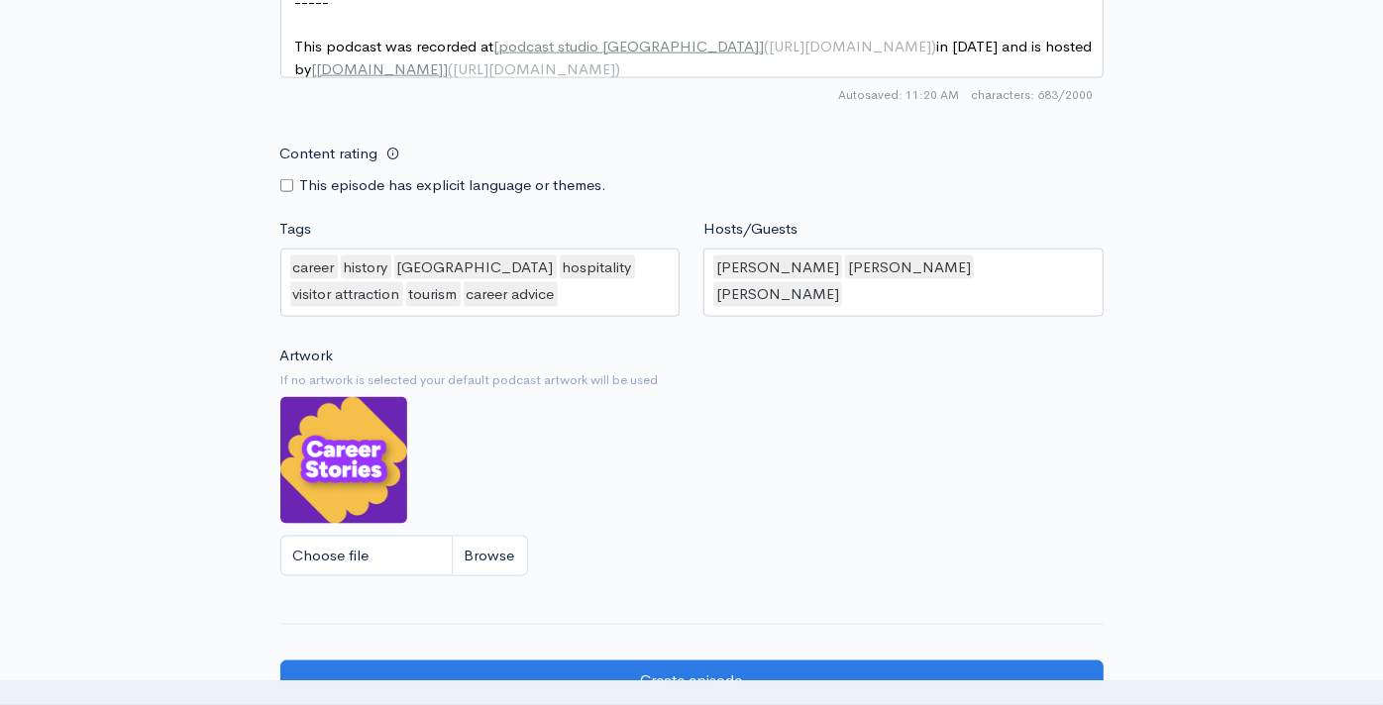
scroll to position [1698, 0]
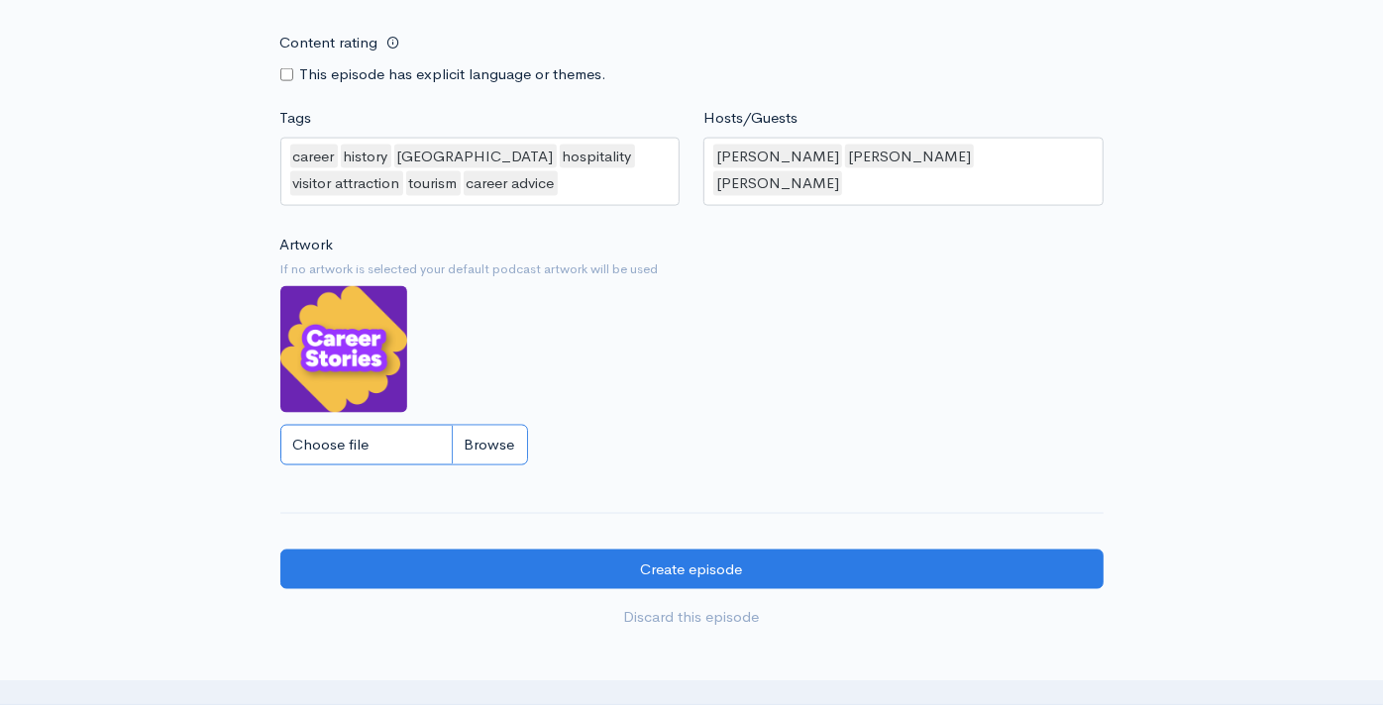
click at [489, 461] on input "Choose file" at bounding box center [404, 445] width 248 height 41
type input "C:\fakepath\Niamdh 2.jpg"
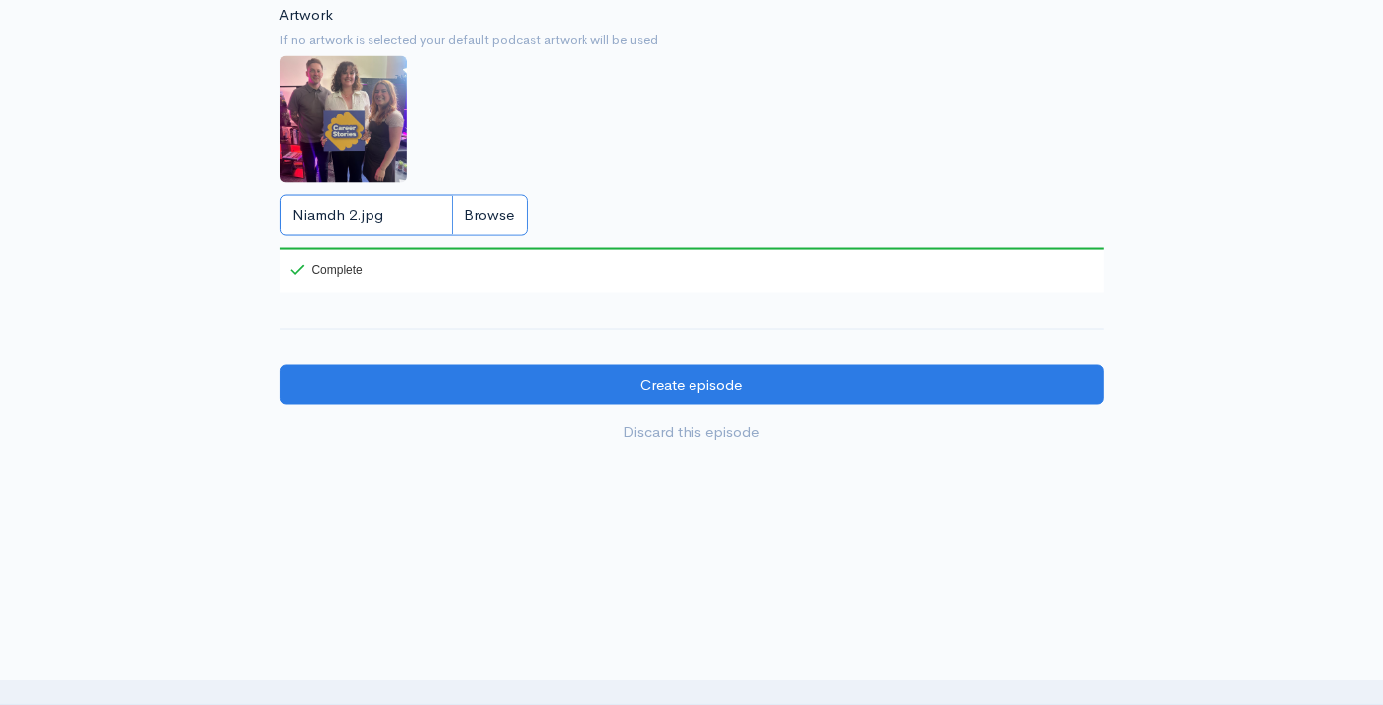
scroll to position [1966, 0]
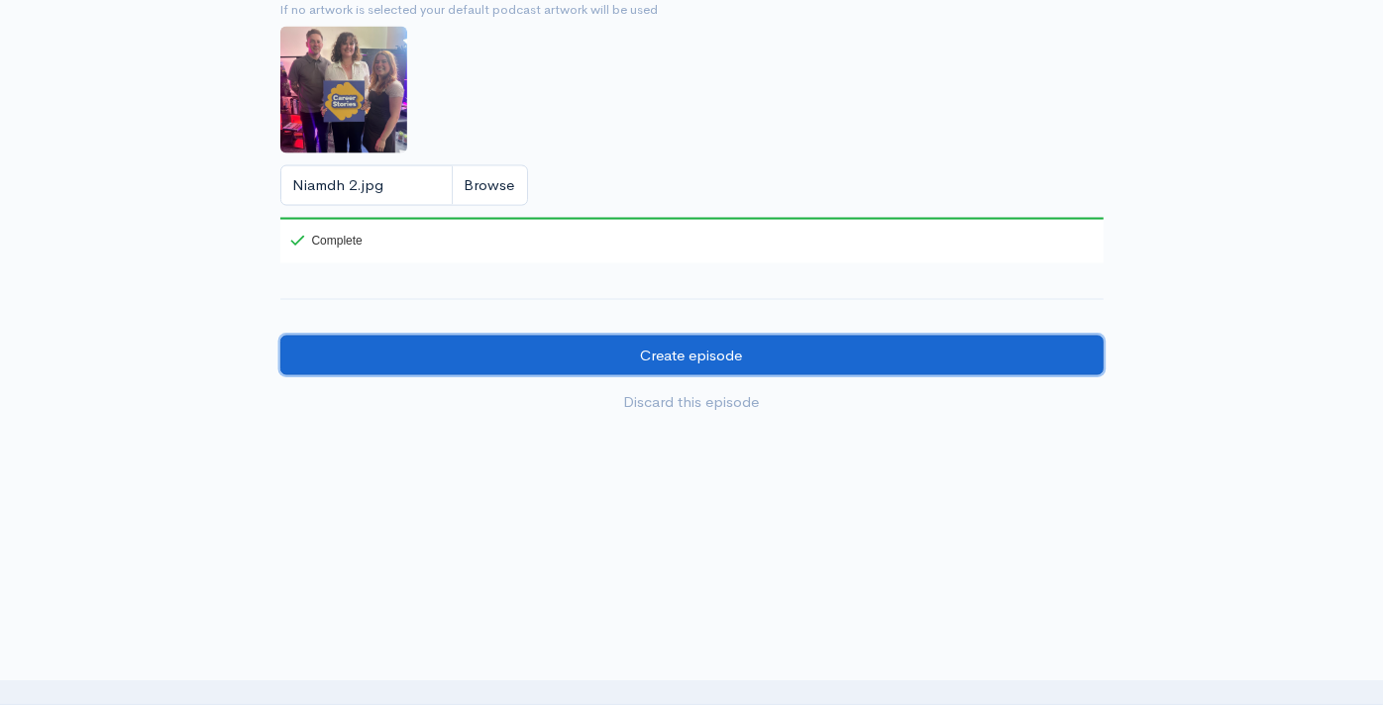
click at [832, 353] on input "Create episode" at bounding box center [691, 356] width 823 height 41
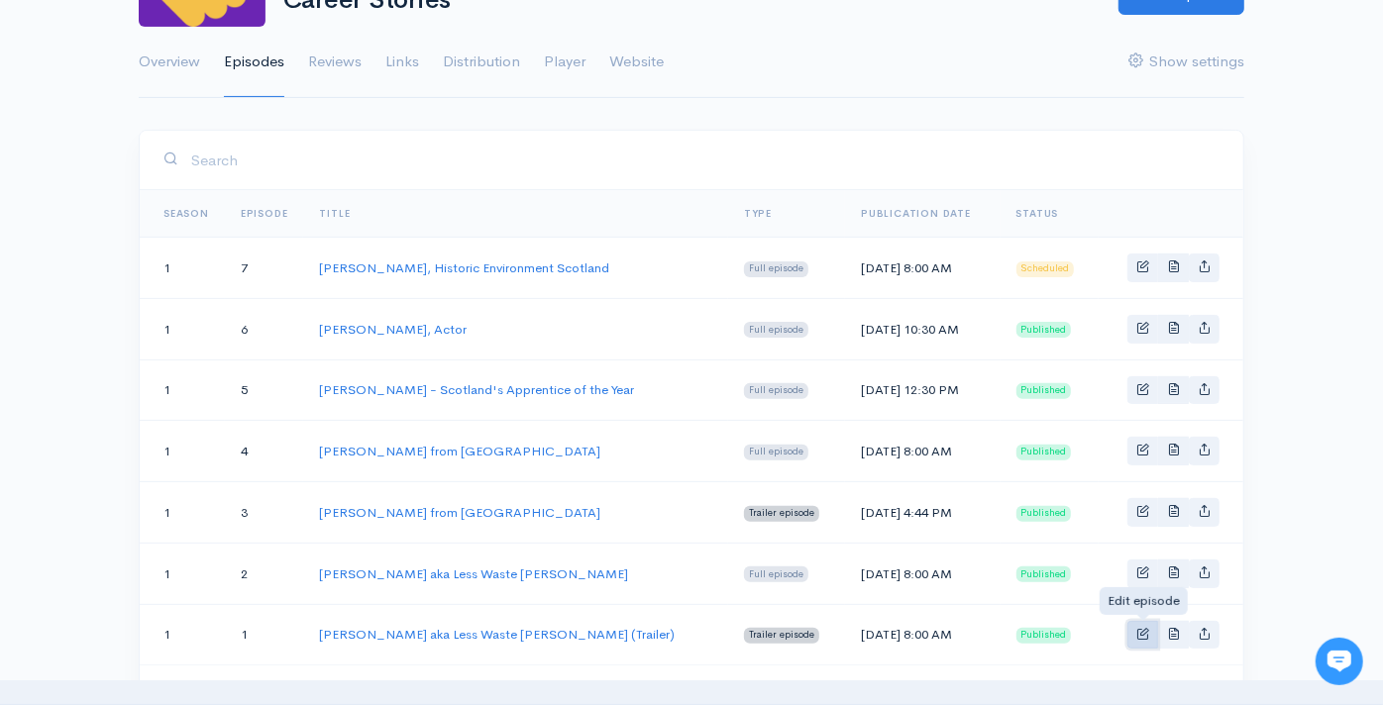
click at [1141, 632] on span "Basic example" at bounding box center [1142, 633] width 13 height 13
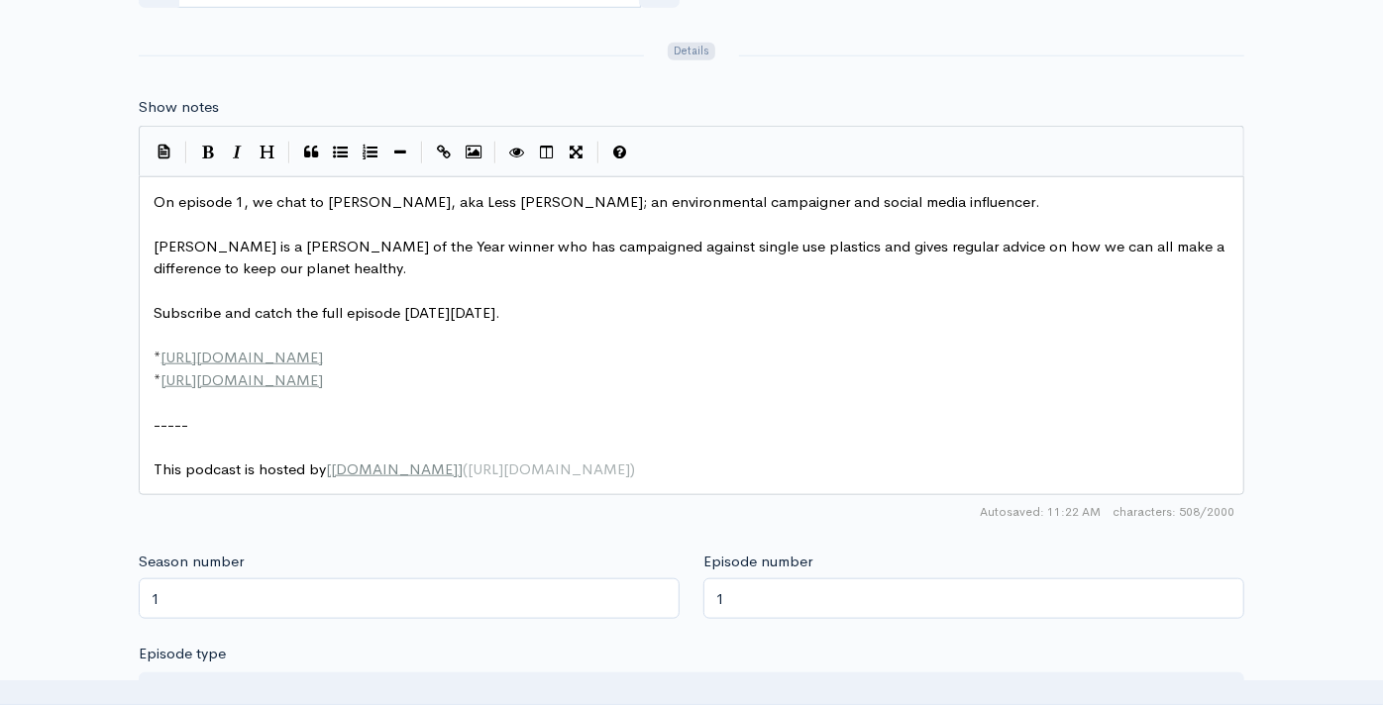
scroll to position [1101, 0]
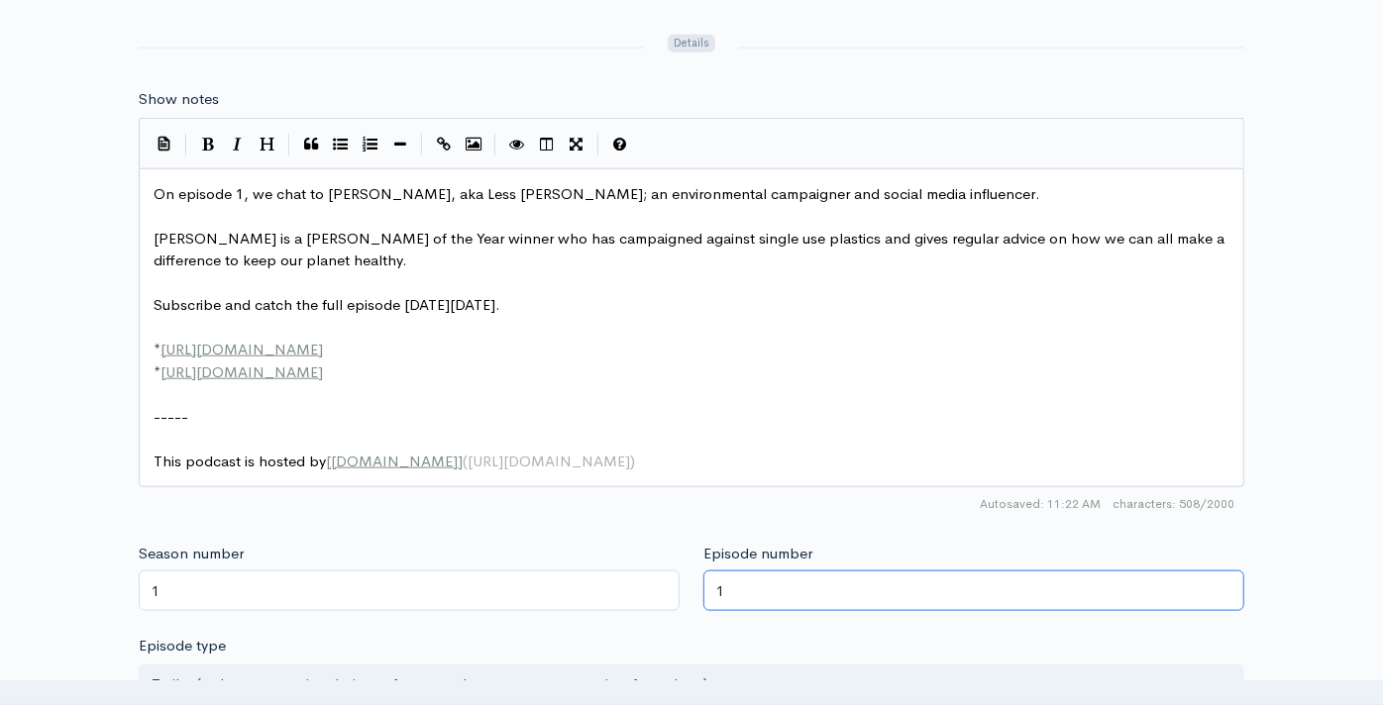
drag, startPoint x: 734, startPoint y: 577, endPoint x: 706, endPoint y: 573, distance: 28.0
click at [706, 573] on input "1" at bounding box center [973, 591] width 541 height 41
type input "0.5"
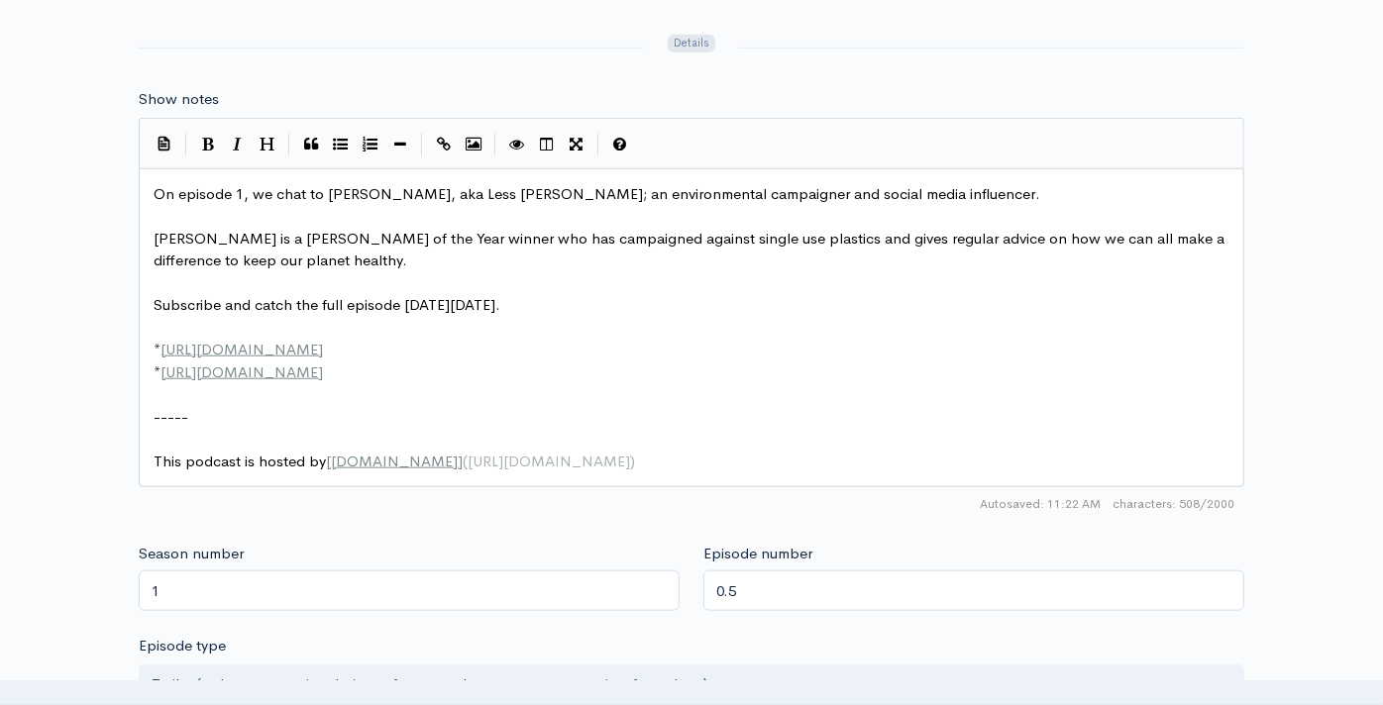
click at [1281, 555] on div "Title Laura Young aka Less Waste Laura (Trailer) Your episode title should not …" at bounding box center [691, 213] width 1383 height 1929
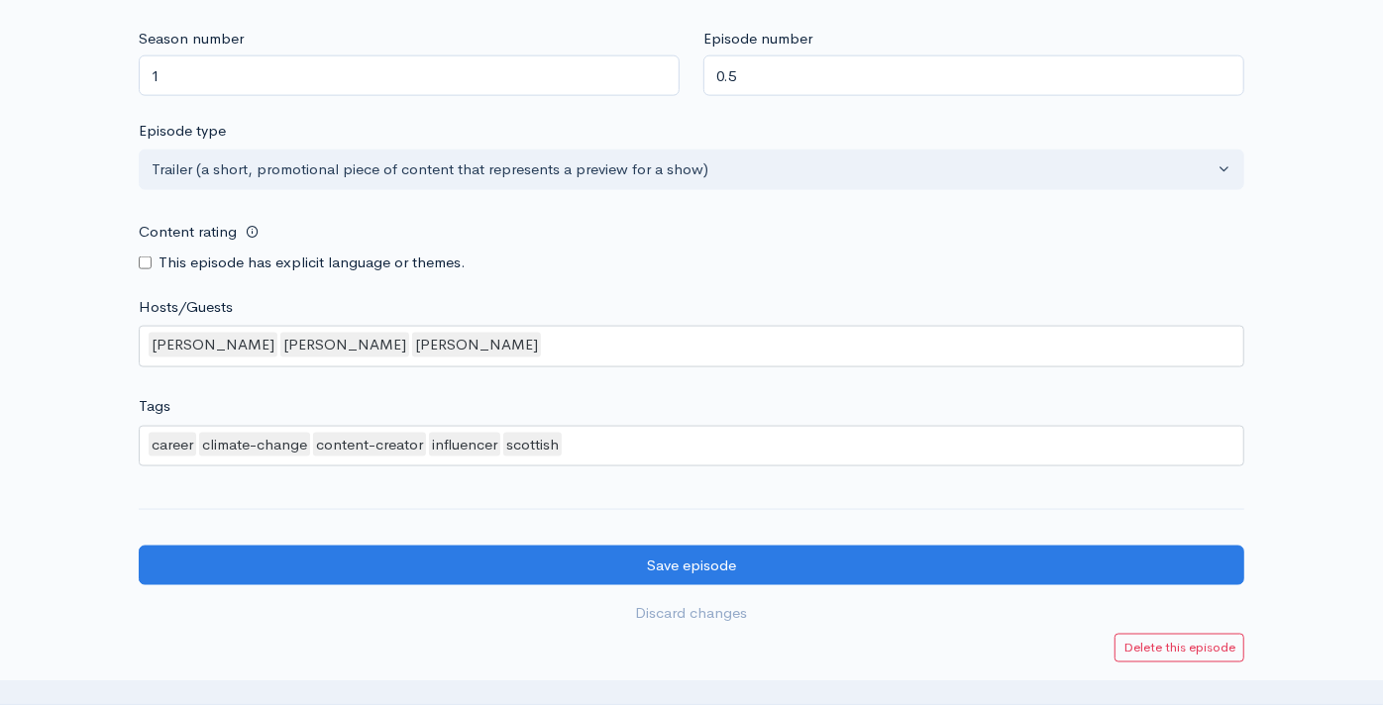
scroll to position [1650, 0]
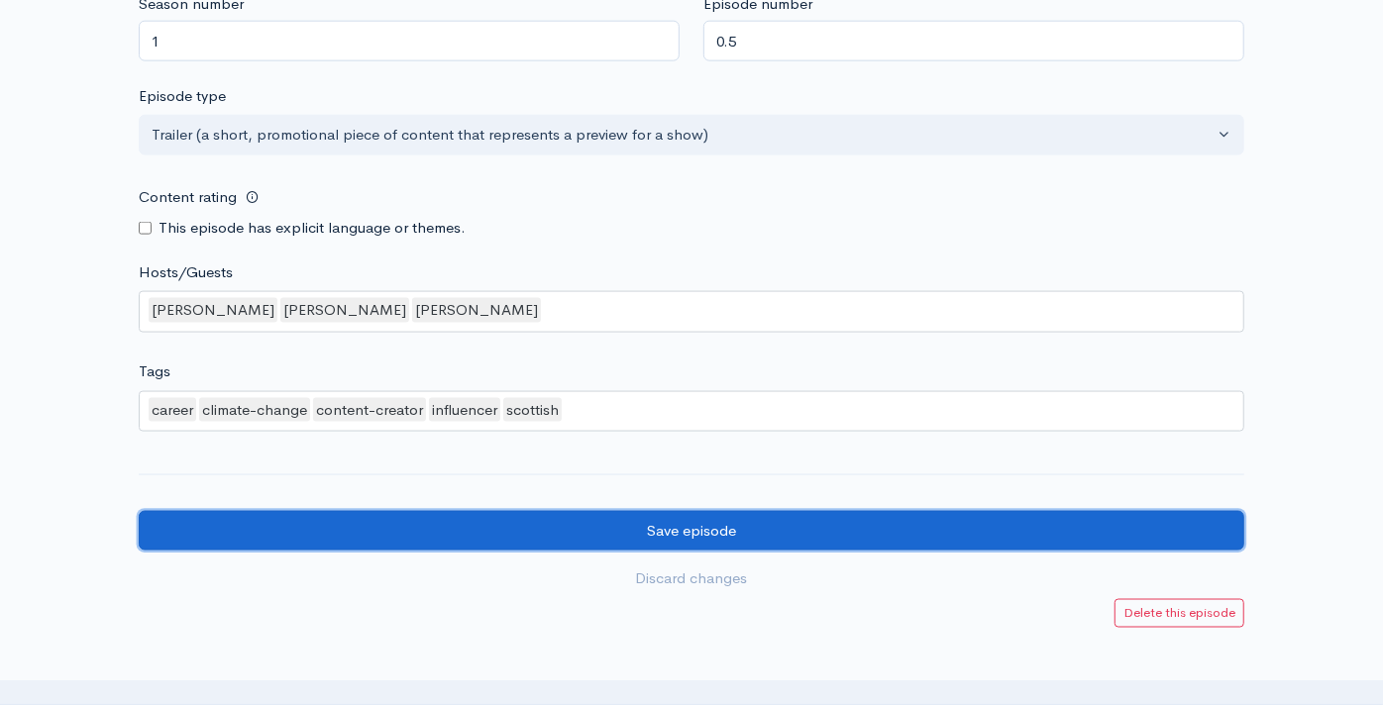
click at [885, 534] on input "Save episode" at bounding box center [691, 531] width 1105 height 41
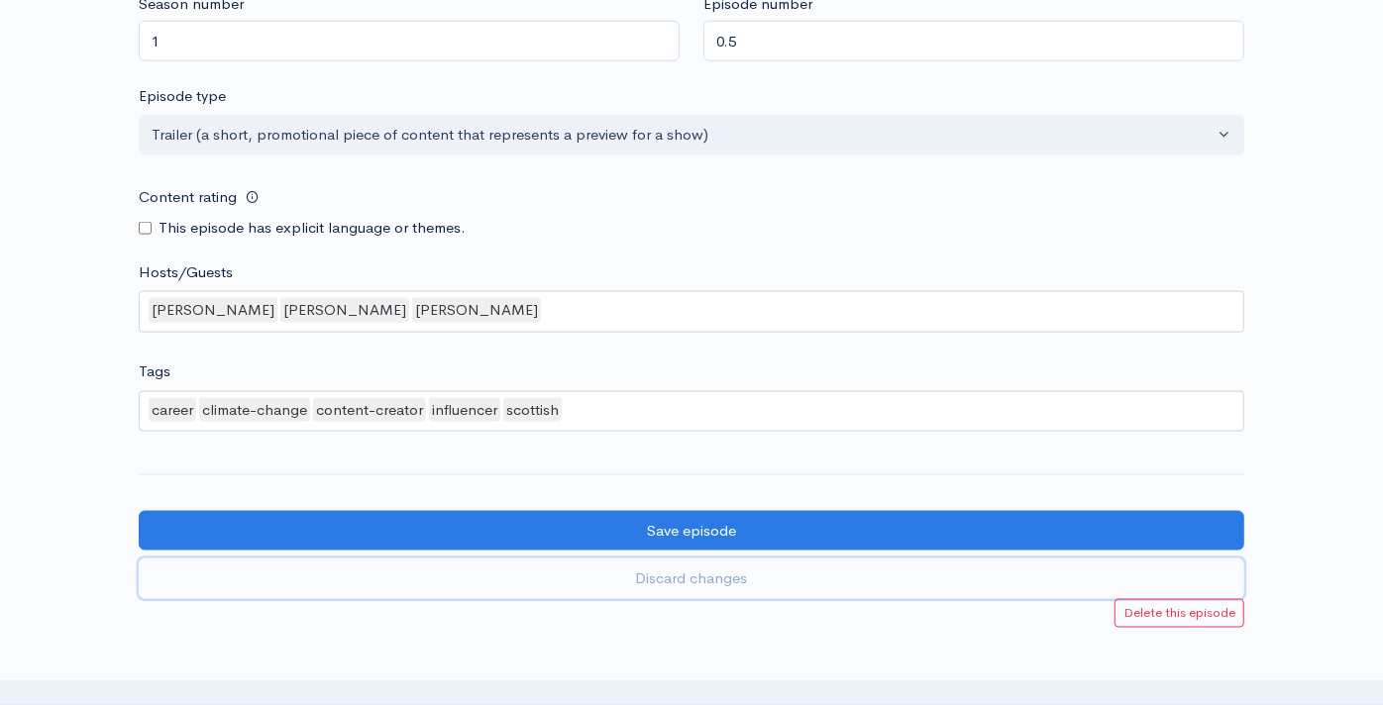
click at [722, 576] on link "Discard changes" at bounding box center [691, 579] width 1105 height 41
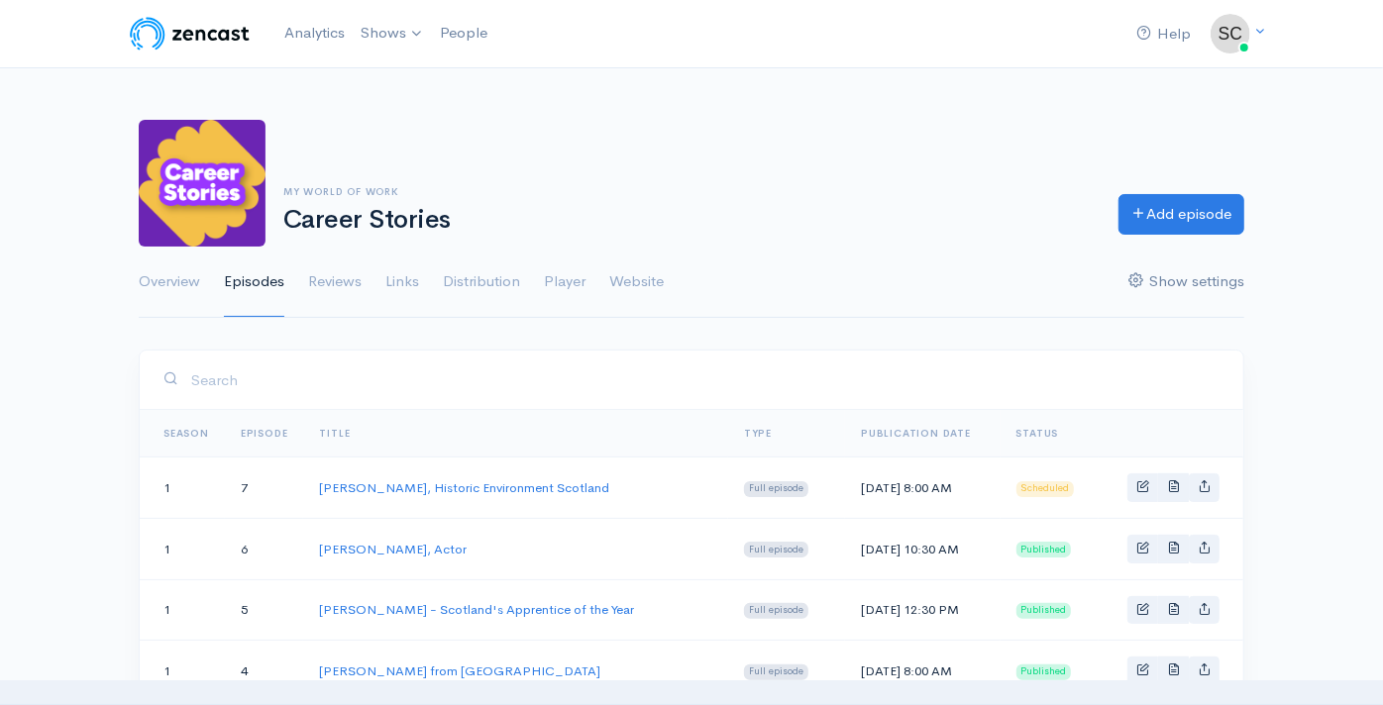
click at [1195, 272] on link "Show settings" at bounding box center [1186, 282] width 116 height 71
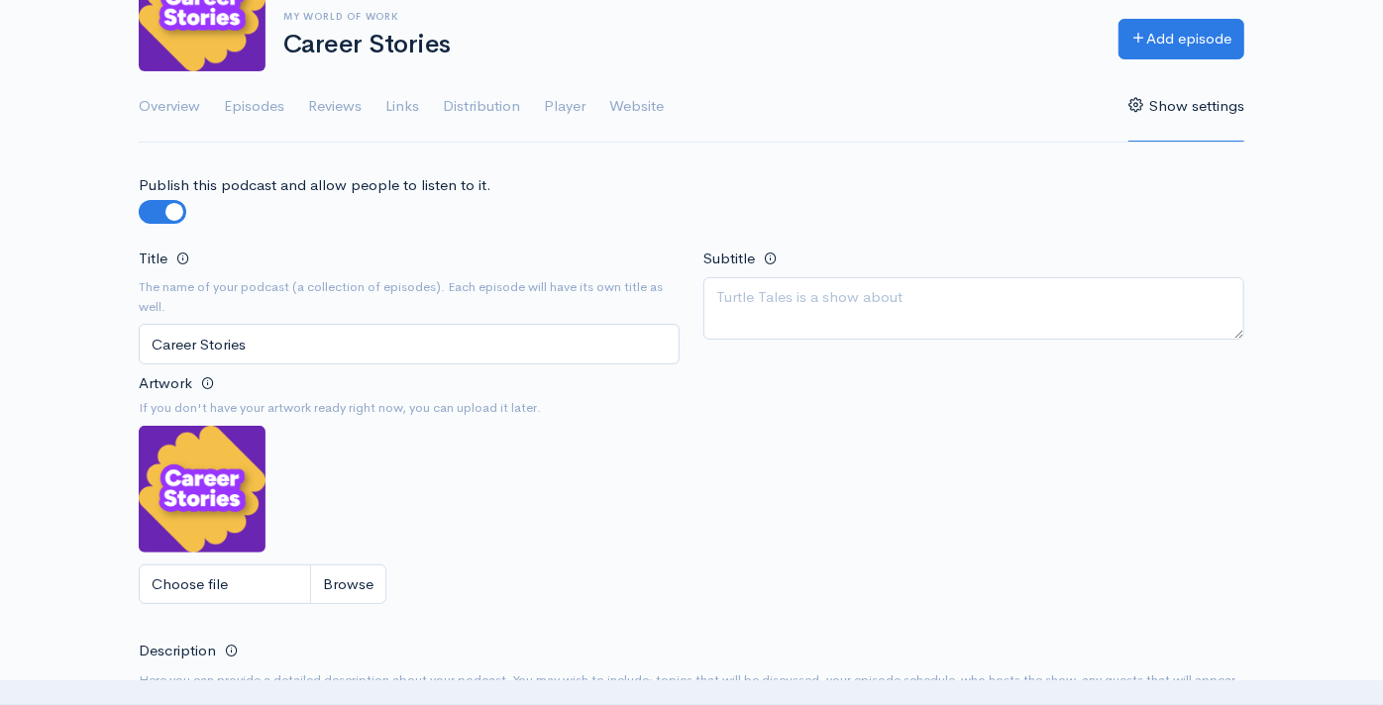
scroll to position [220, 0]
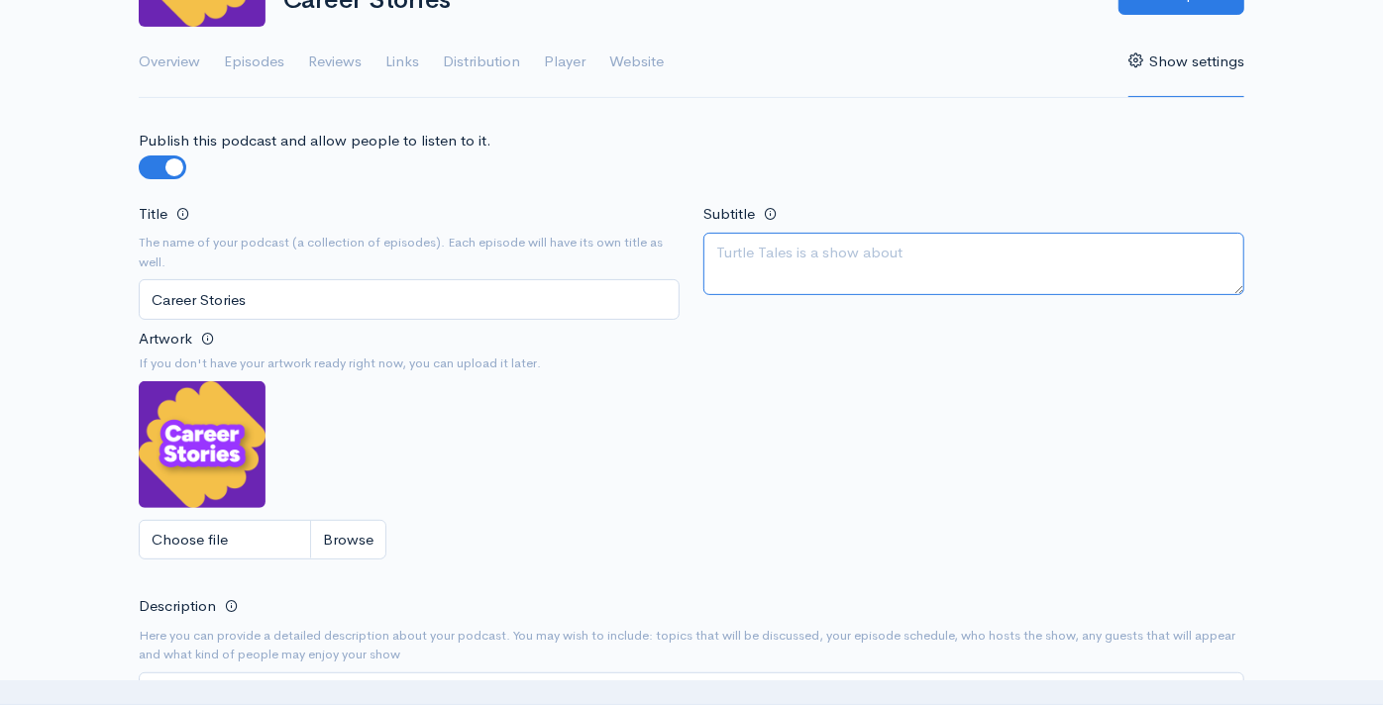
click at [860, 248] on textarea "Subtitle" at bounding box center [973, 264] width 541 height 62
type textarea "B"
type textarea "Bring the world of work to life one story at a time."
click at [857, 322] on div "Subtitle Bring the world of work to life one story at a time." at bounding box center [973, 263] width 565 height 125
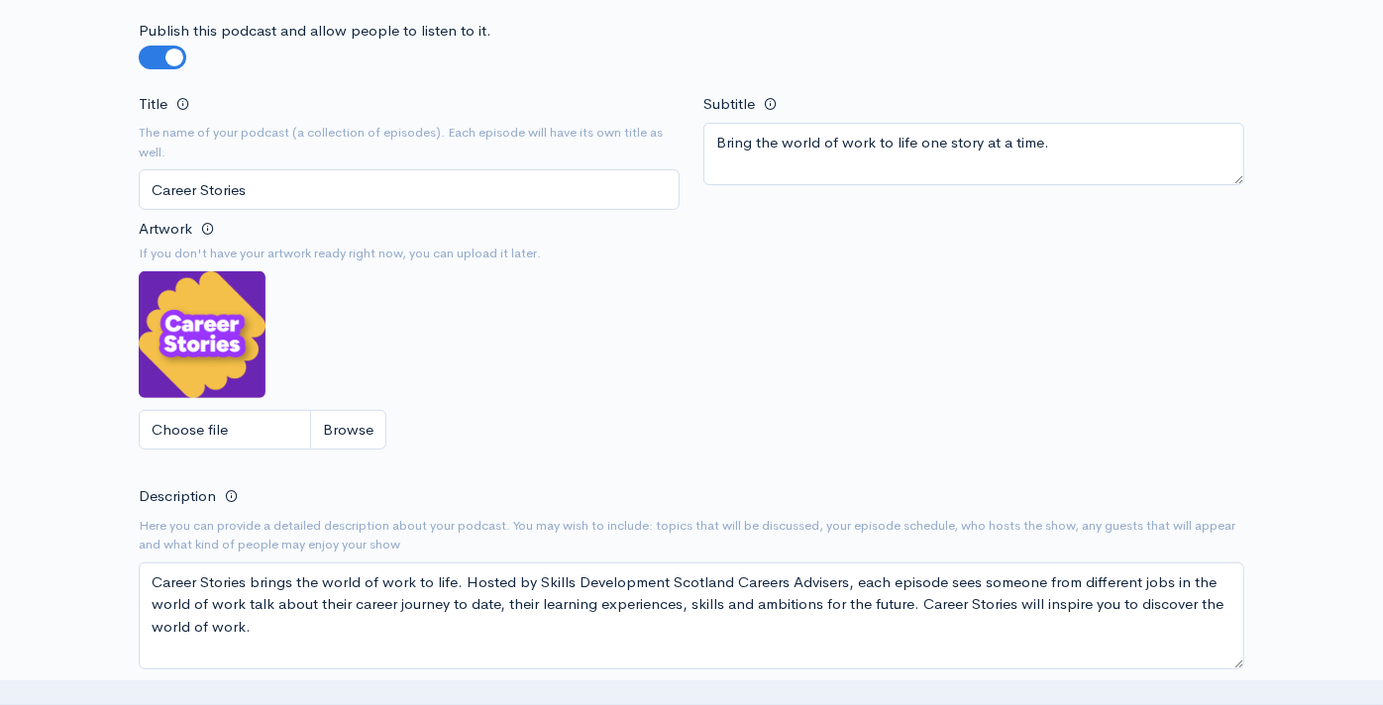
scroll to position [550, 0]
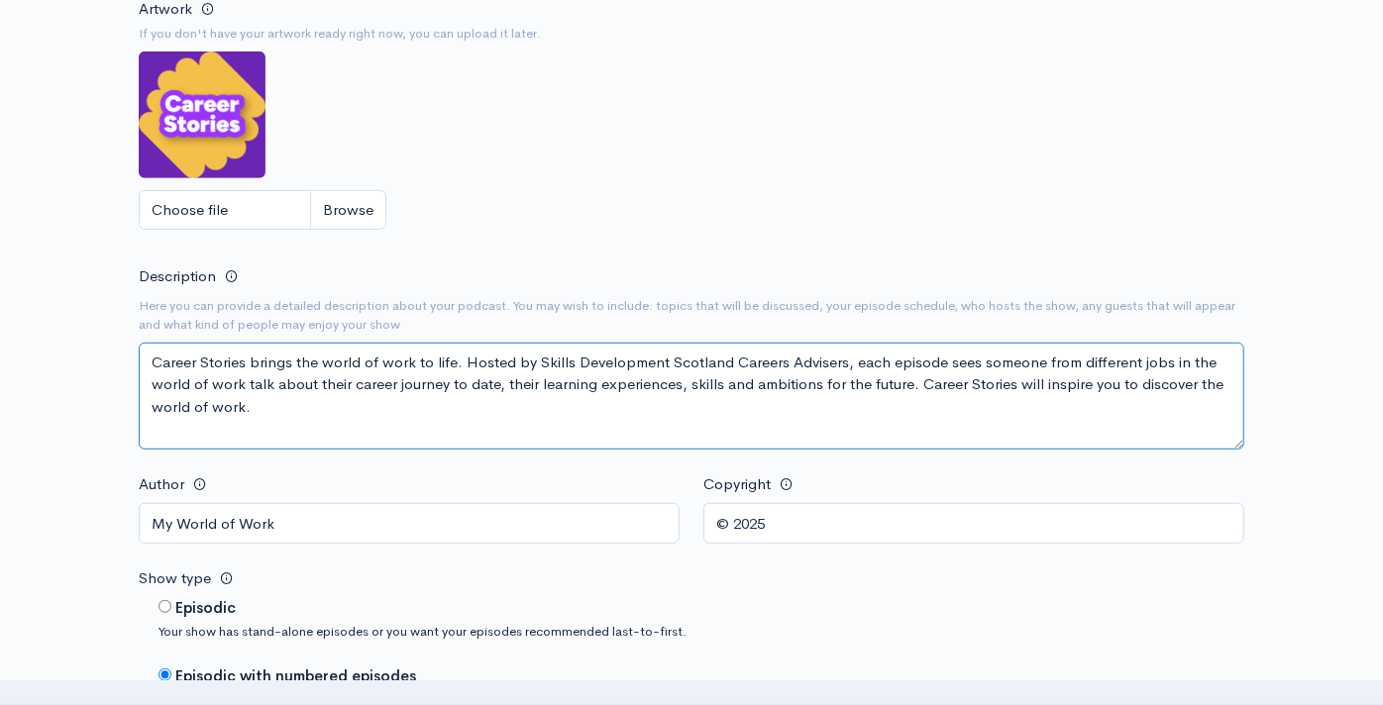
click at [843, 355] on textarea "Career Stories brings the world of work to life. Hosted by Skills Development S…" at bounding box center [691, 396] width 1105 height 107
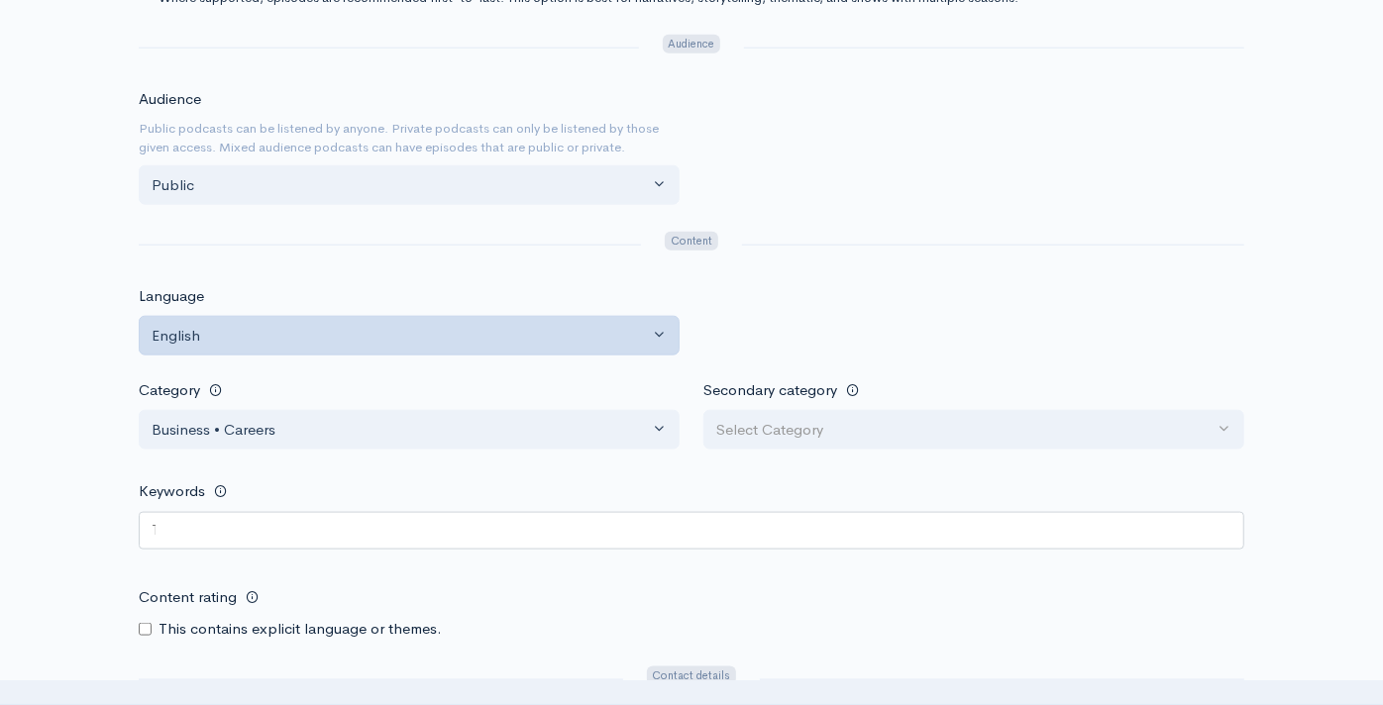
scroll to position [1430, 0]
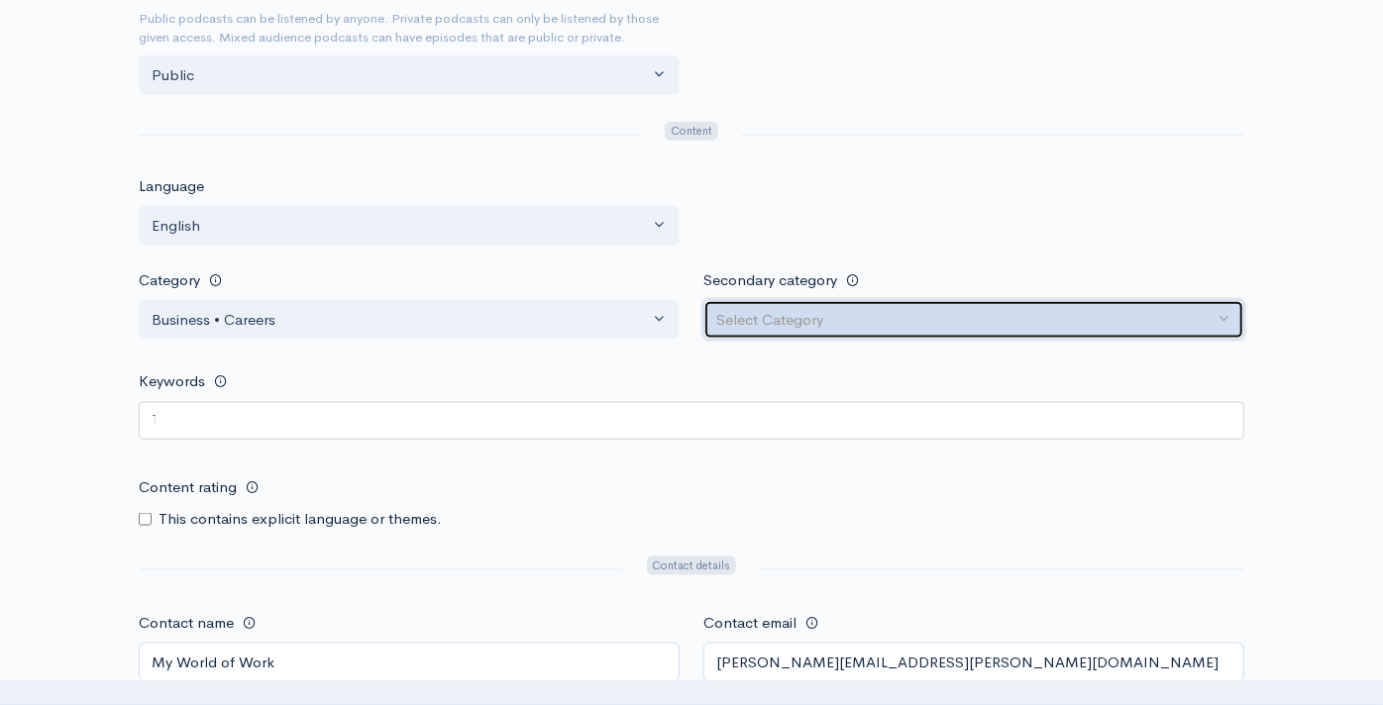
click at [864, 314] on div "Select Category" at bounding box center [964, 320] width 497 height 23
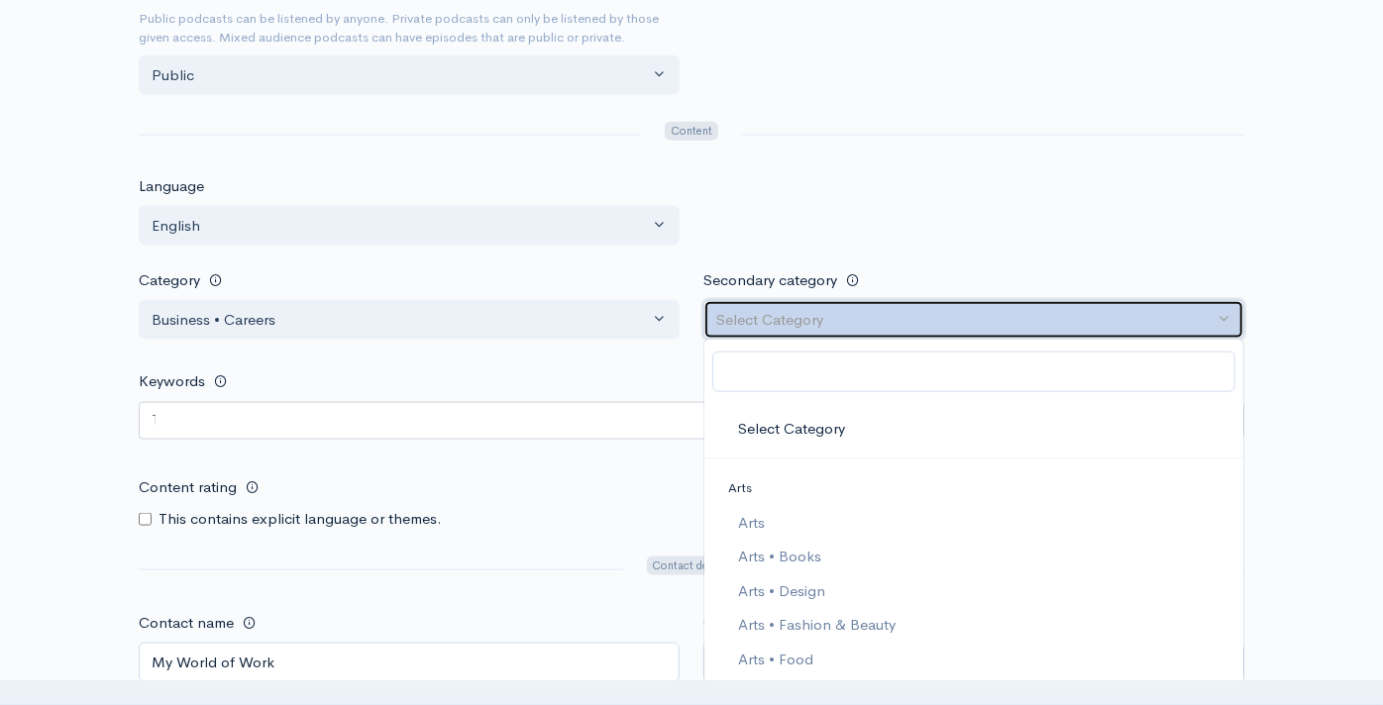
click at [864, 314] on div "Select Category" at bounding box center [964, 320] width 497 height 23
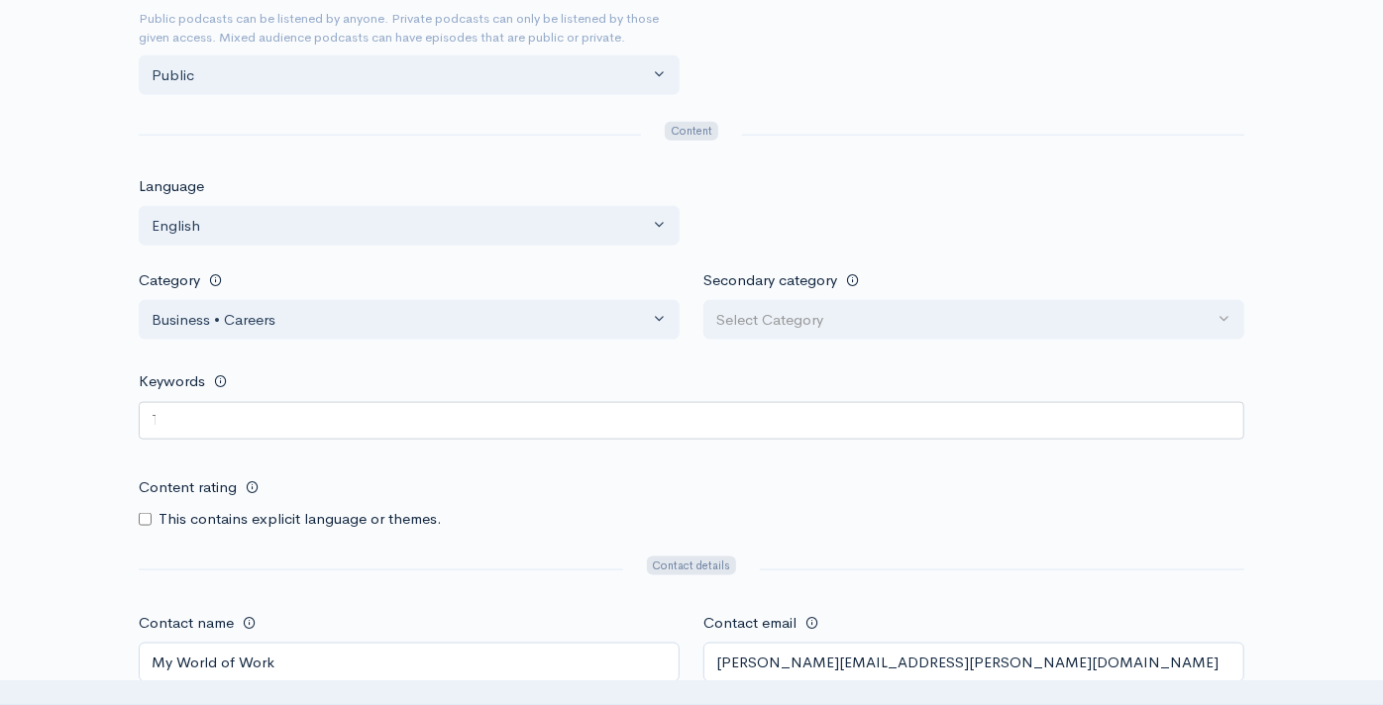
click at [1233, 249] on form "Publish this podcast and allow people to listen to it. Title The name of your p…" at bounding box center [691, 307] width 1105 height 2776
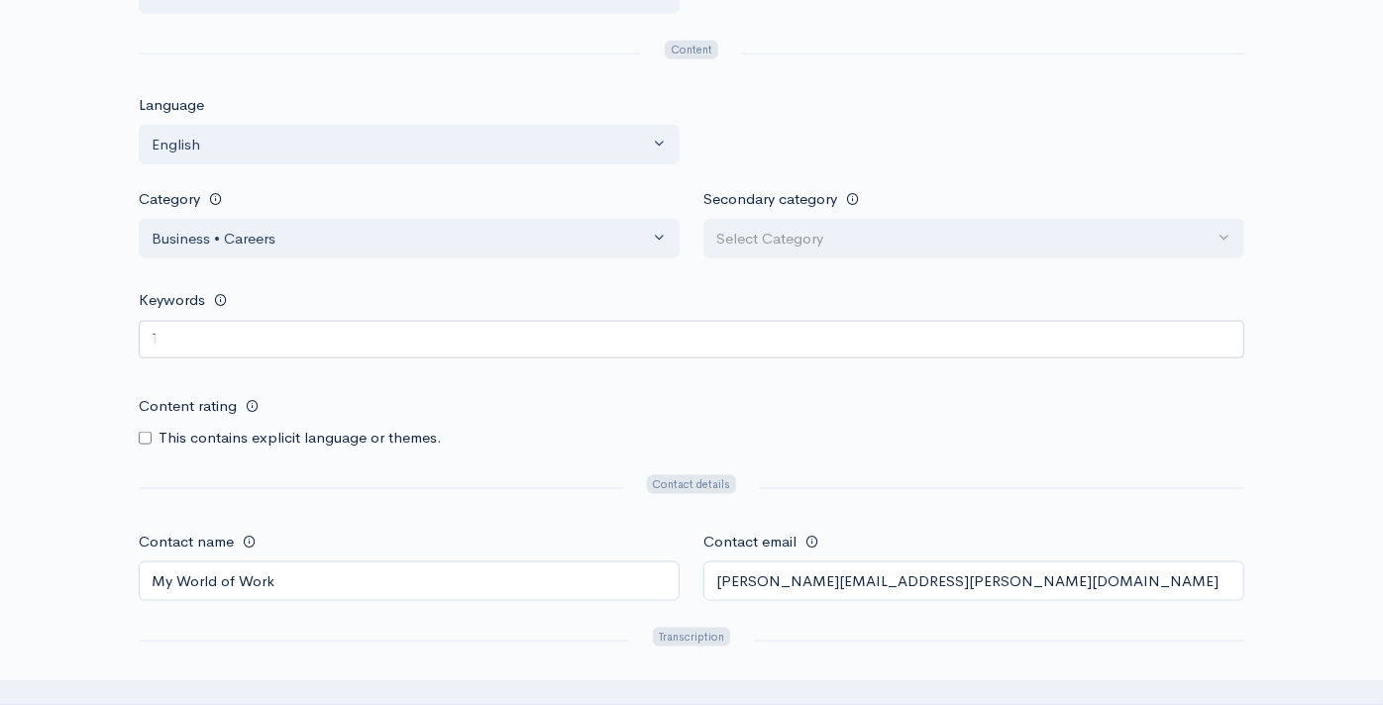
scroll to position [1540, 0]
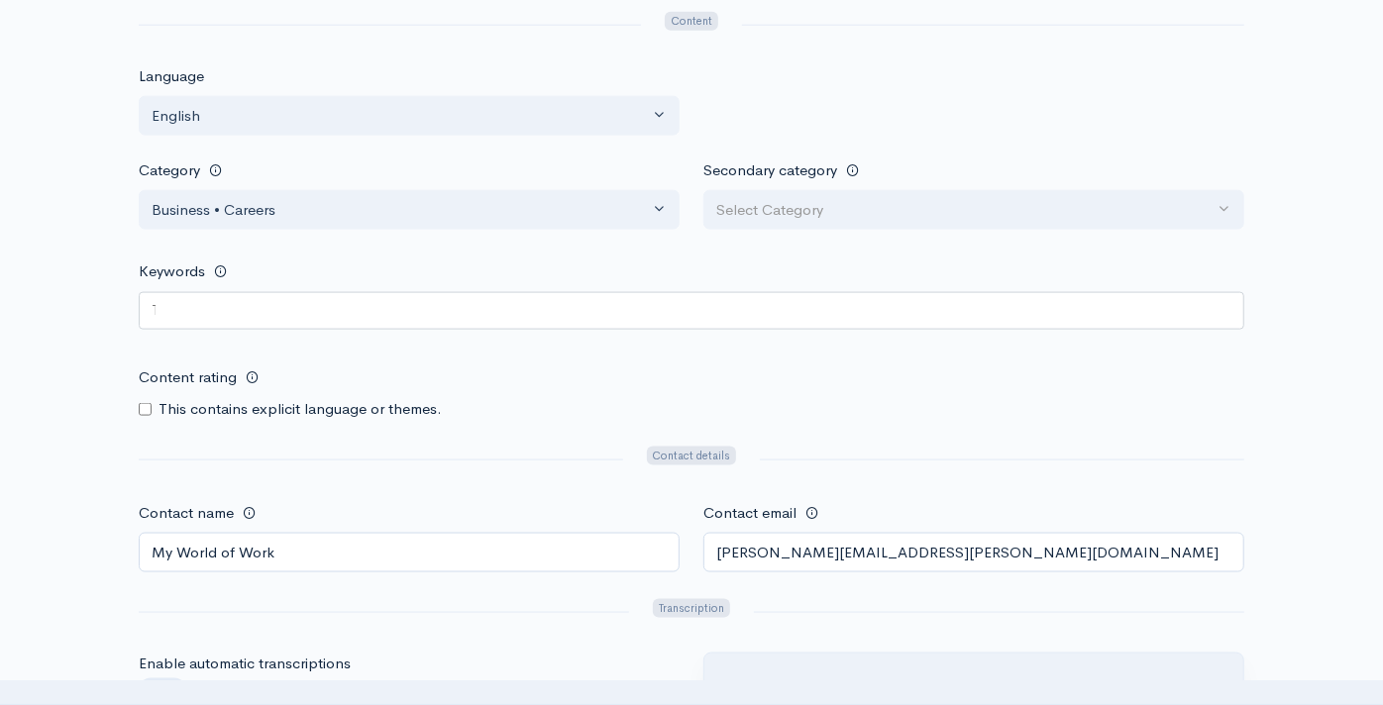
click at [182, 311] on div at bounding box center [691, 311] width 1105 height 38
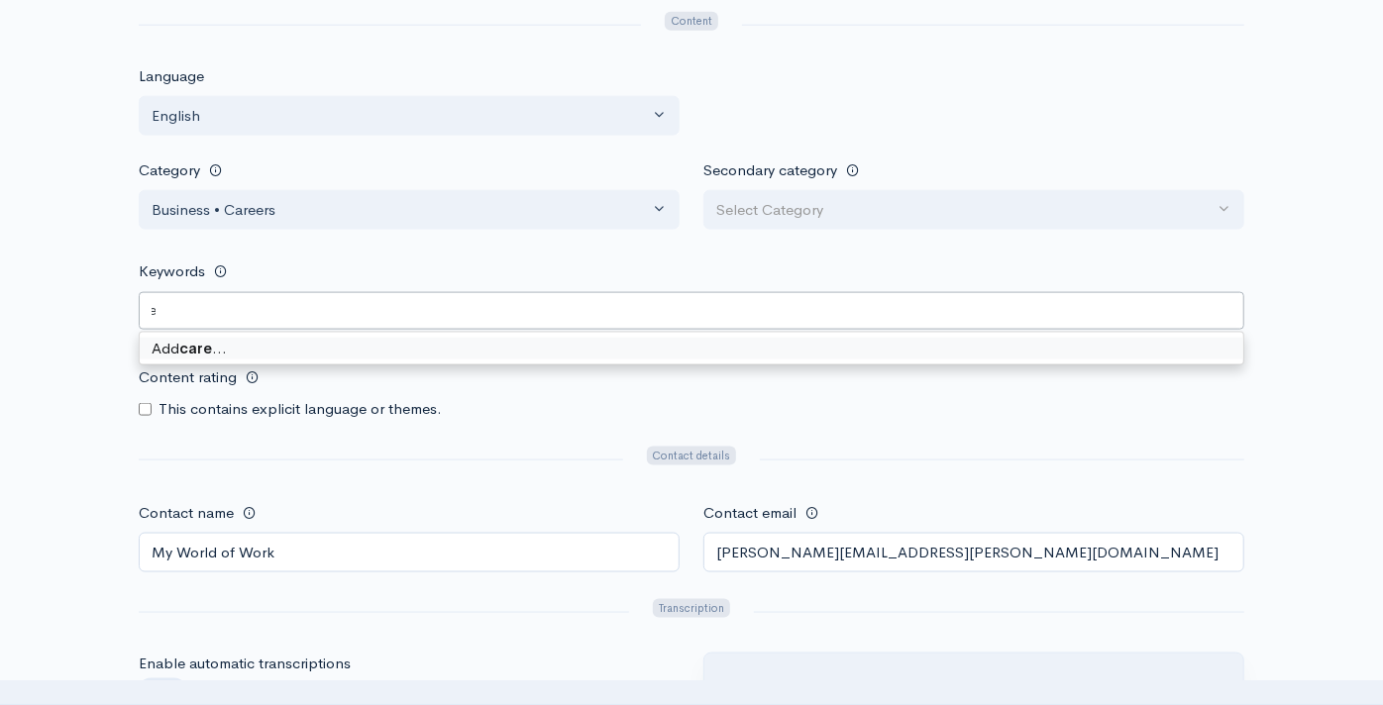
type keywords-picker-selectized "career"
type keywords-picker-selectized "careers"
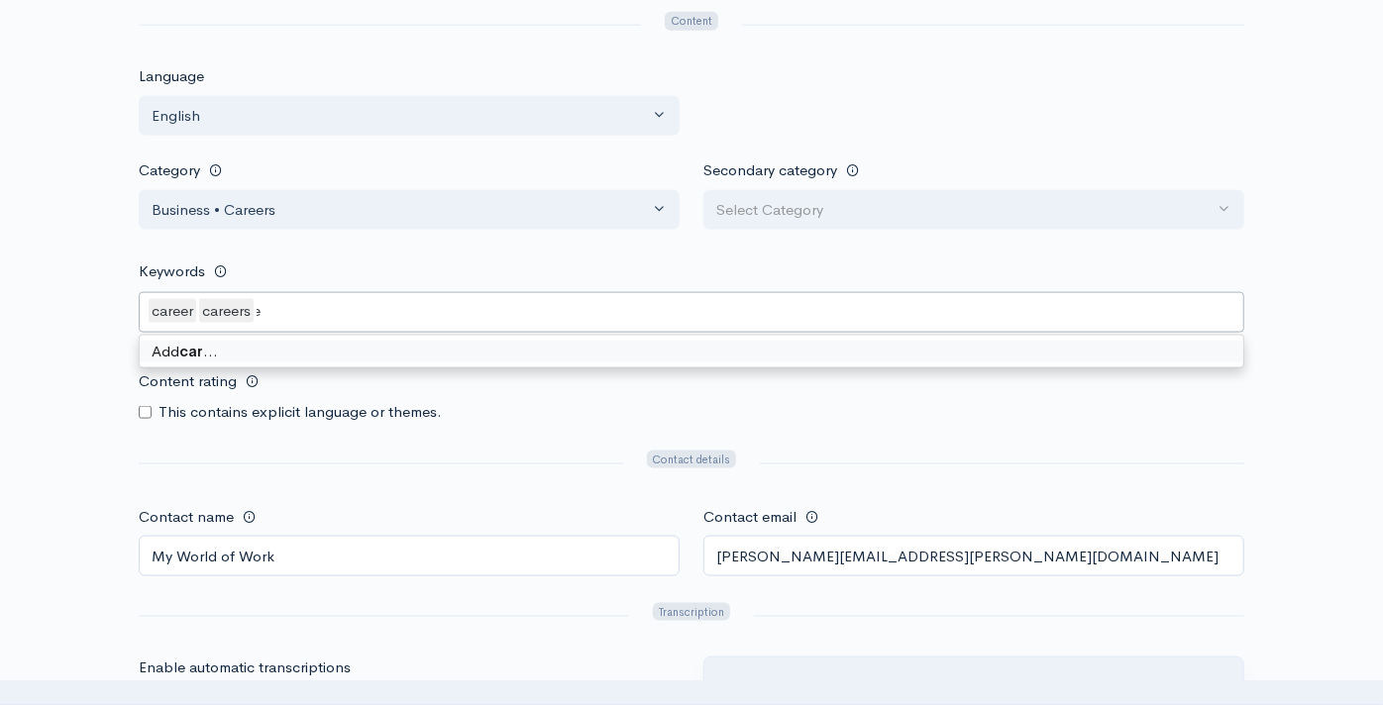
scroll to position [0, 34]
type keywords-picker-selectized "career advice"
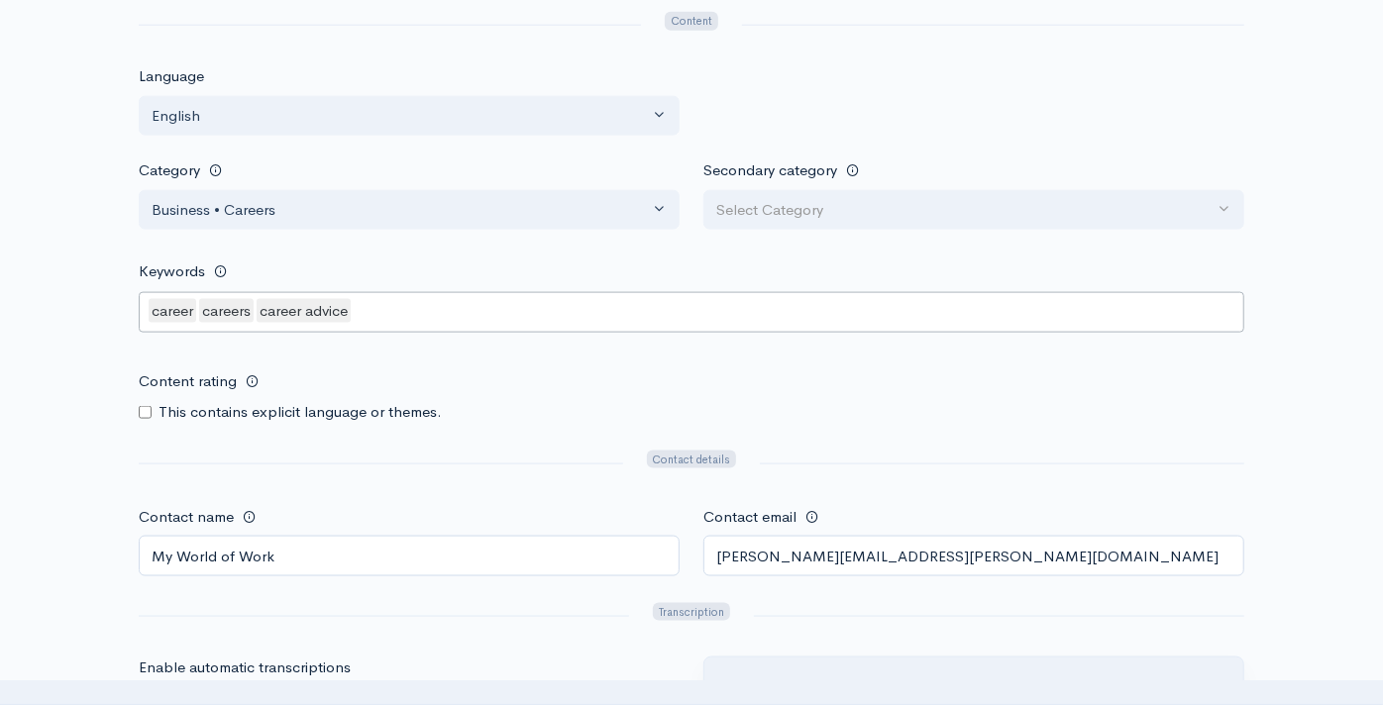
scroll to position [0, 0]
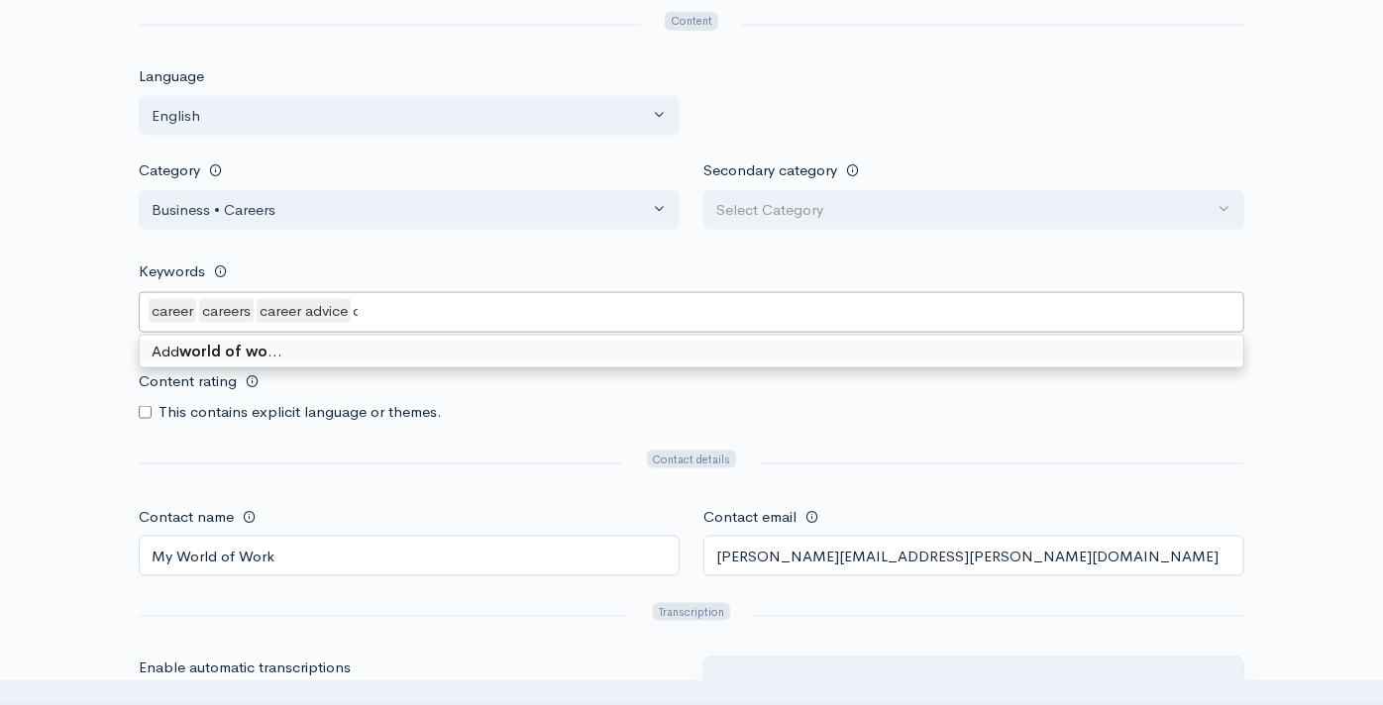
type keywords-picker-selectized "world of work"
type keywords-picker-selectized "lifestyle"
type keywords-picker-selectized "job information"
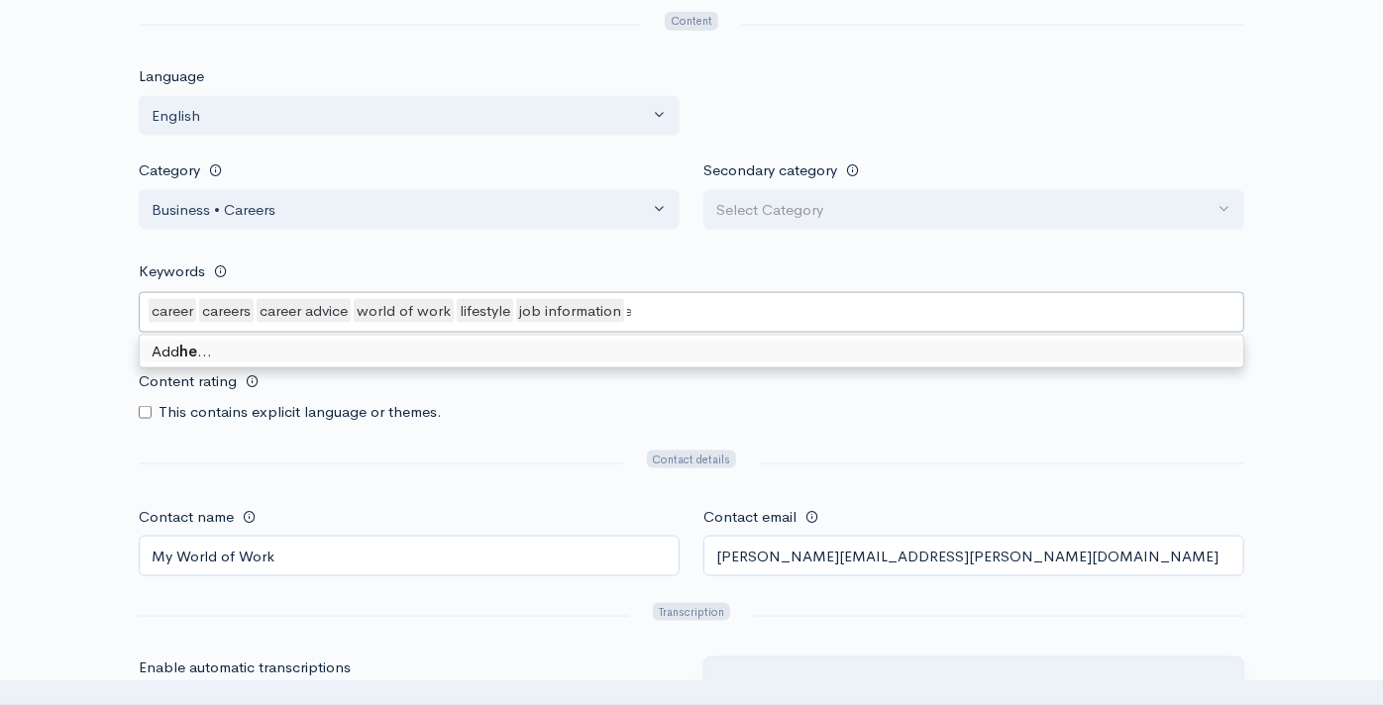
type keywords-picker-selectized "h"
type keywords-picker-selectized "dream job"
type keywords-picker-selectized "dream career"
type keywords-picker-selectized "skills"
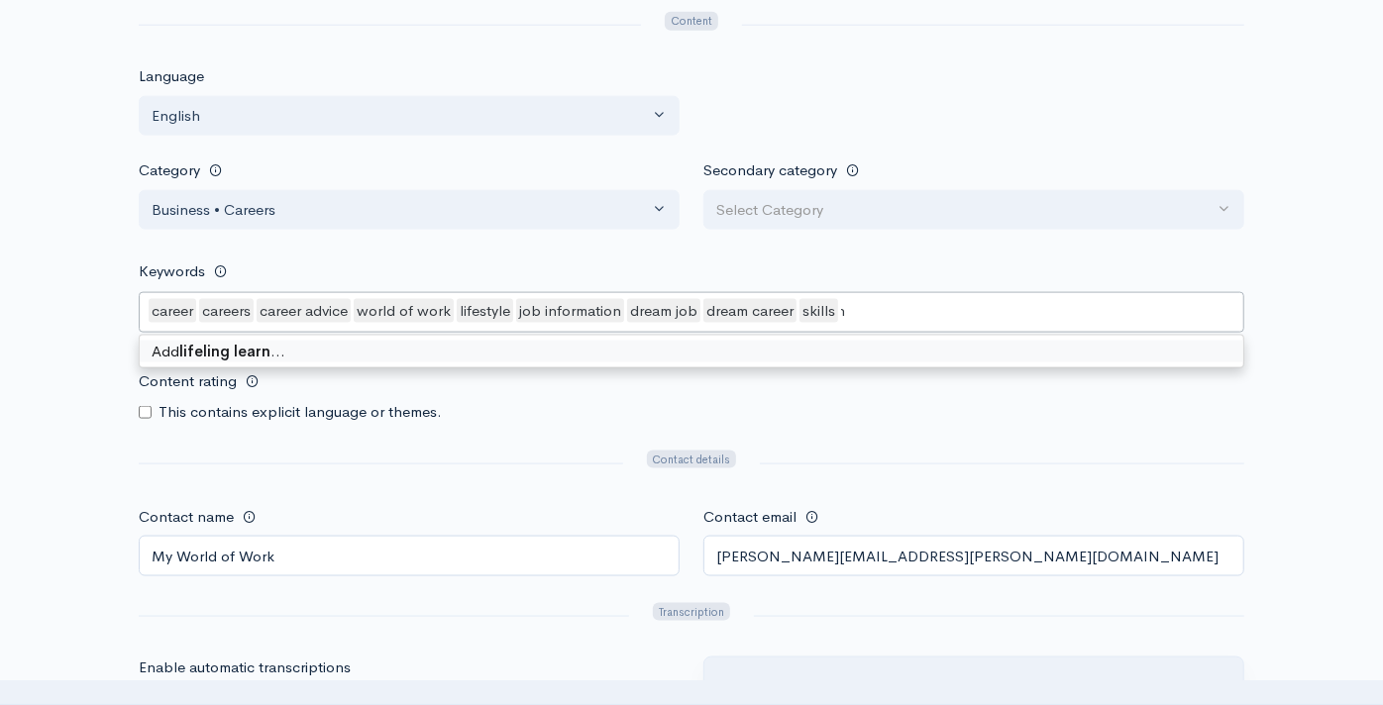
type keywords-picker-selectized "lifeling learning"
type keywords-picker-selectized "work based learning"
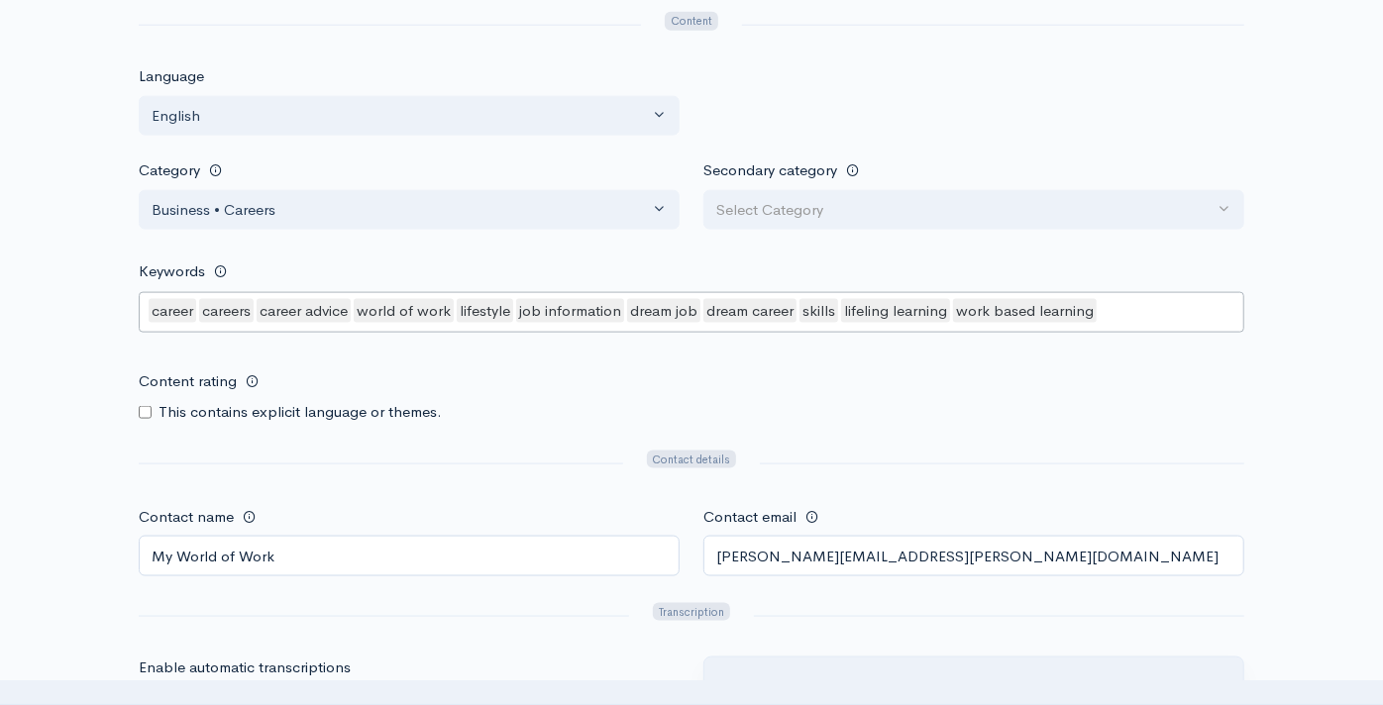
scroll to position [0, 0]
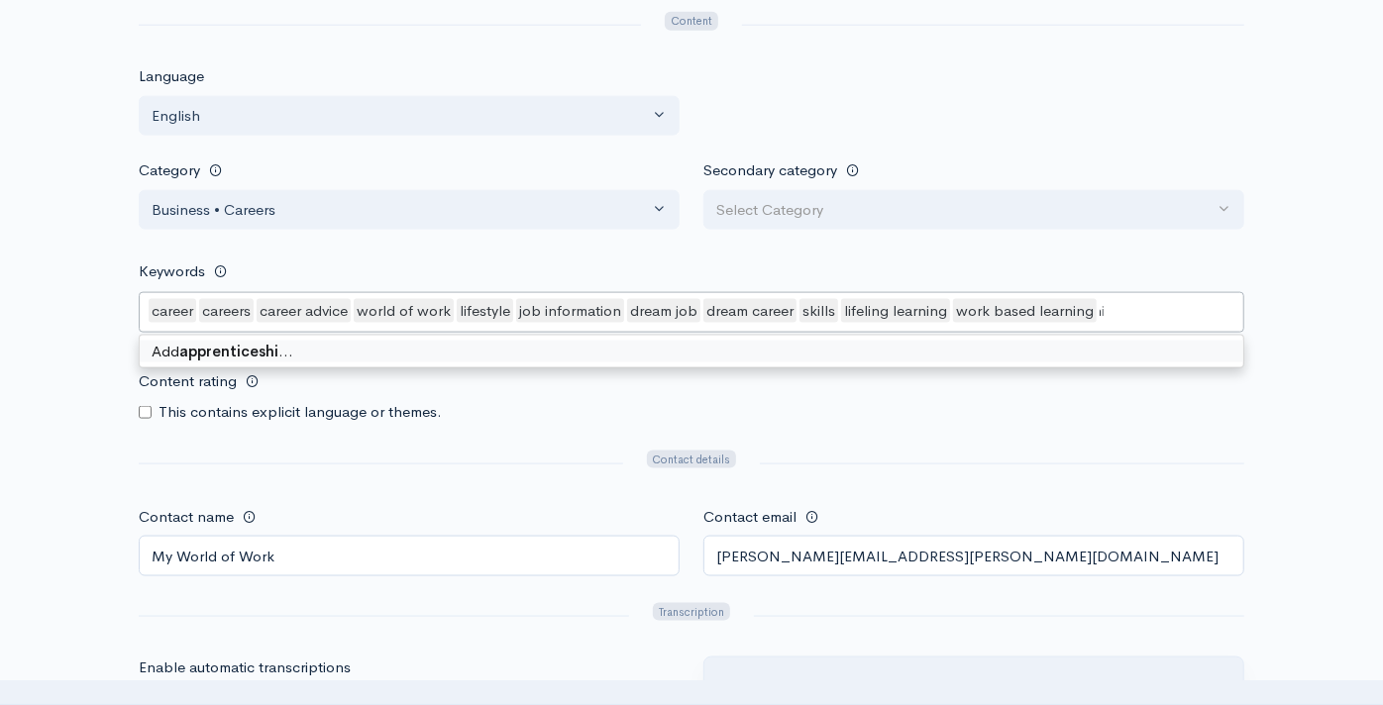
type keywords-picker-selectized "apprenticeships"
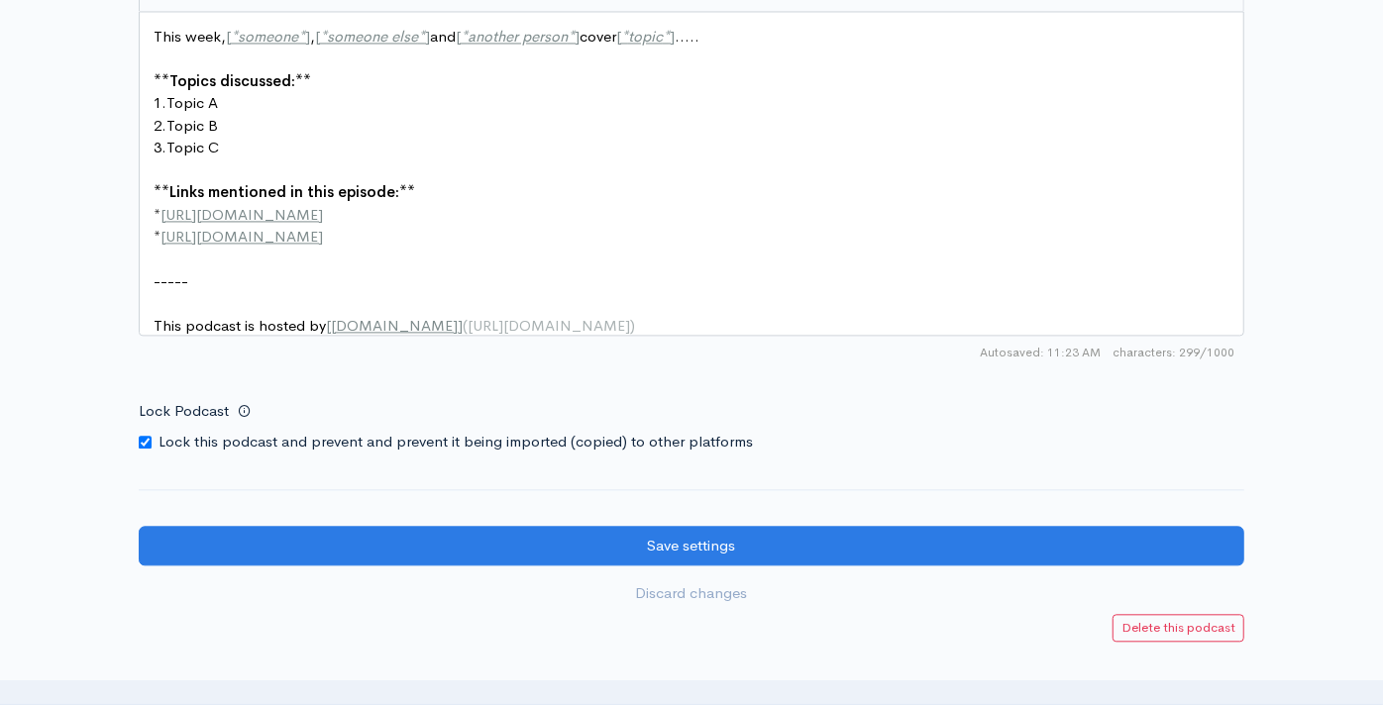
scroll to position [2641, 0]
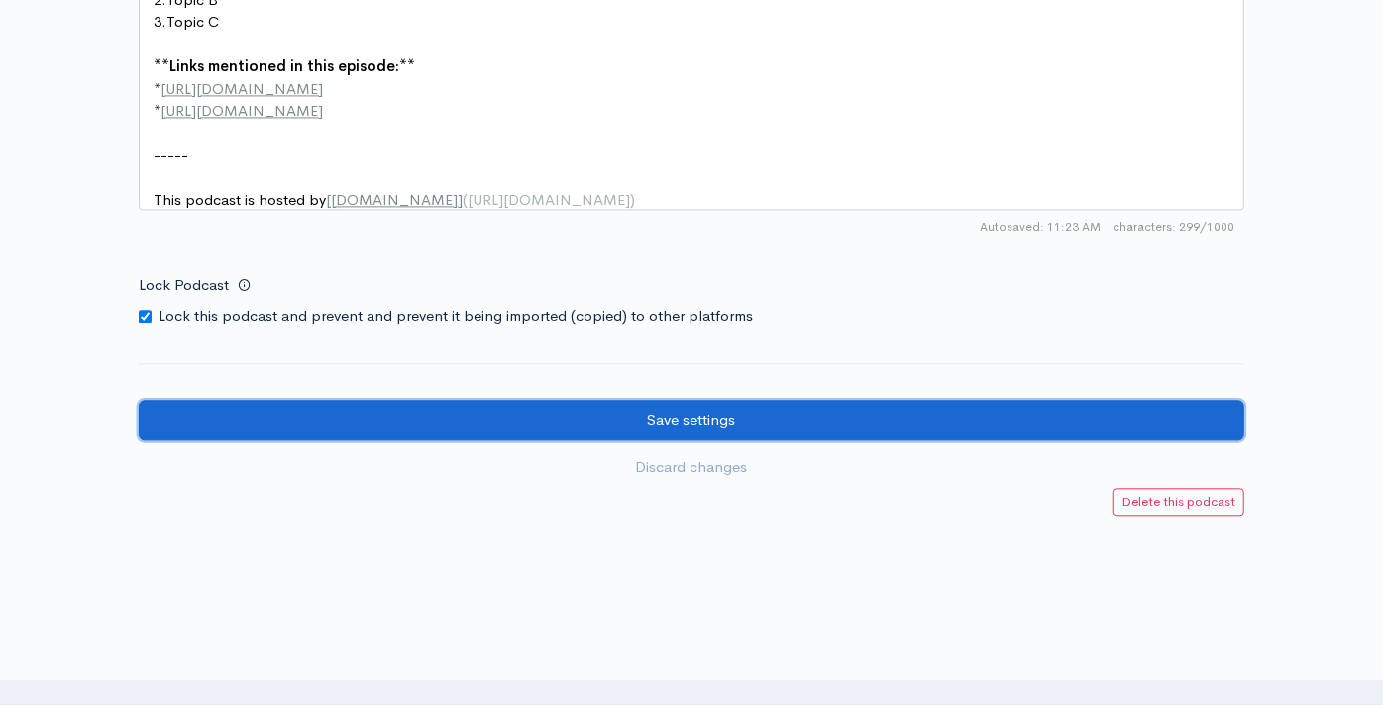
click at [573, 433] on input "Save settings" at bounding box center [691, 420] width 1105 height 41
